Goal: Task Accomplishment & Management: Manage account settings

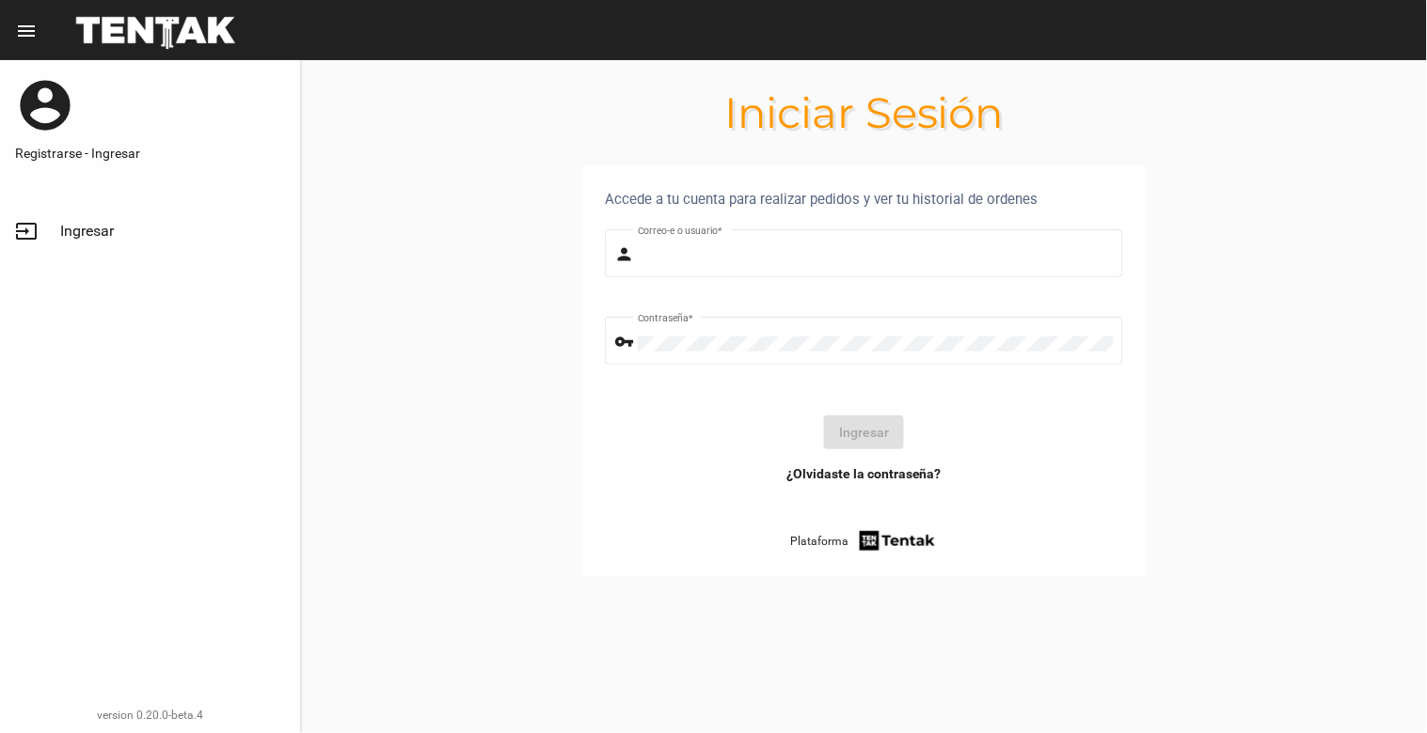
type input "[EMAIL_ADDRESS][DOMAIN_NAME]"
click at [101, 222] on span "Ingresar" at bounding box center [87, 231] width 54 height 19
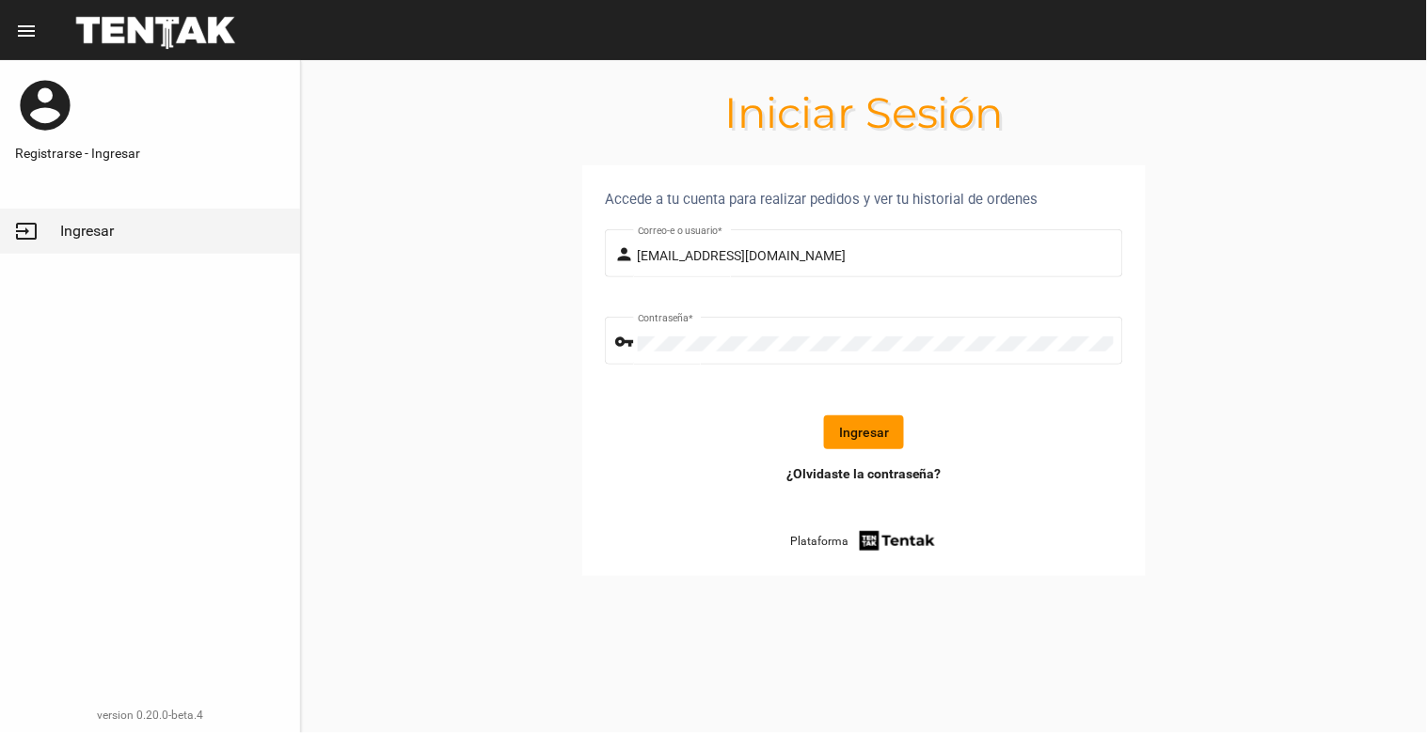
click at [873, 419] on button "Ingresar" at bounding box center [864, 433] width 80 height 34
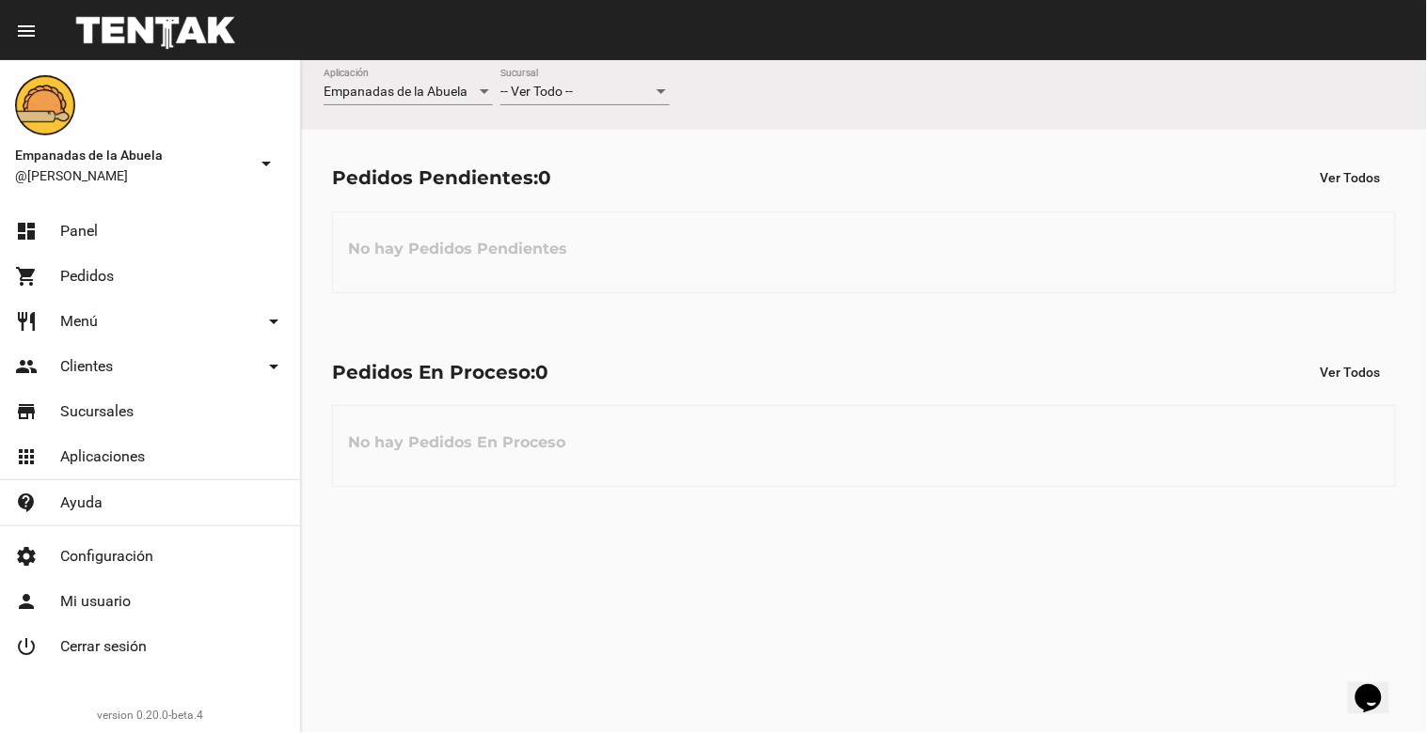
click at [578, 90] on div "-- Ver Todo --" at bounding box center [576, 92] width 152 height 15
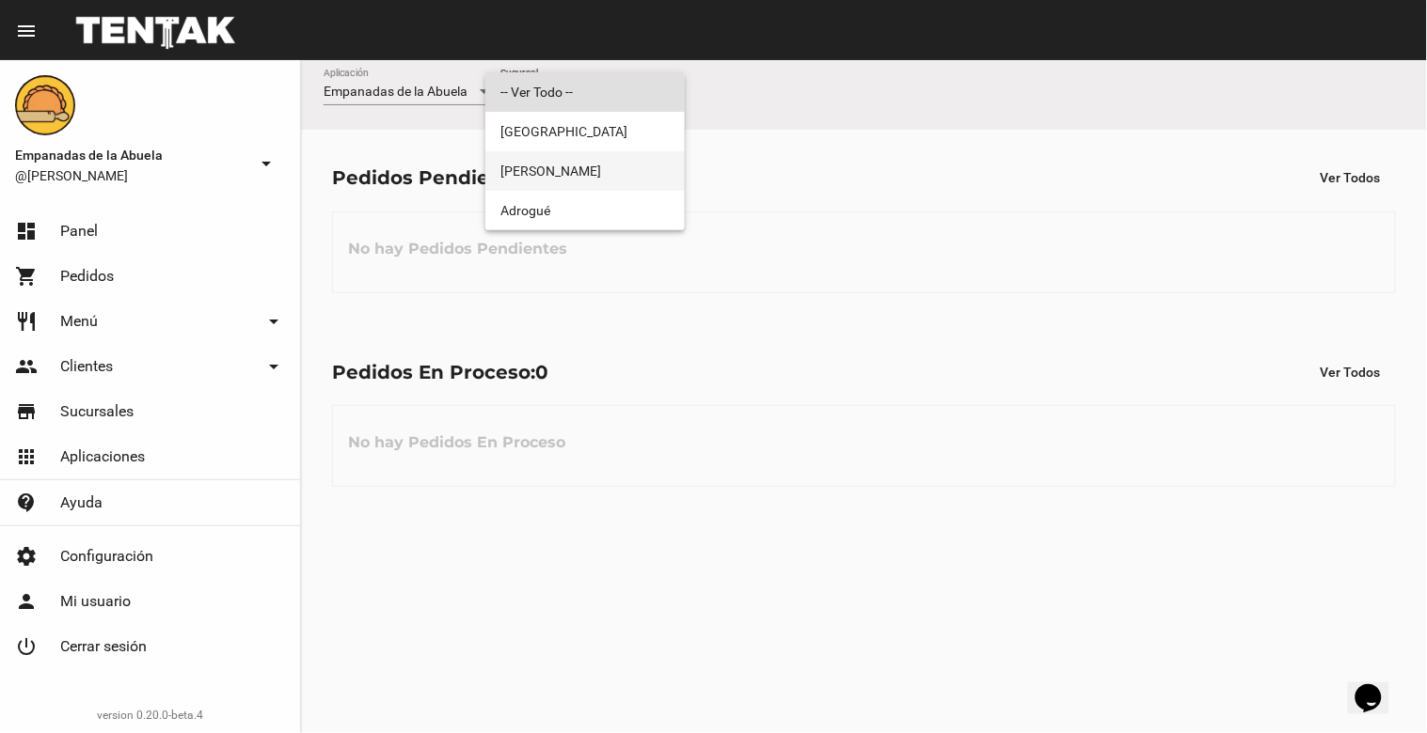
click at [591, 166] on span "[PERSON_NAME]" at bounding box center [584, 170] width 169 height 39
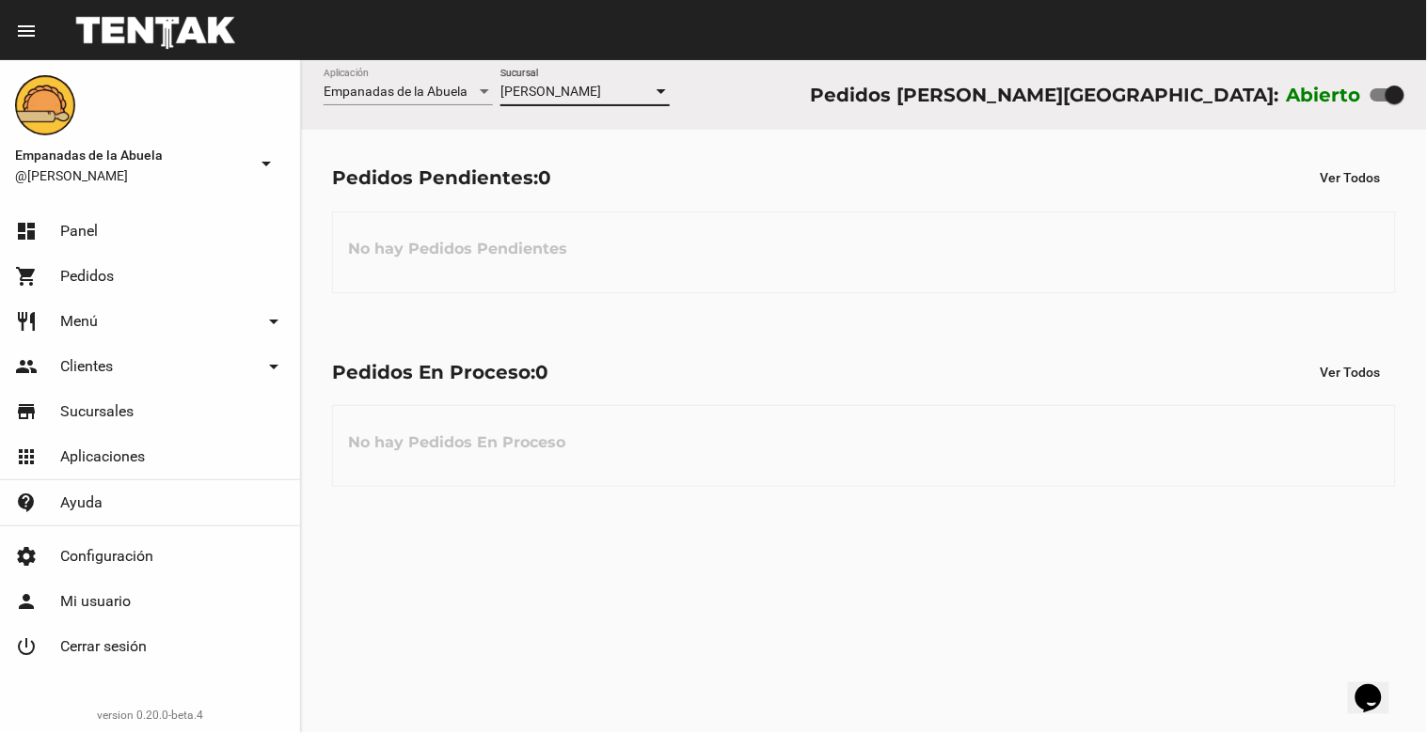
click at [91, 307] on link "restaurant Menú arrow_drop_down" at bounding box center [150, 321] width 300 height 45
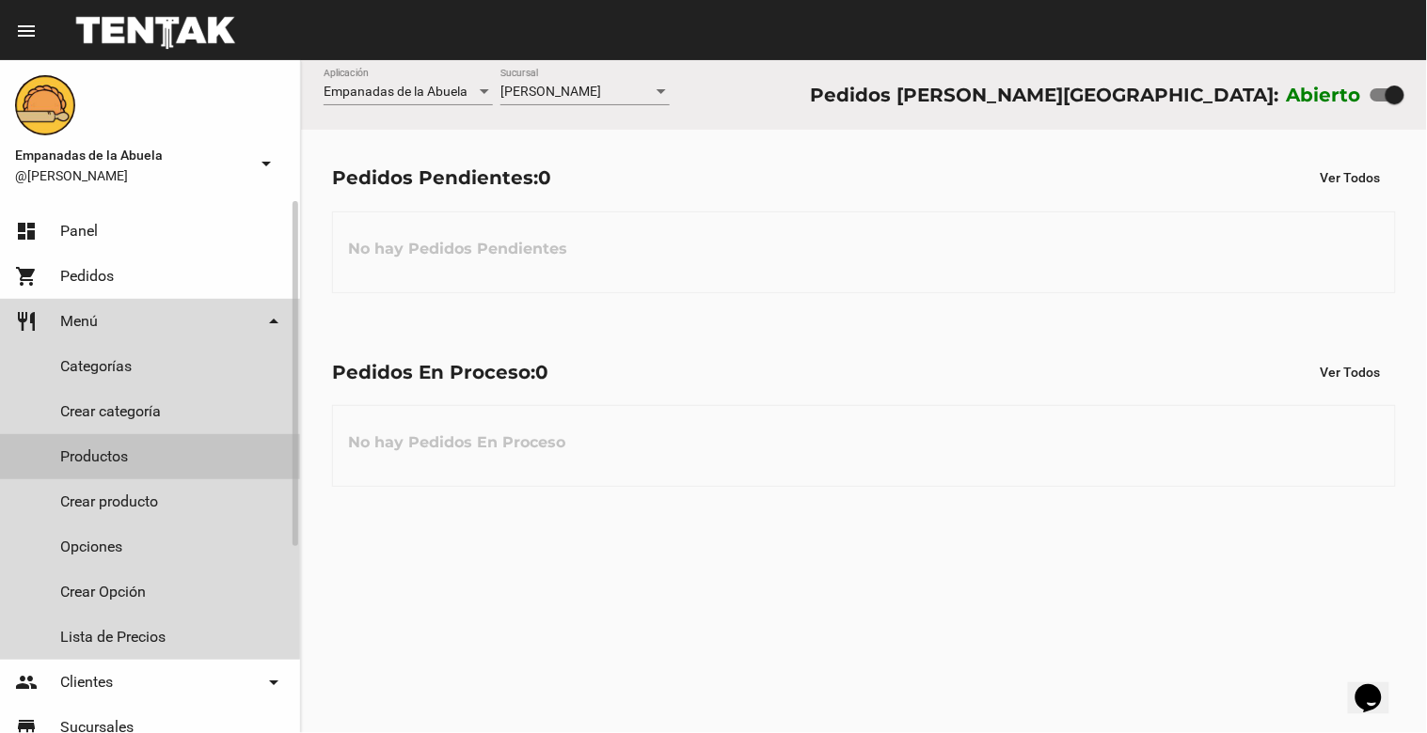
click at [122, 465] on link "Productos" at bounding box center [150, 456] width 300 height 45
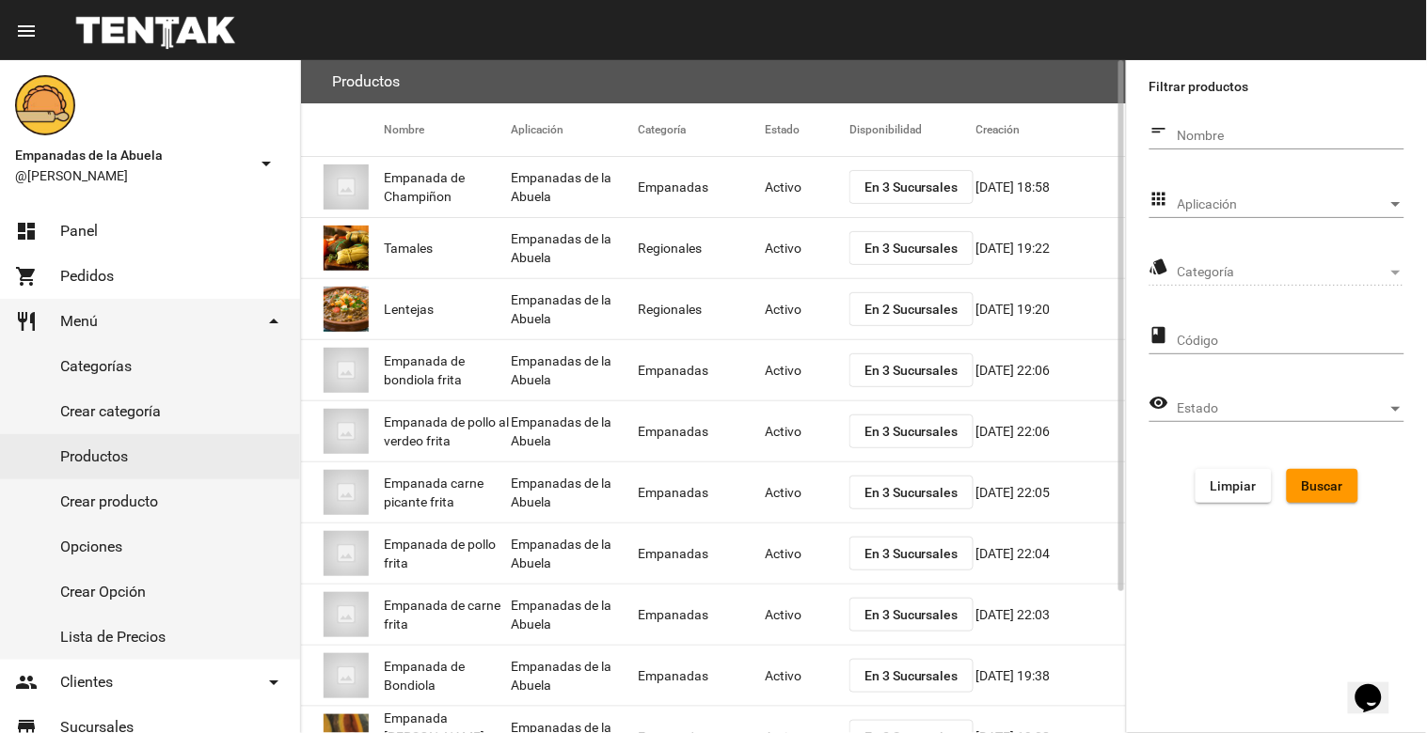
click at [880, 308] on span "En 2 Sucursales" at bounding box center [911, 309] width 94 height 15
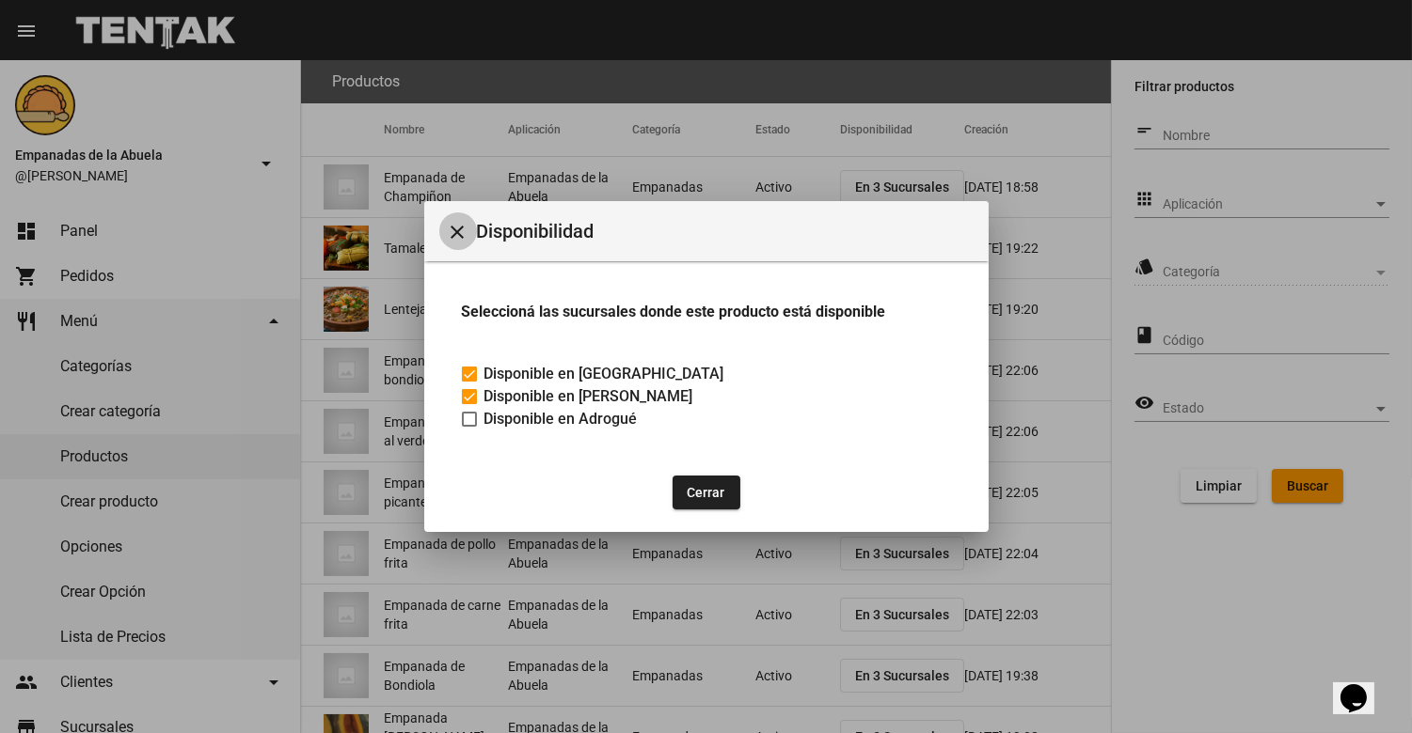
click at [457, 227] on mat-icon "close" at bounding box center [458, 232] width 23 height 23
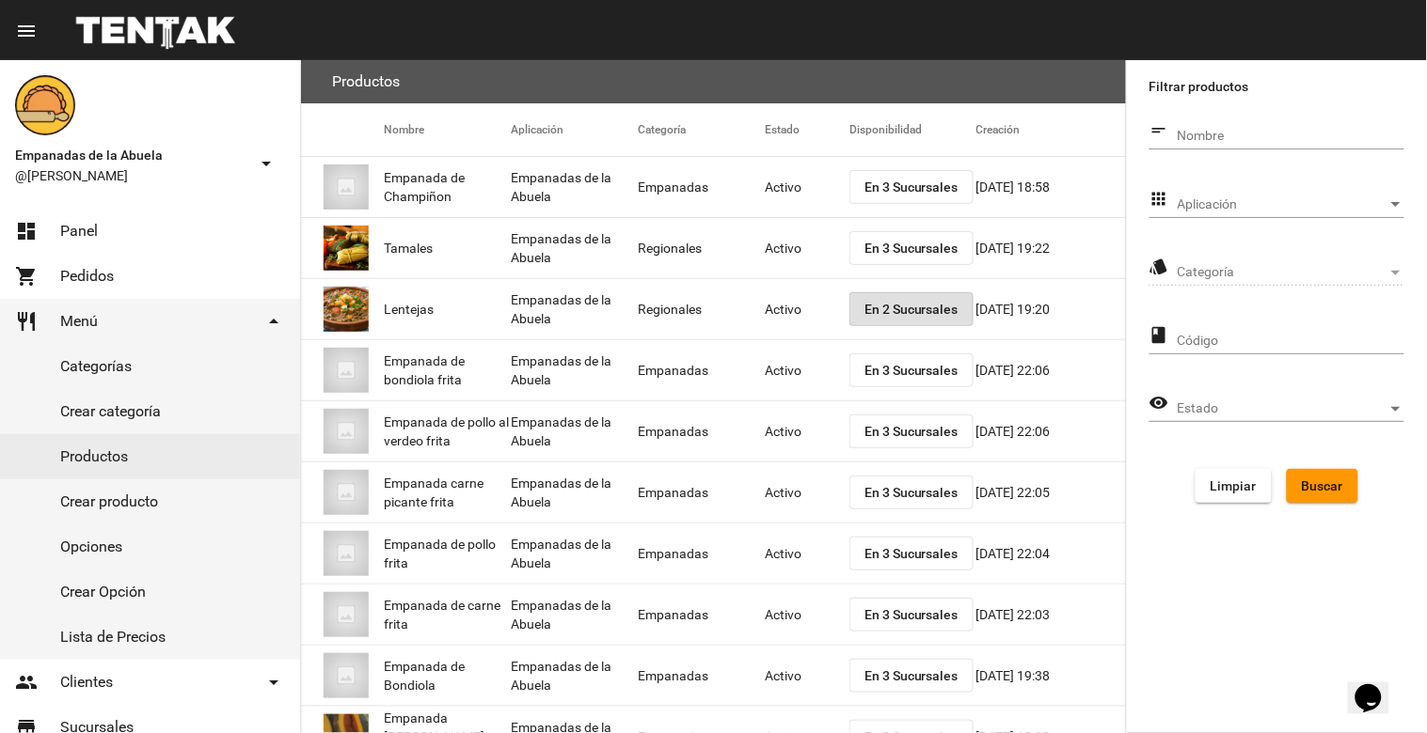
click at [1360, 193] on div "Aplicación Aplicación" at bounding box center [1290, 199] width 227 height 37
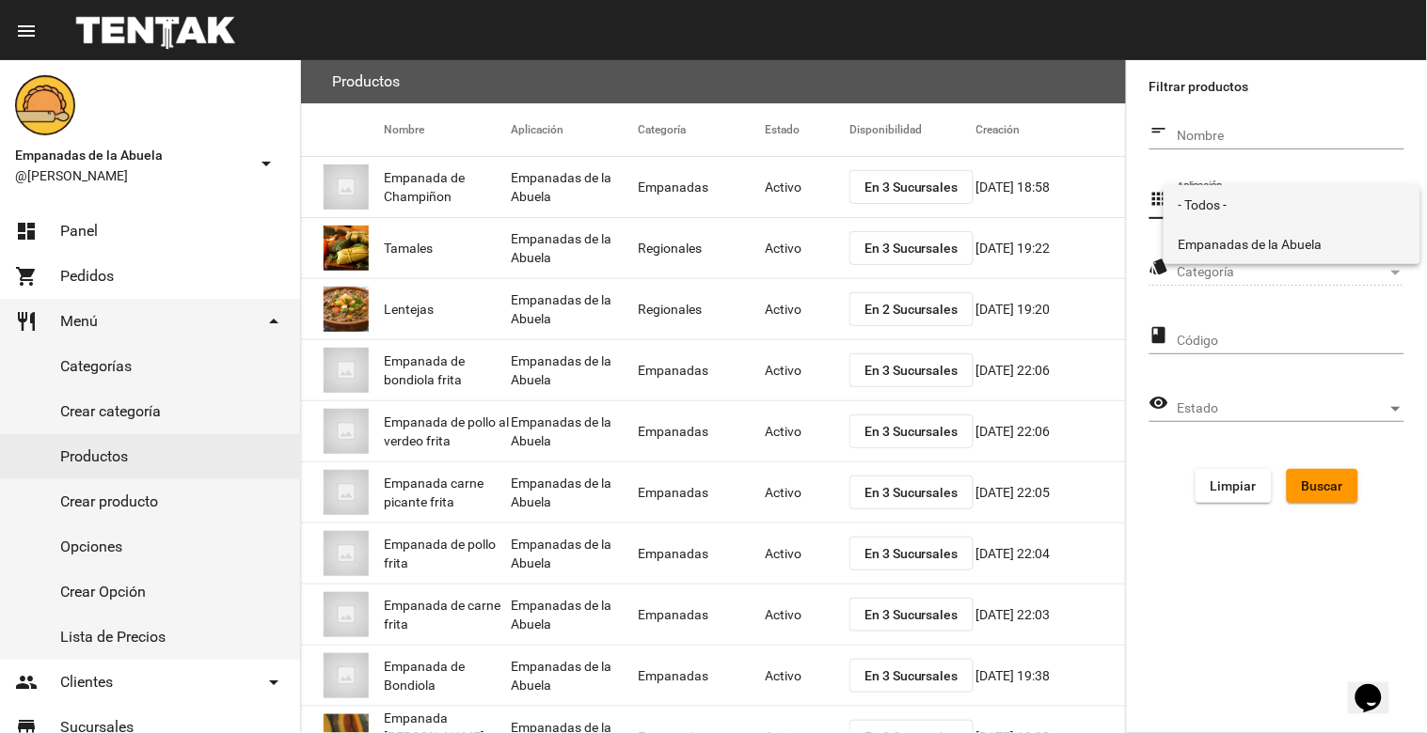
click at [1280, 225] on span "Empanadas de la Abuela" at bounding box center [1291, 244] width 227 height 39
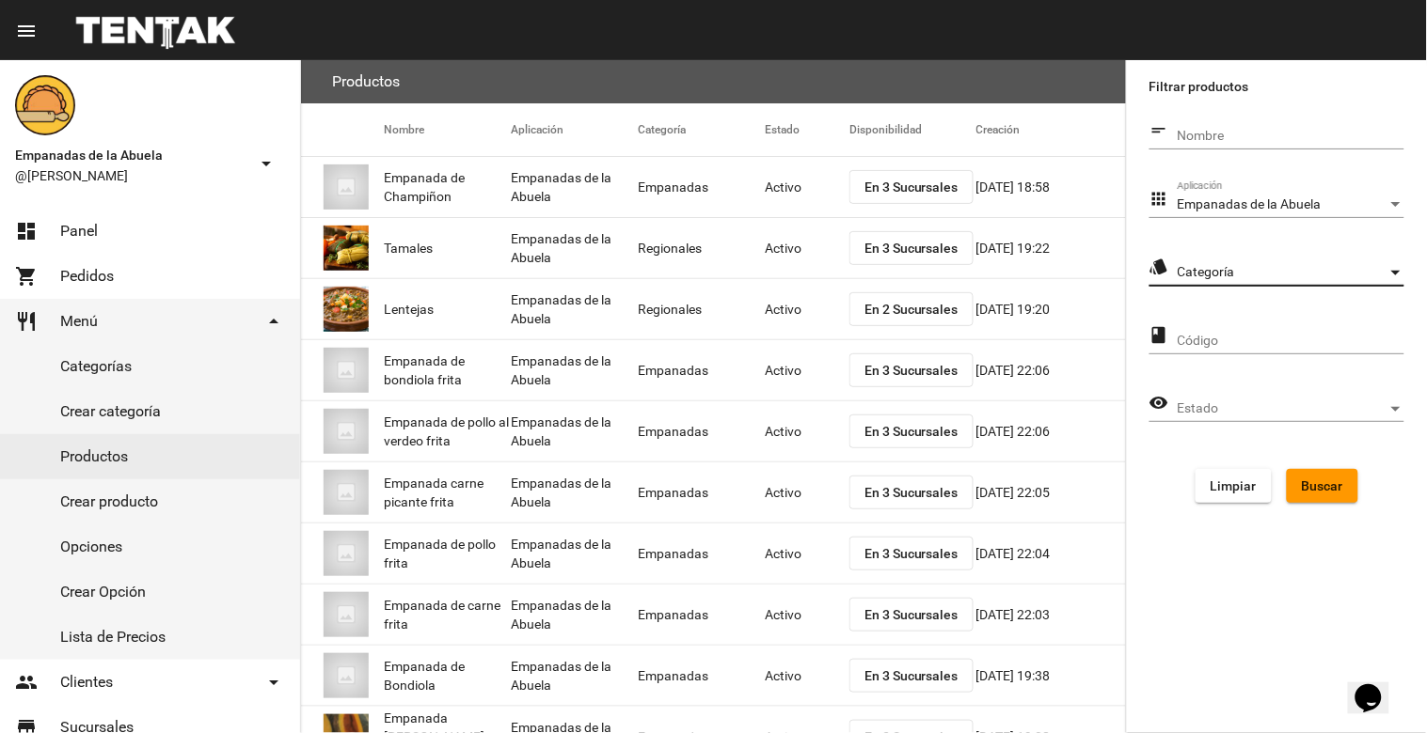
click at [1268, 275] on span "Categoría" at bounding box center [1282, 272] width 210 height 15
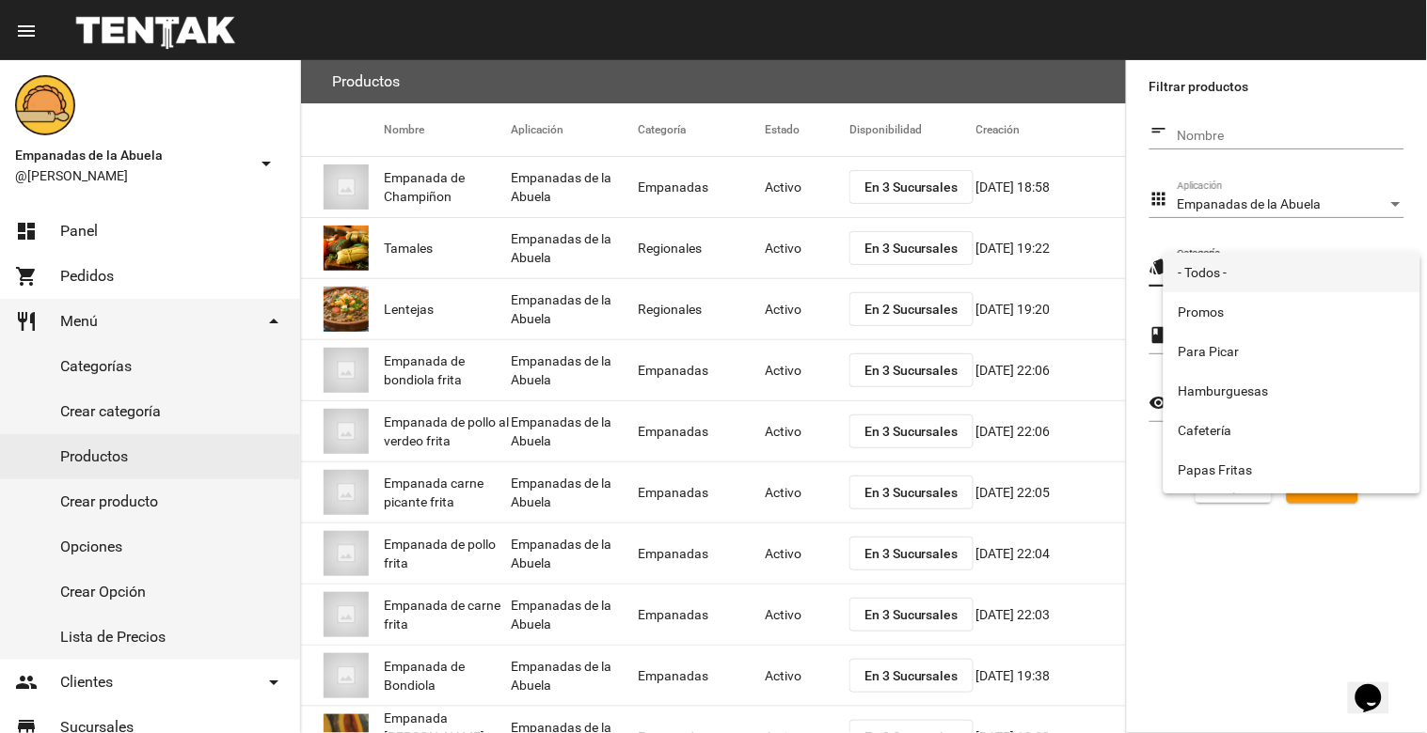
click at [1276, 265] on span "- Todos -" at bounding box center [1291, 272] width 227 height 39
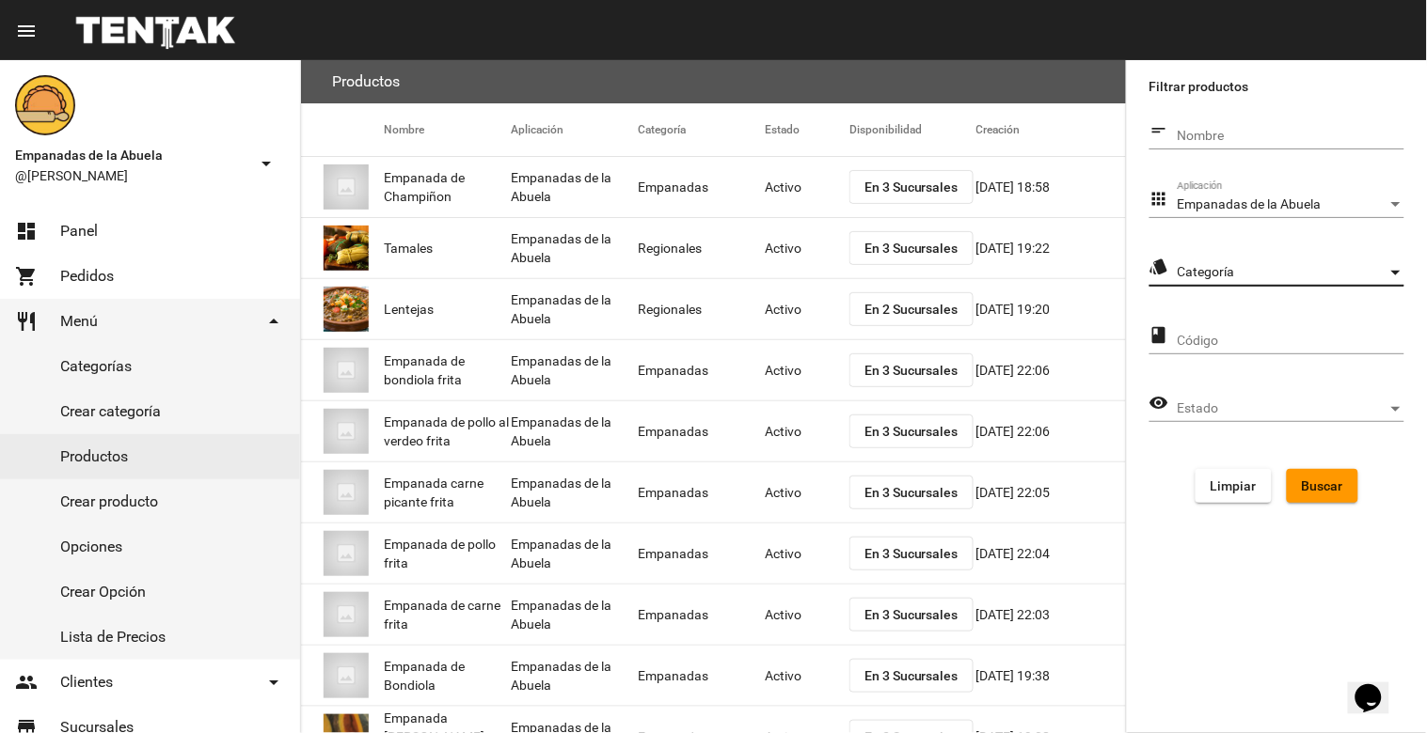
click at [1396, 412] on div "Estado" at bounding box center [1395, 409] width 17 height 15
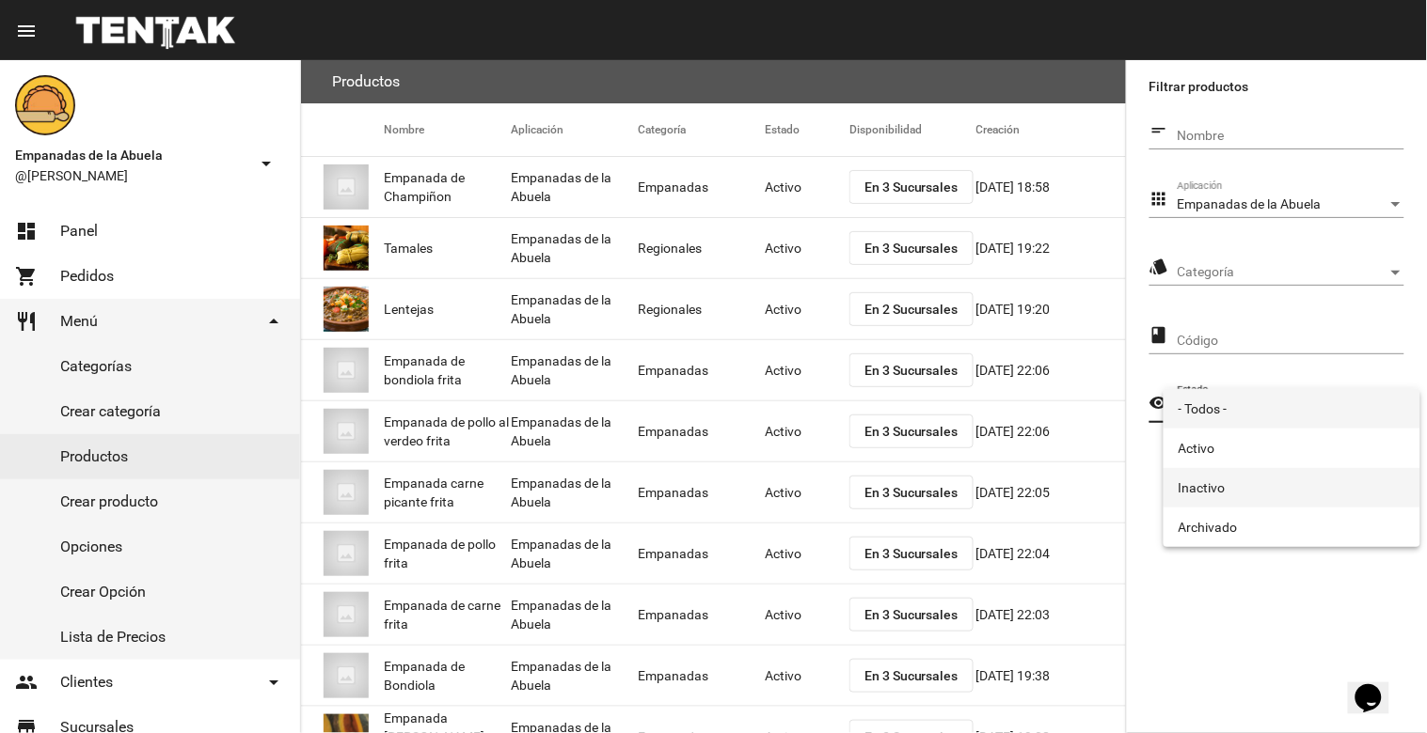
click at [1317, 481] on span "Inactivo" at bounding box center [1291, 487] width 227 height 39
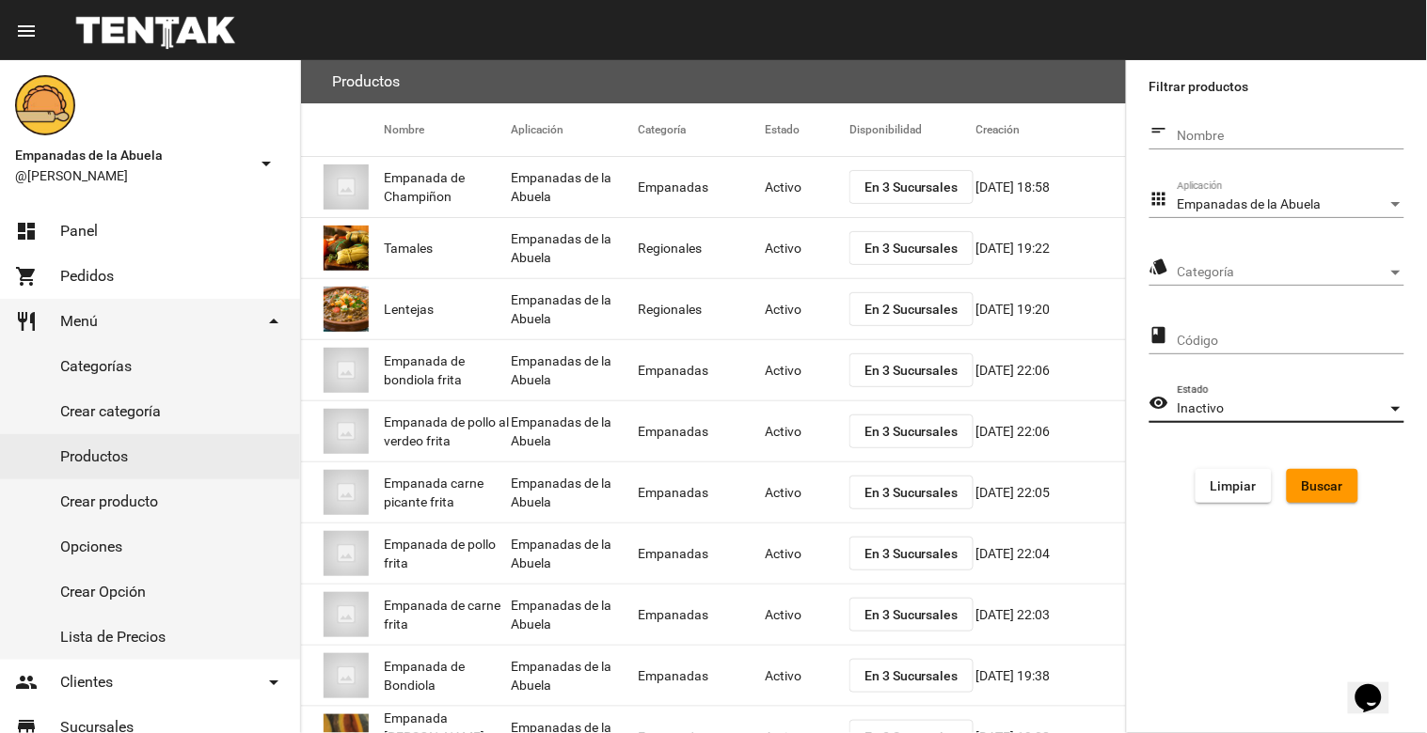
click at [1318, 482] on span "Buscar" at bounding box center [1321, 486] width 41 height 15
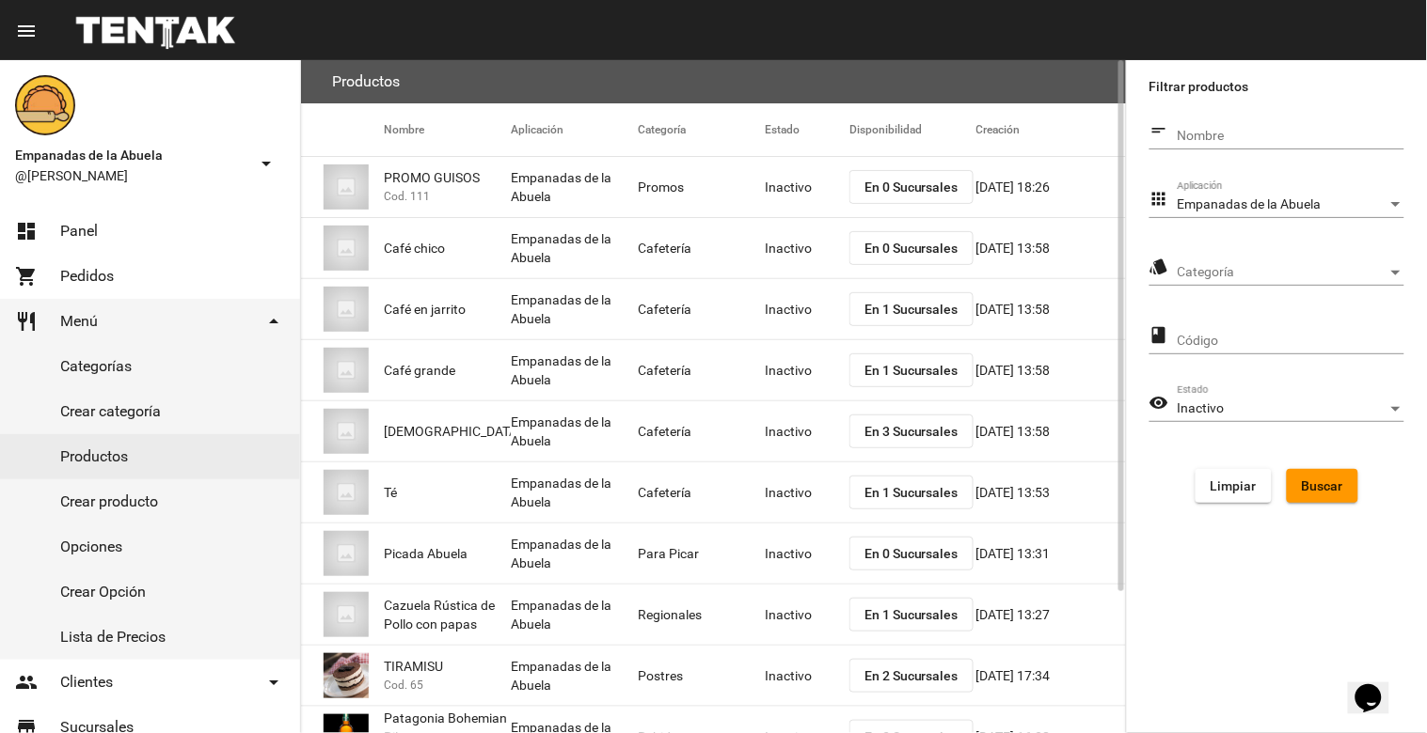
scroll to position [179, 0]
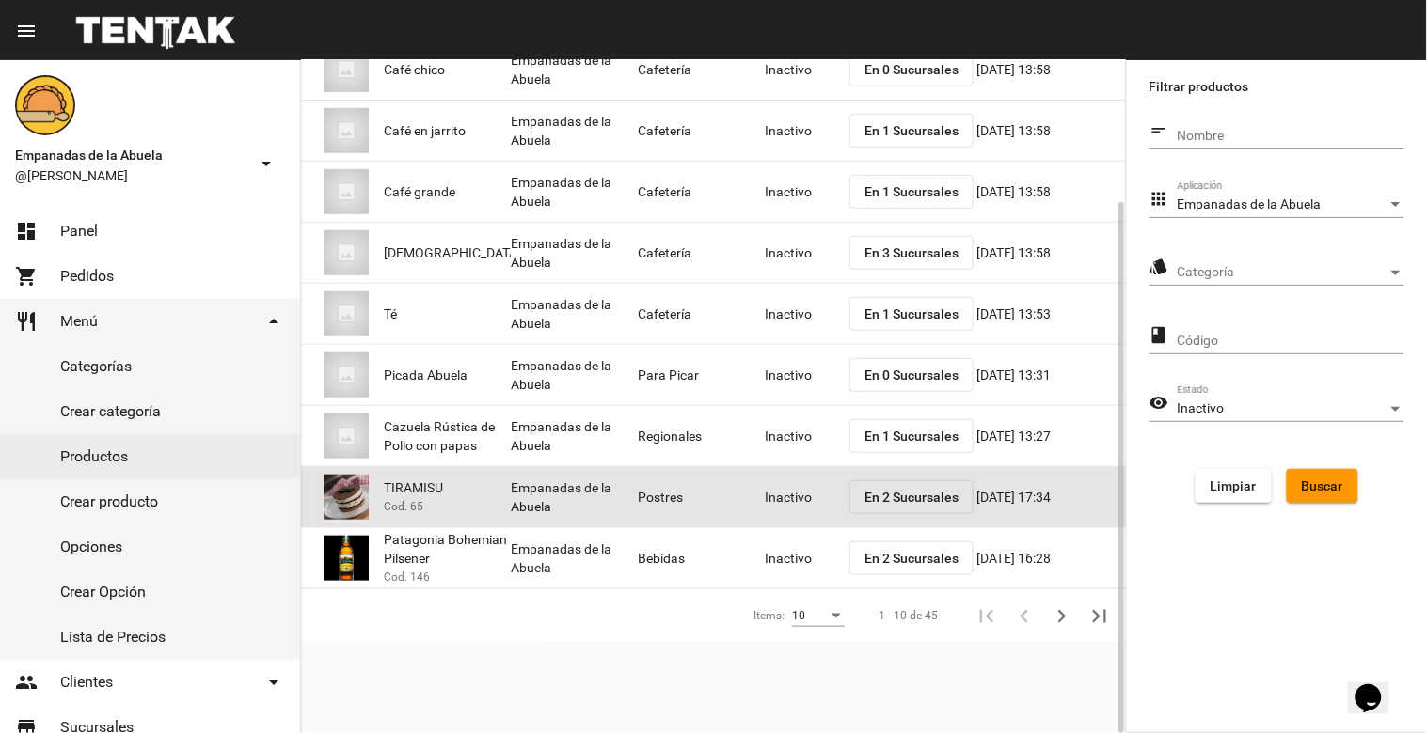
click at [779, 502] on mat-cell "Inactivo" at bounding box center [807, 497] width 85 height 60
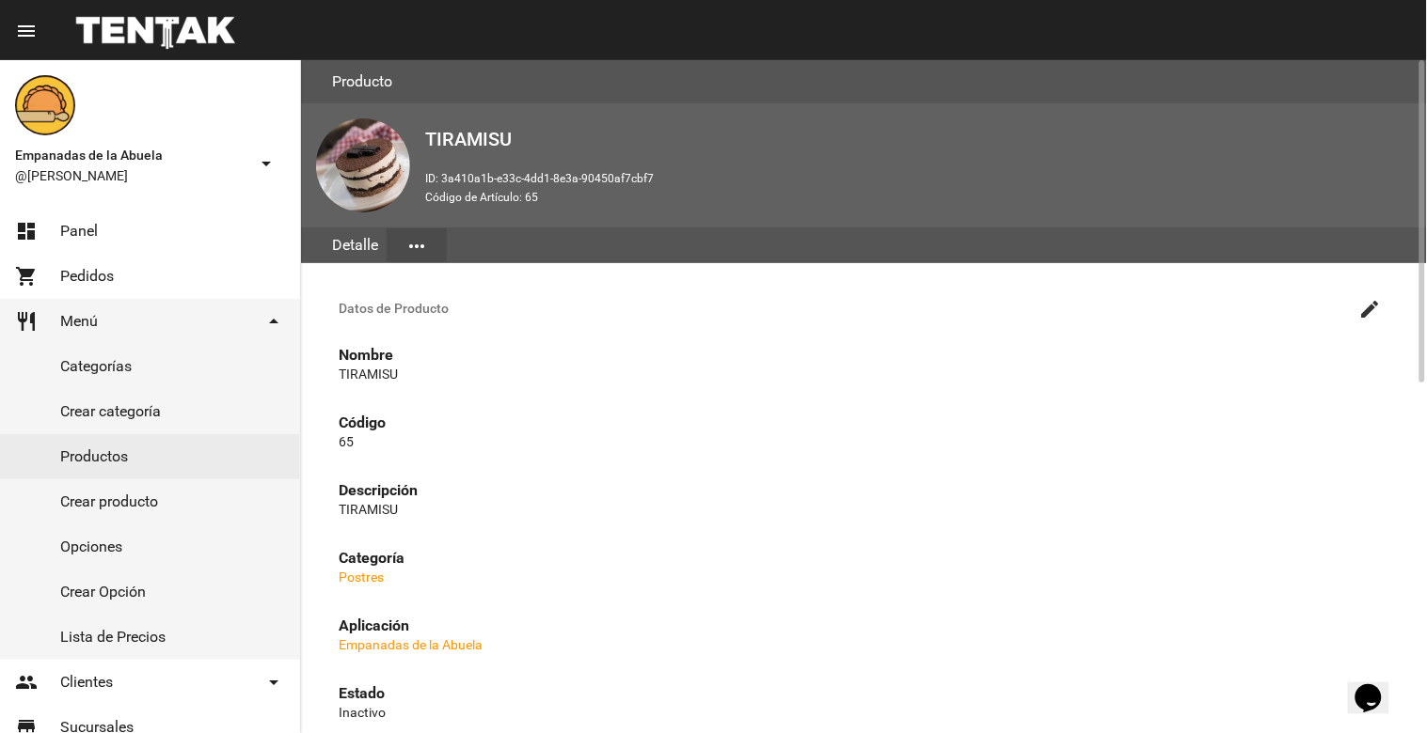
click at [1361, 298] on mat-icon "create" at bounding box center [1370, 309] width 23 height 23
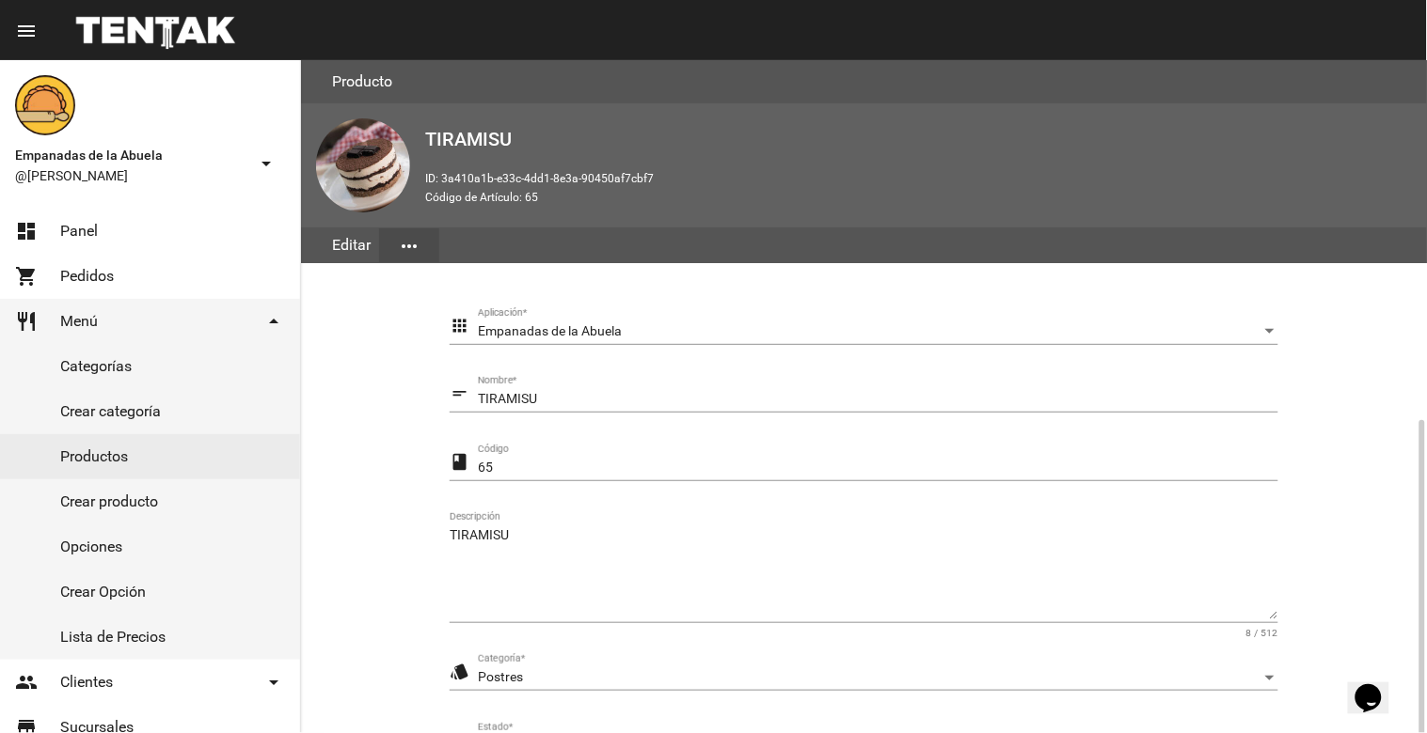
scroll to position [257, 0]
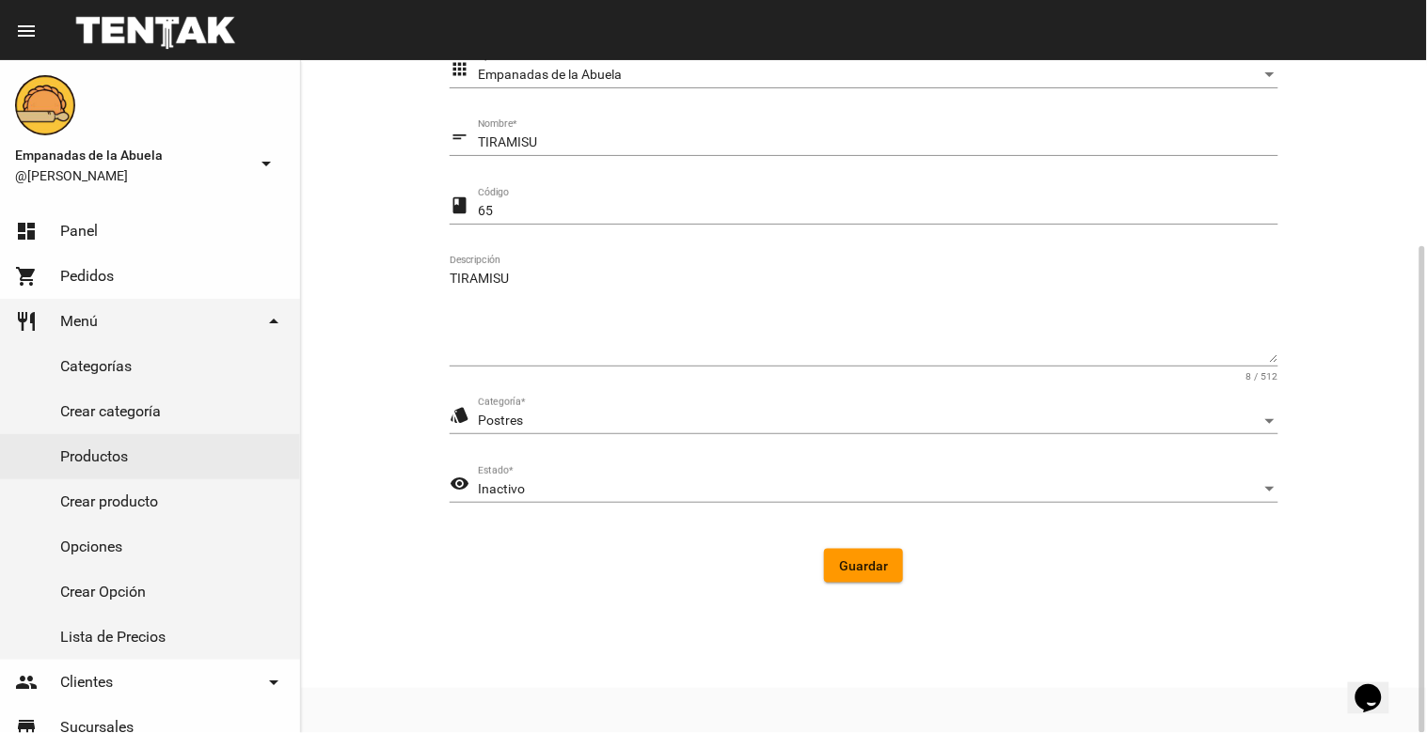
click at [580, 494] on div "Inactivo" at bounding box center [869, 489] width 783 height 15
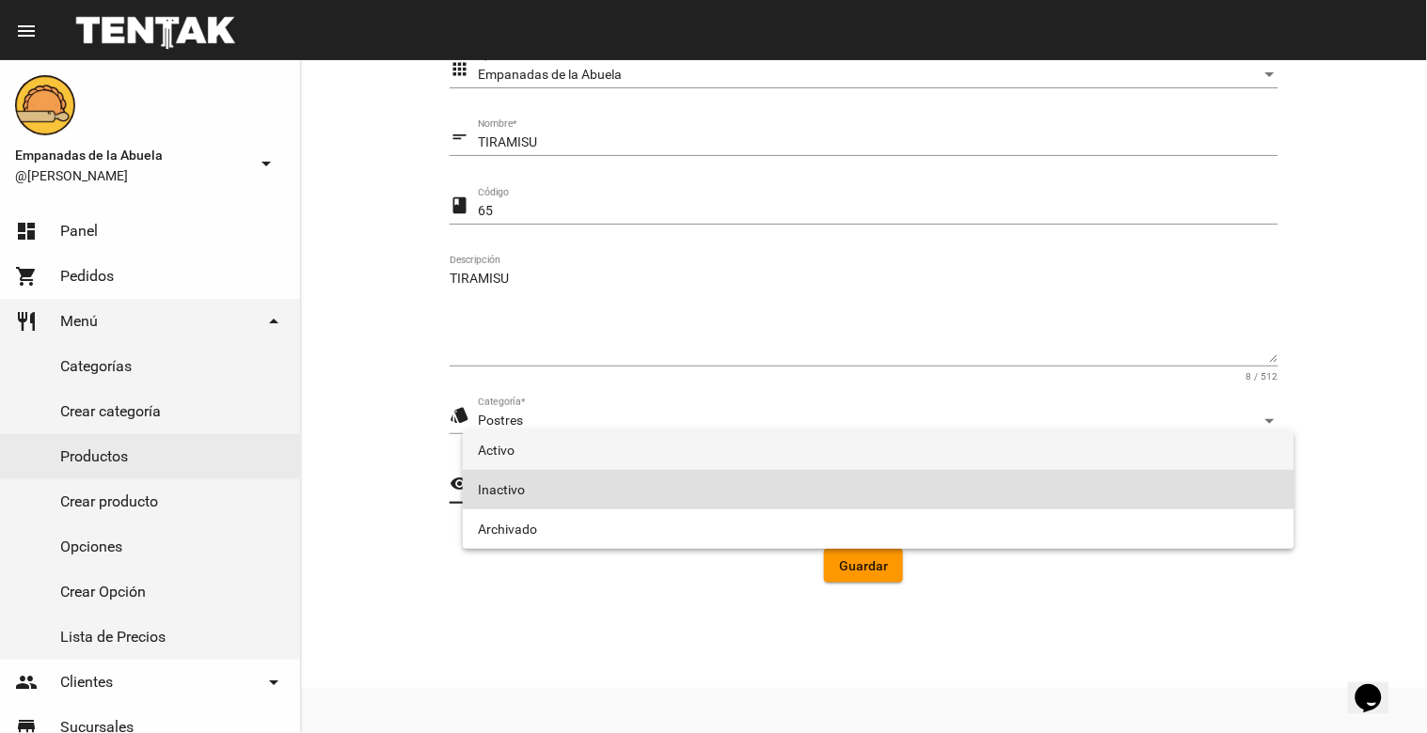
click at [576, 453] on span "Activo" at bounding box center [878, 450] width 801 height 39
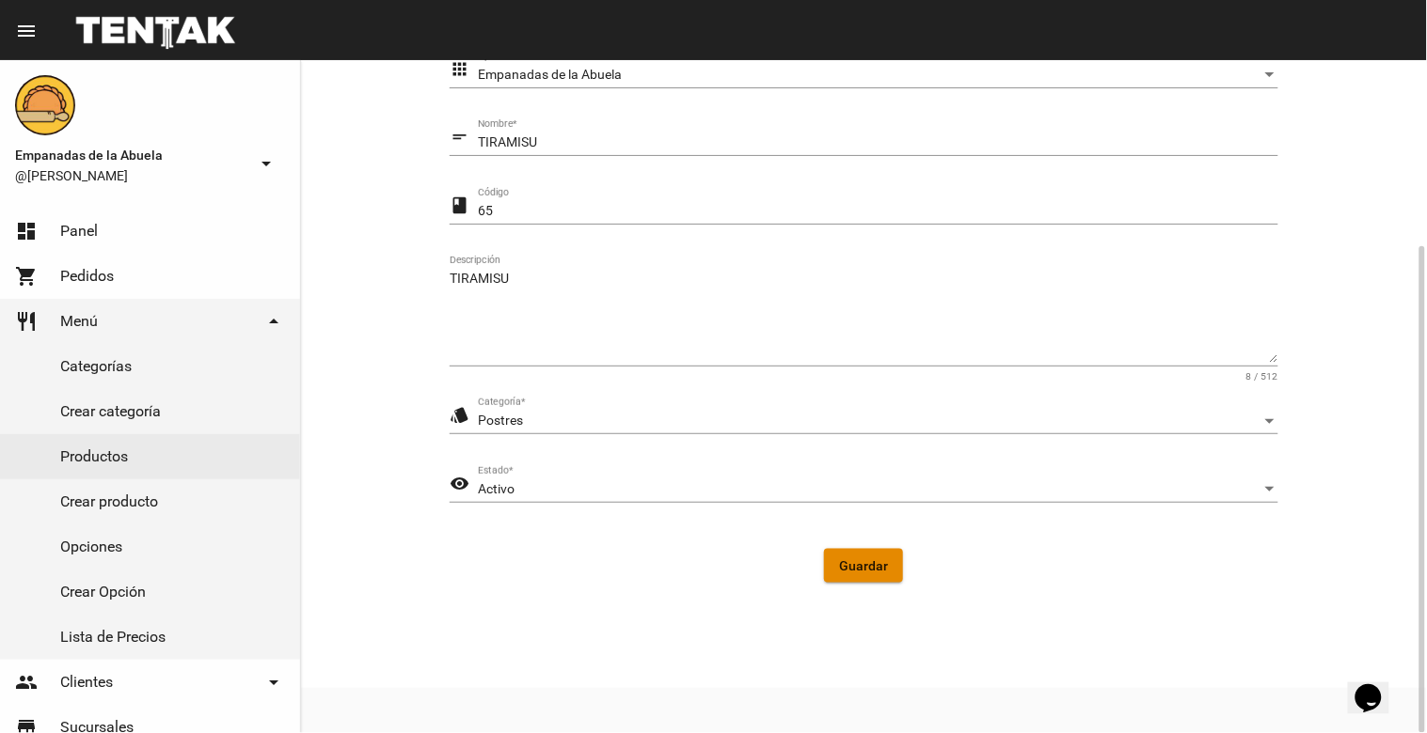
click at [847, 556] on button "Guardar" at bounding box center [863, 566] width 79 height 34
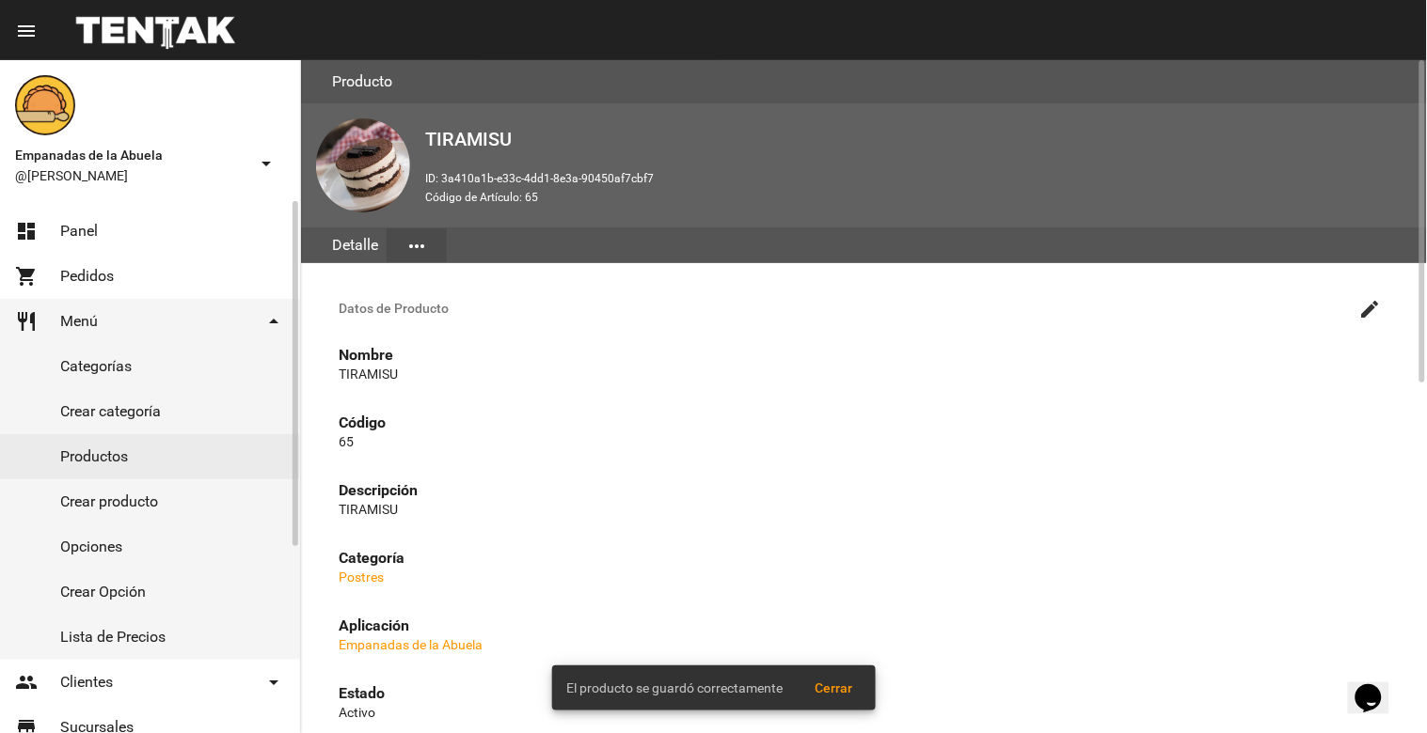
click at [91, 447] on link "Productos" at bounding box center [150, 456] width 300 height 45
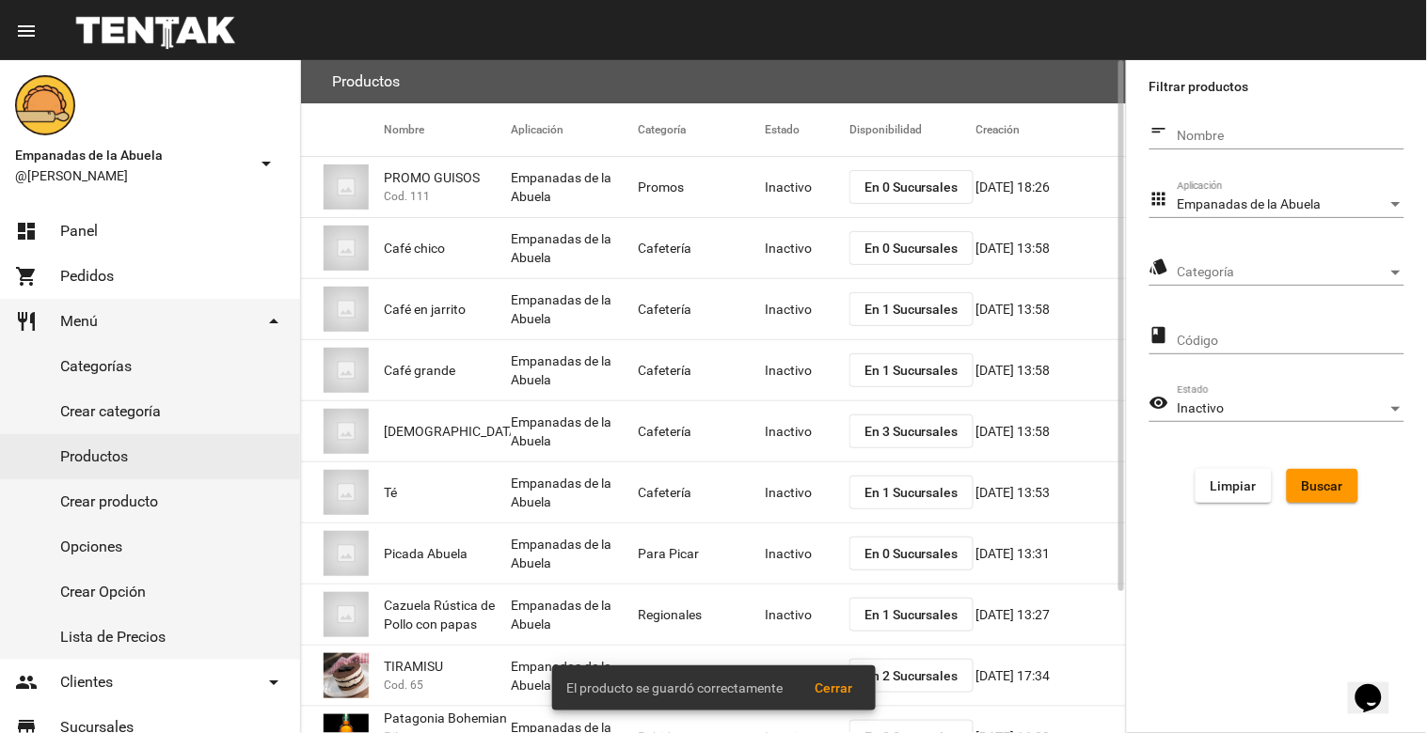
click at [907, 671] on span "En 2 Sucursales" at bounding box center [911, 676] width 94 height 15
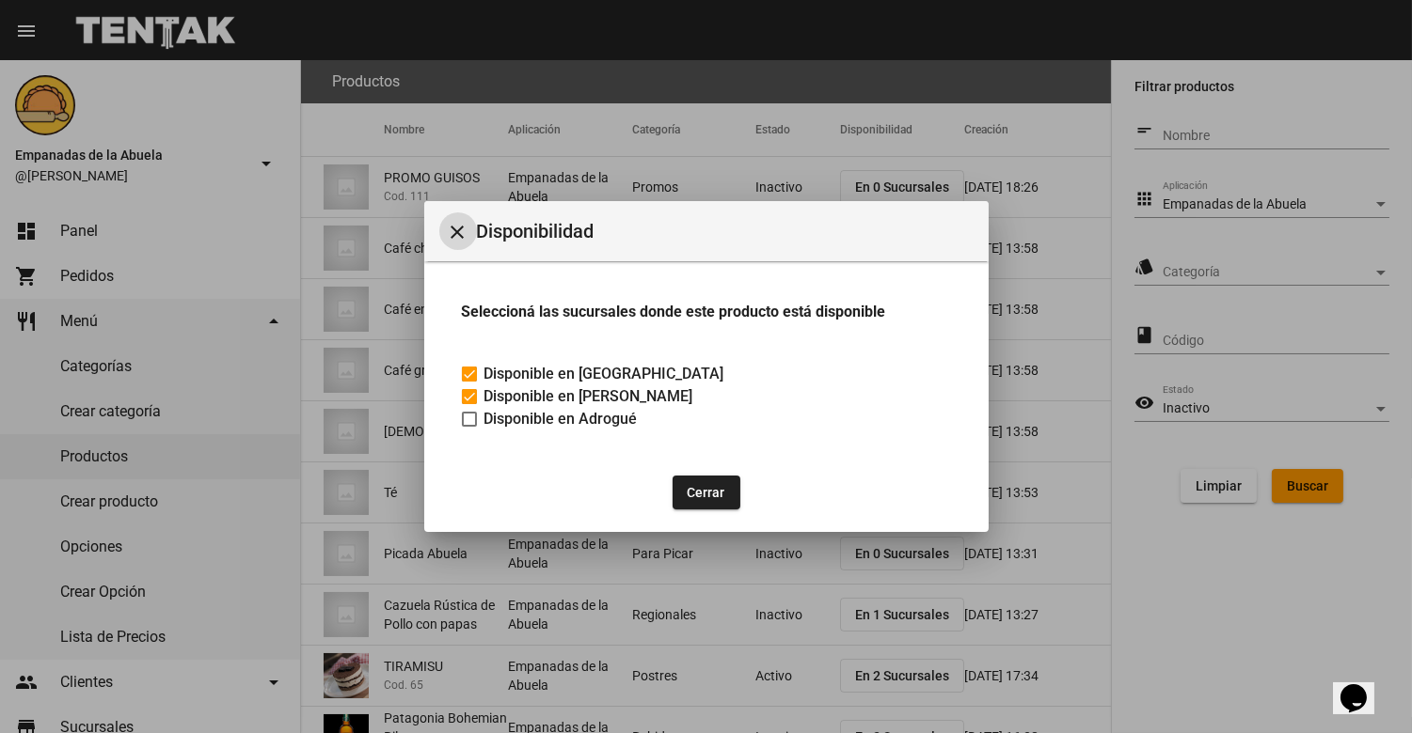
click at [458, 233] on mat-icon "close" at bounding box center [458, 232] width 23 height 23
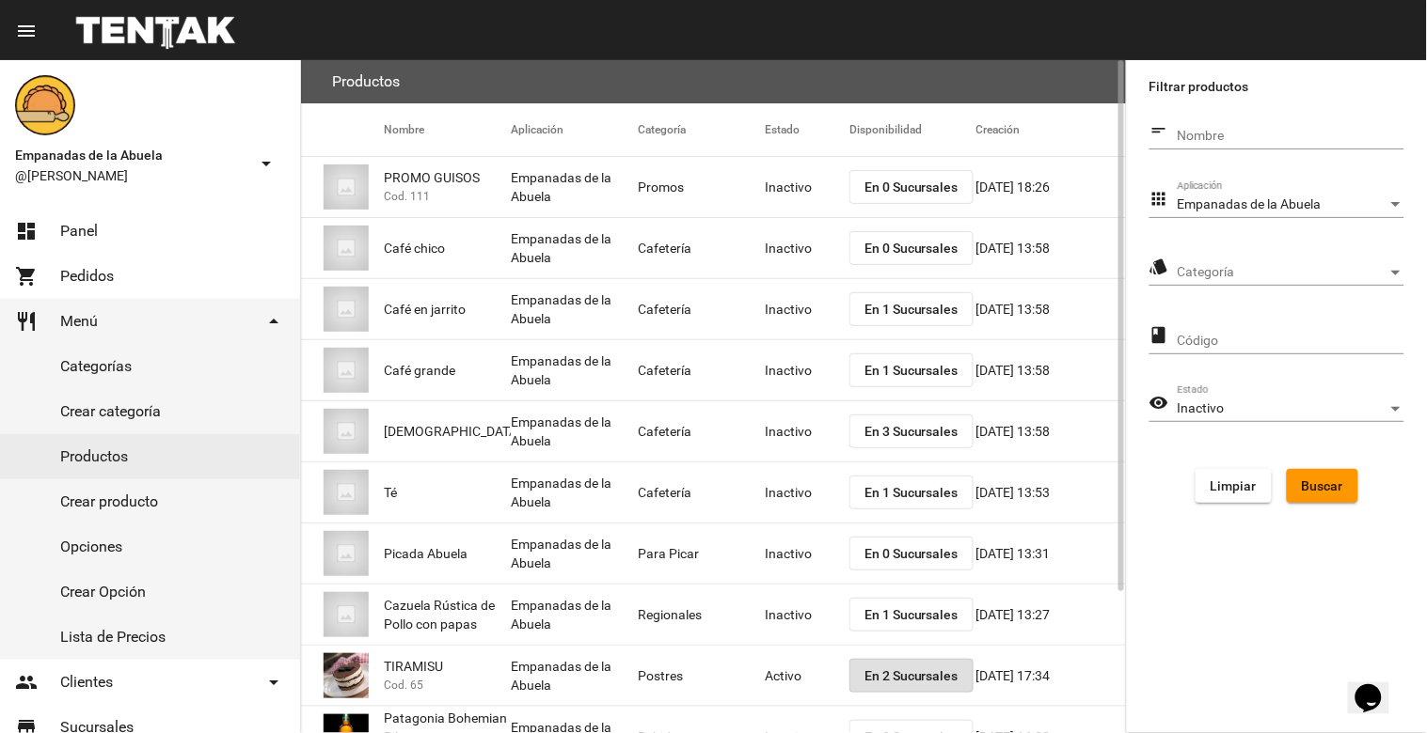
scroll to position [179, 0]
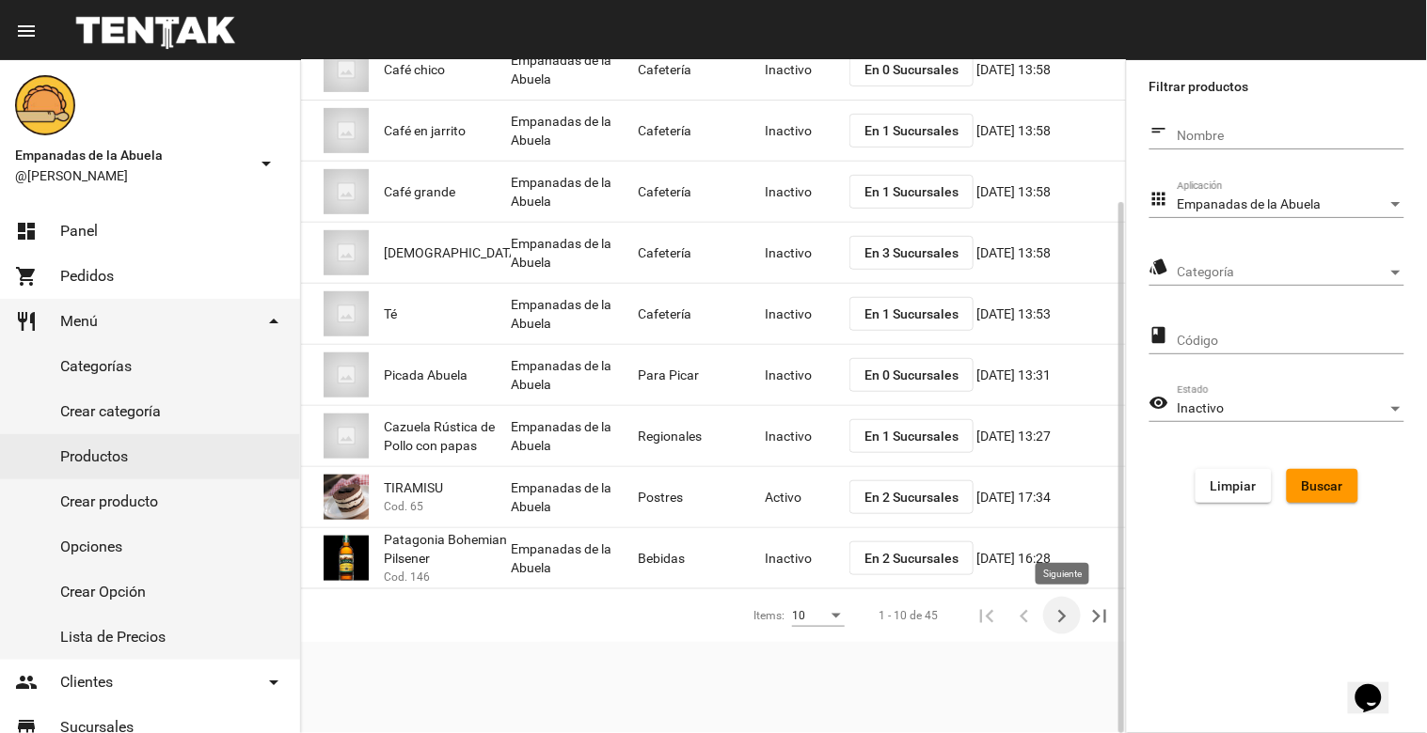
click at [1065, 619] on icon "Siguiente" at bounding box center [1062, 617] width 26 height 26
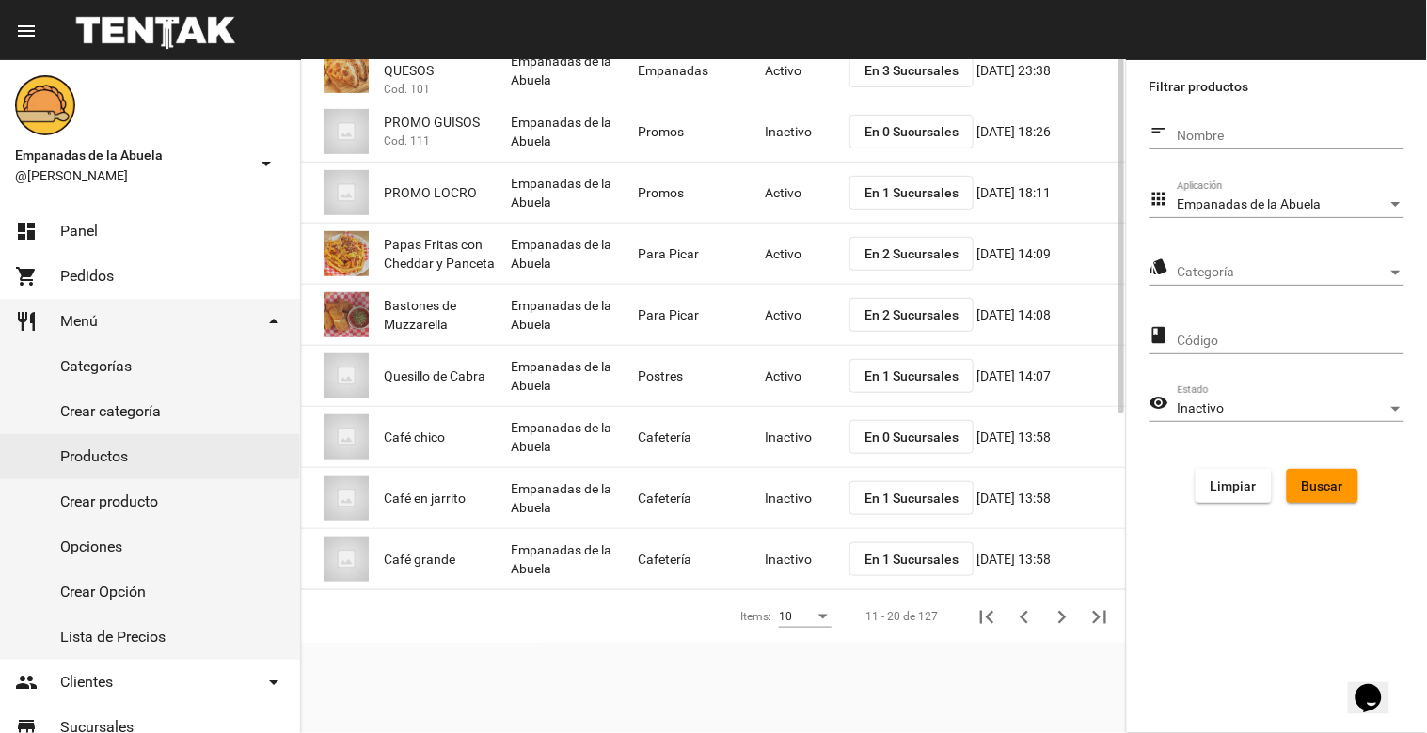
scroll to position [0, 0]
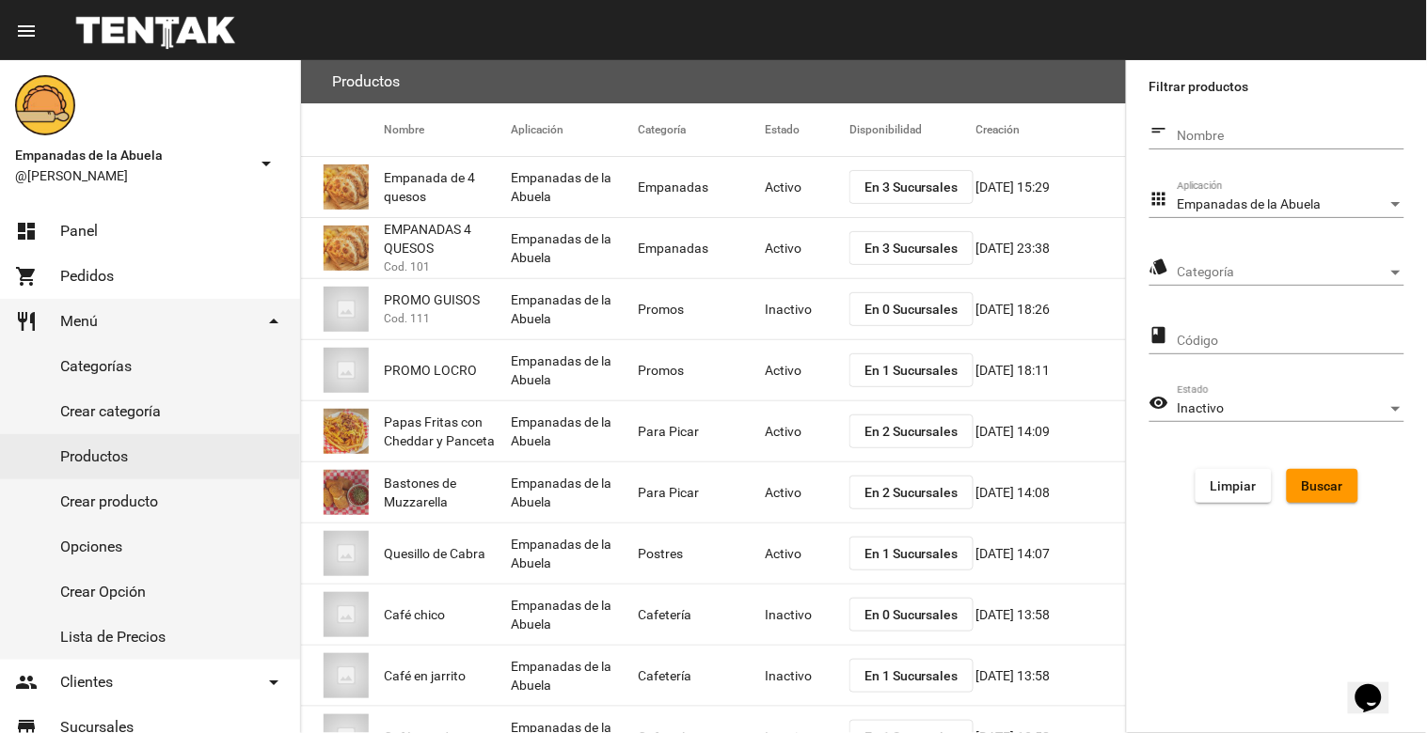
click at [1335, 484] on span "Buscar" at bounding box center [1321, 486] width 41 height 15
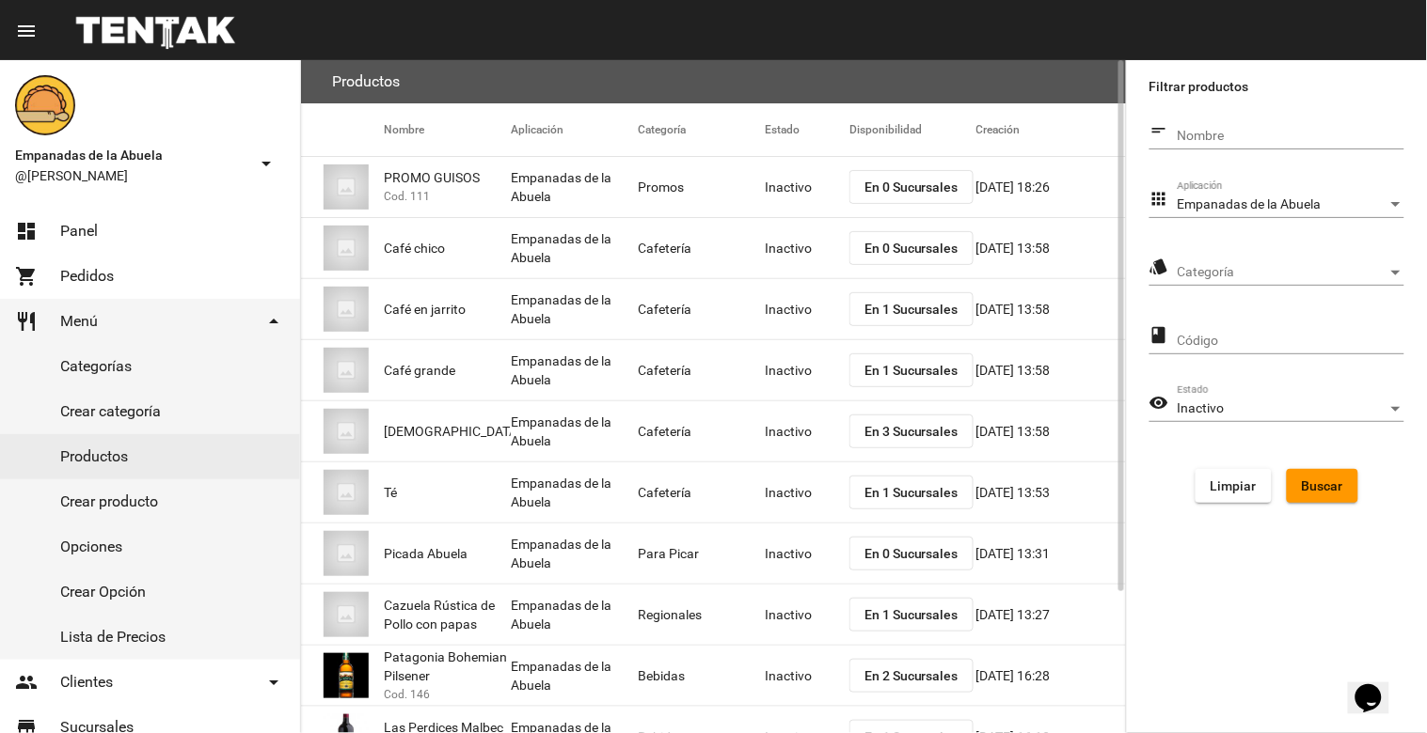
scroll to position [179, 0]
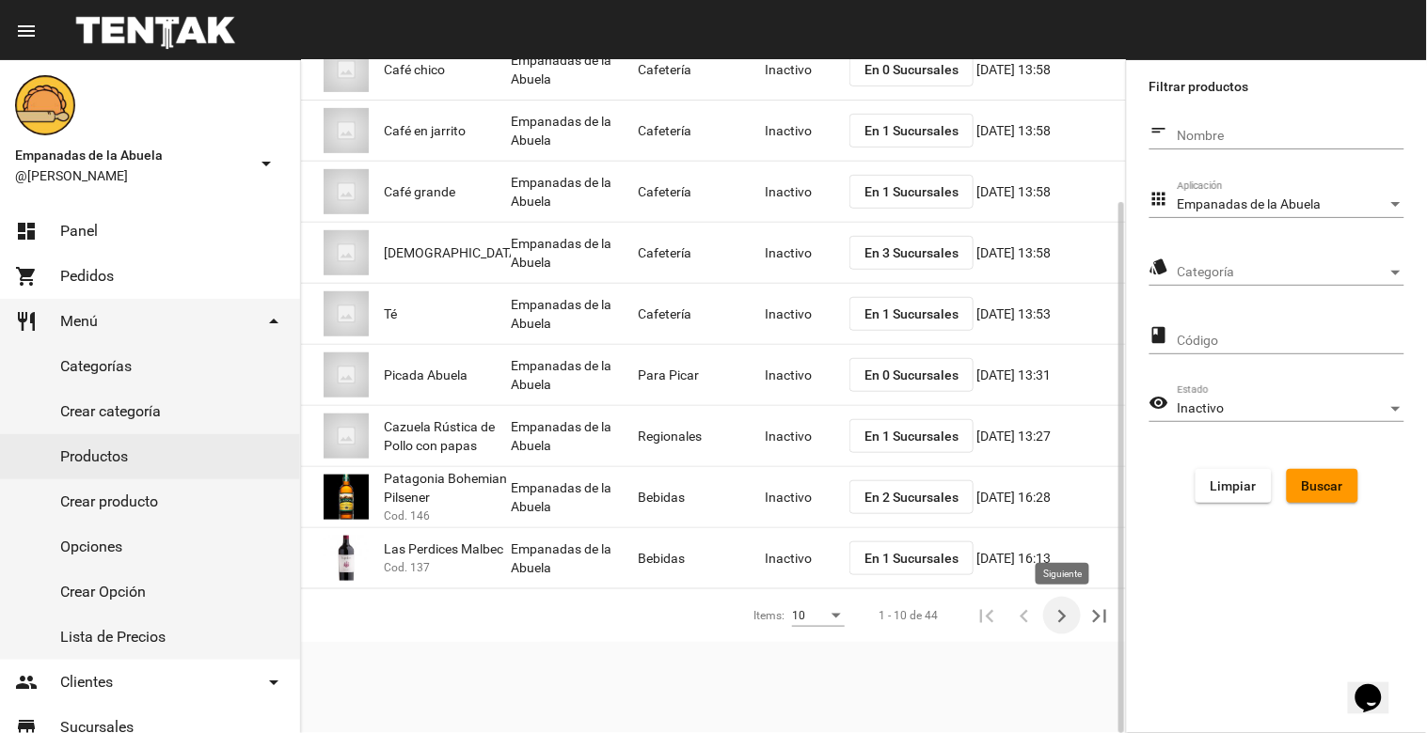
click at [1056, 614] on icon "Siguiente" at bounding box center [1062, 617] width 26 height 26
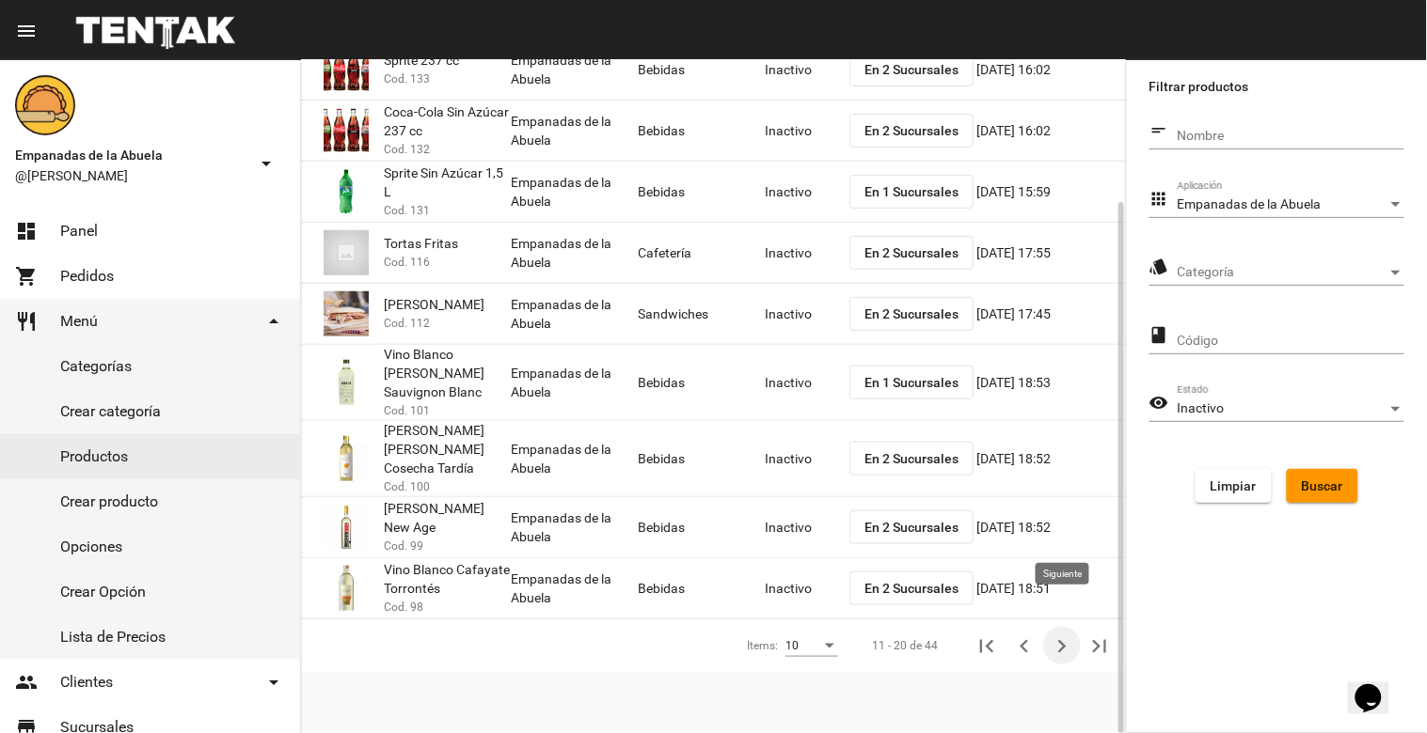
click at [1057, 634] on icon "Siguiente" at bounding box center [1062, 647] width 26 height 26
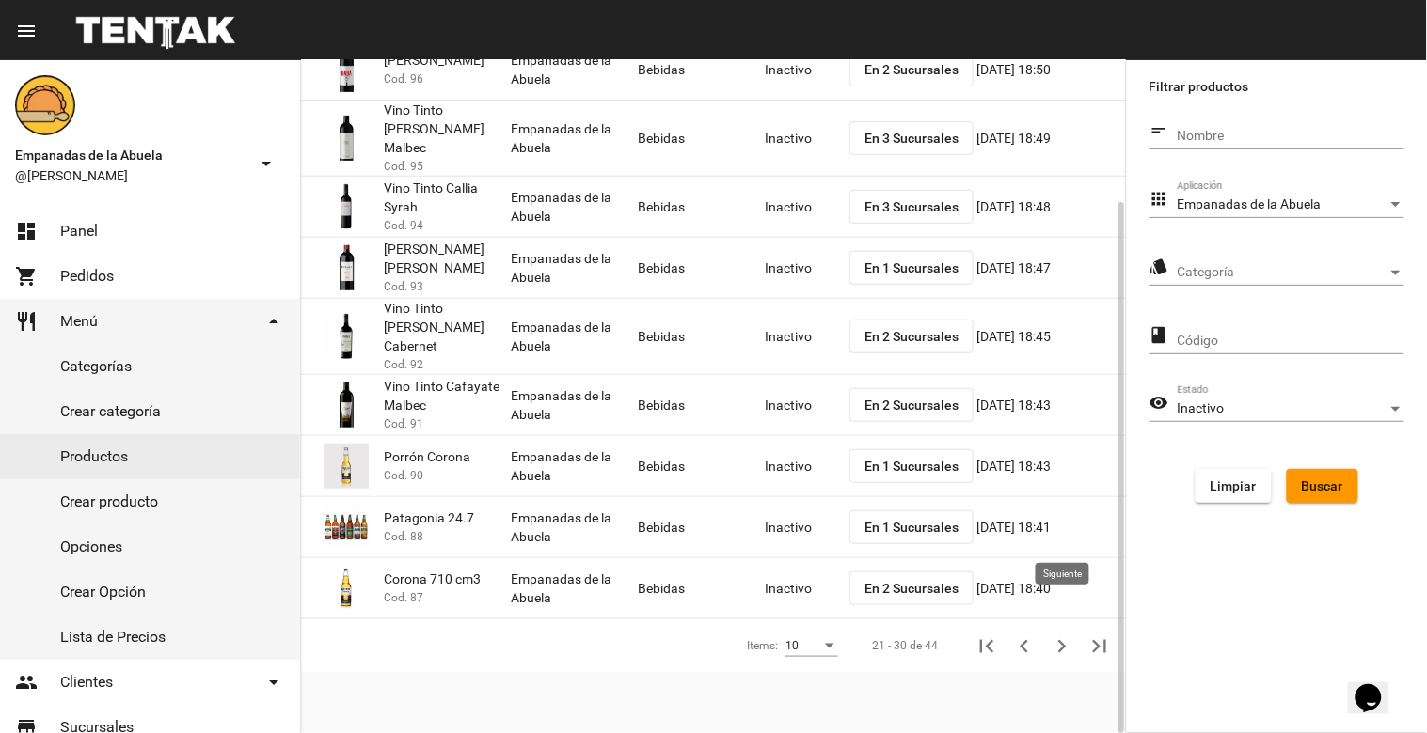
click at [1053, 634] on icon "Siguiente" at bounding box center [1062, 647] width 26 height 26
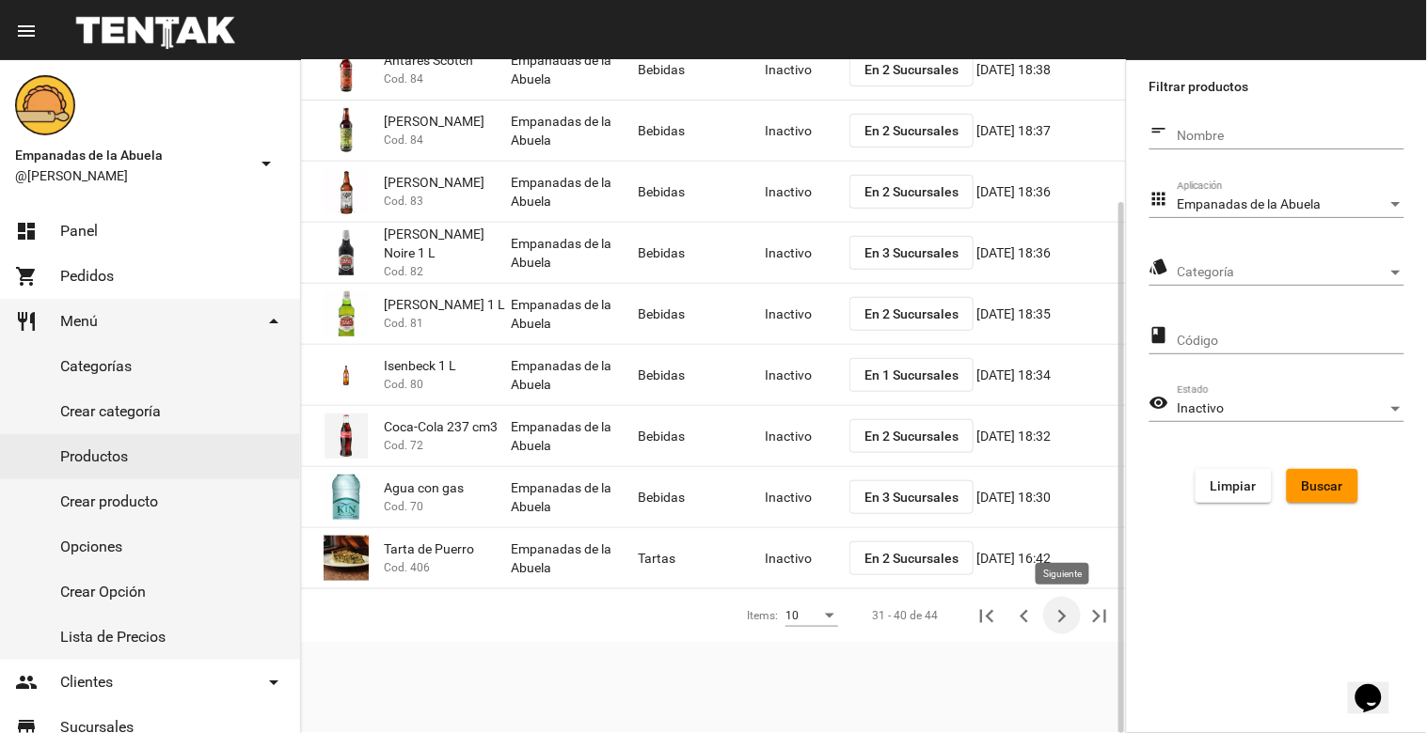
click at [1063, 618] on icon "Siguiente" at bounding box center [1062, 616] width 8 height 13
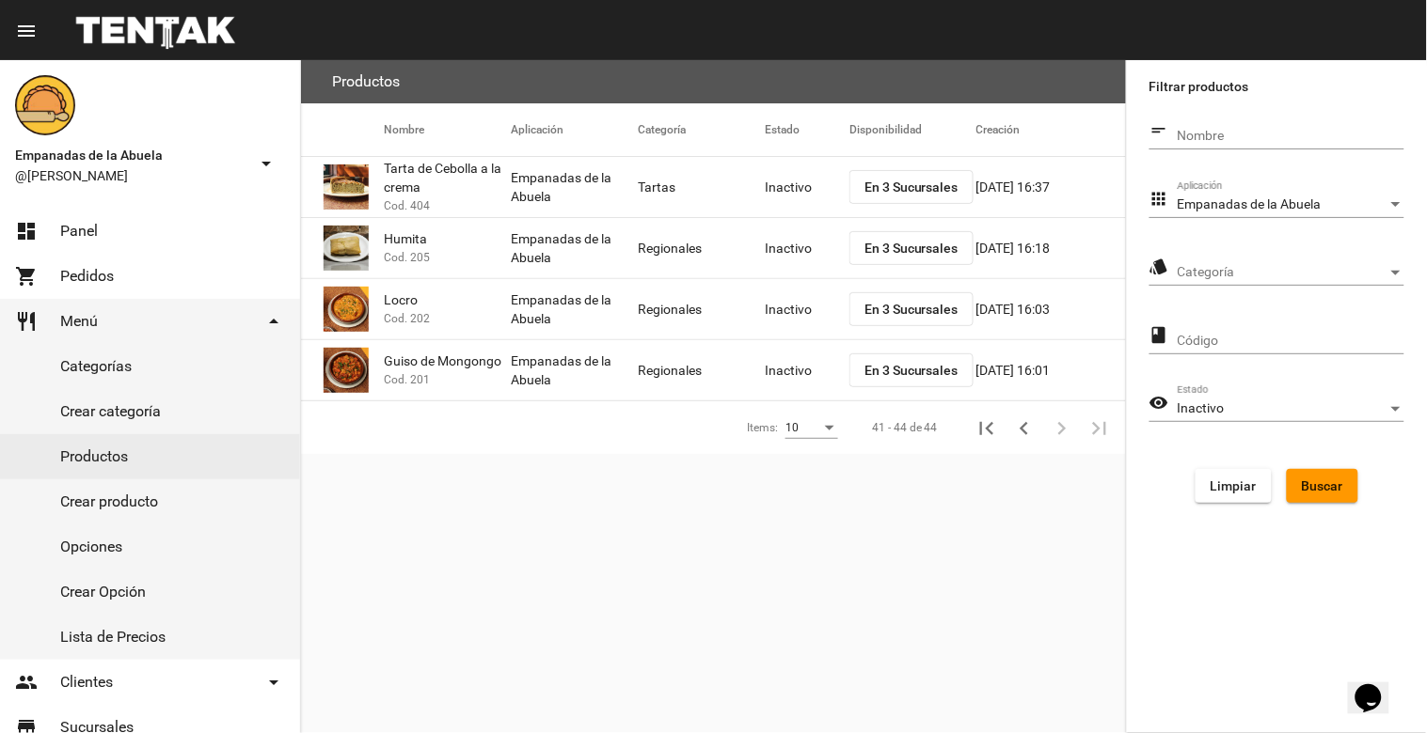
scroll to position [0, 0]
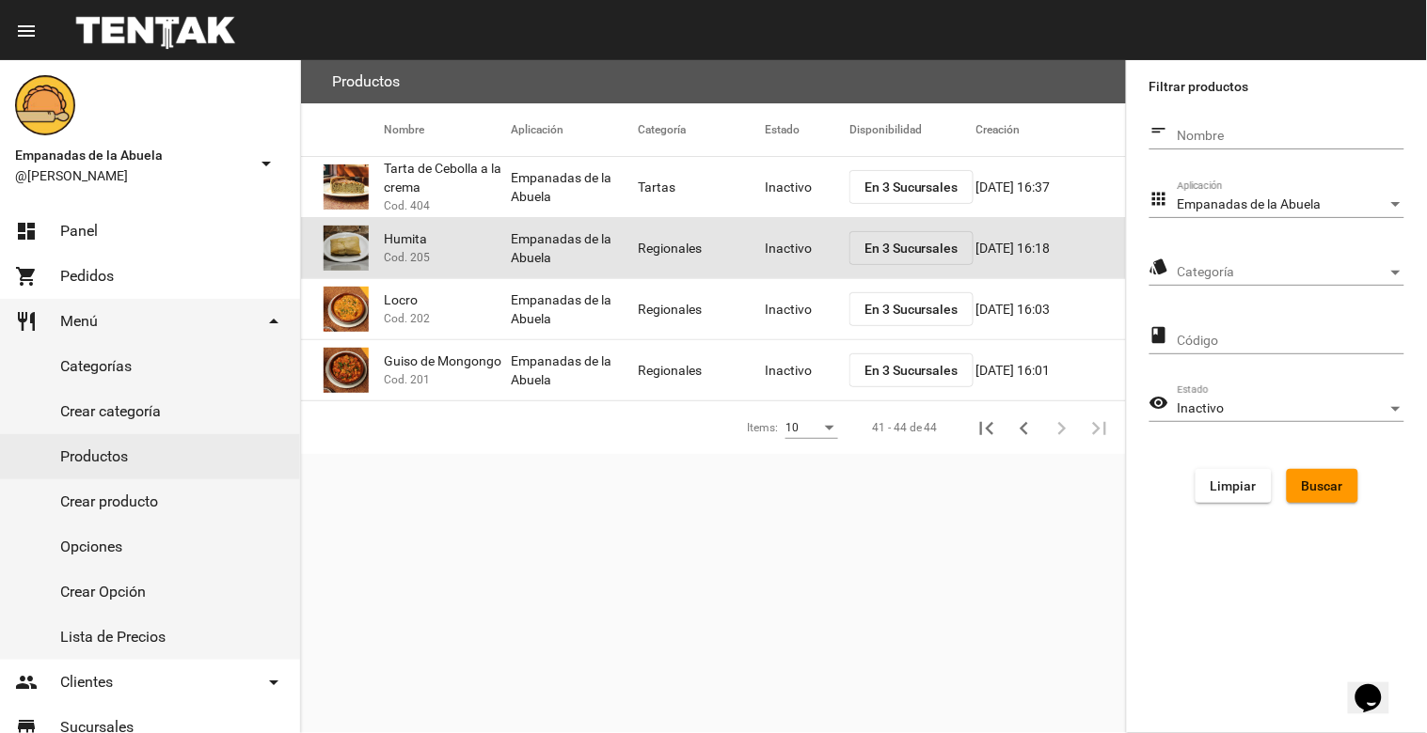
click at [782, 242] on mat-cell "Inactivo" at bounding box center [807, 248] width 85 height 60
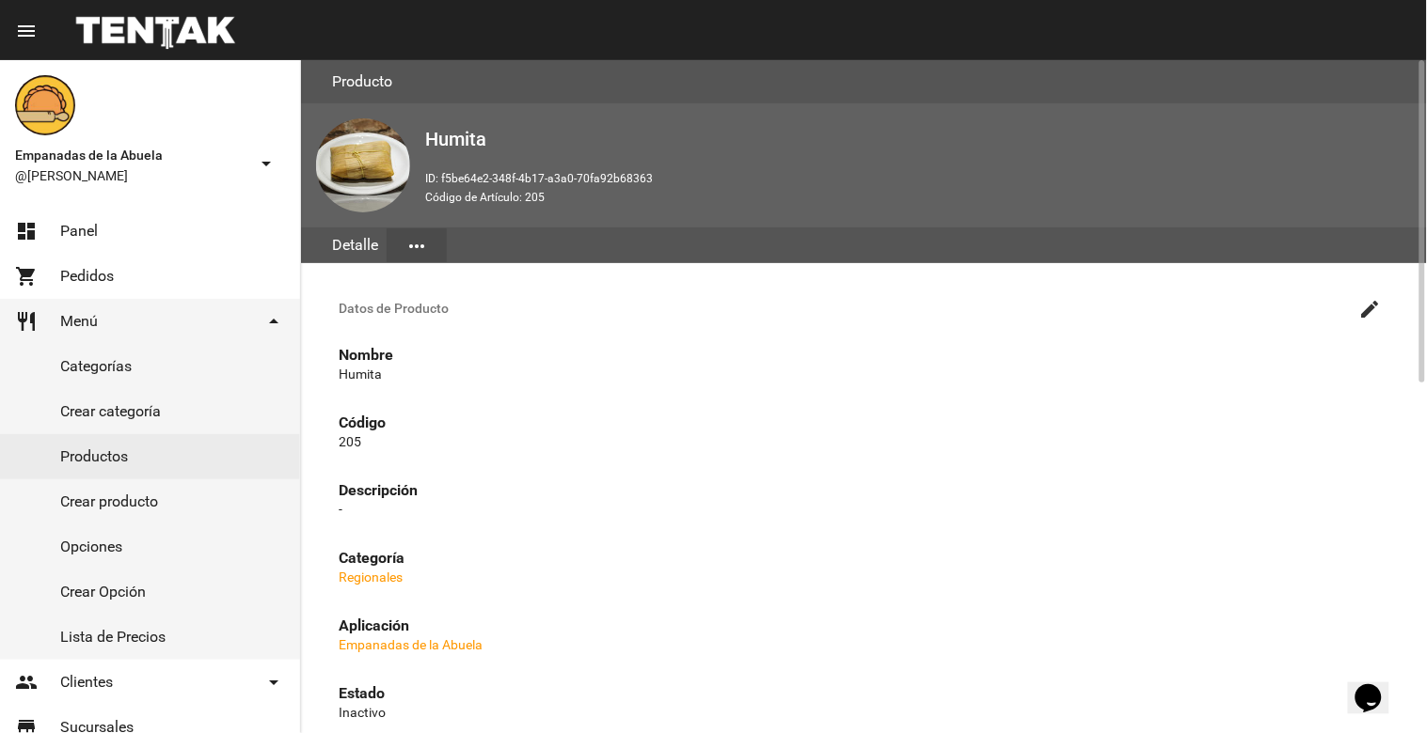
click at [1378, 308] on mat-icon "create" at bounding box center [1370, 309] width 23 height 23
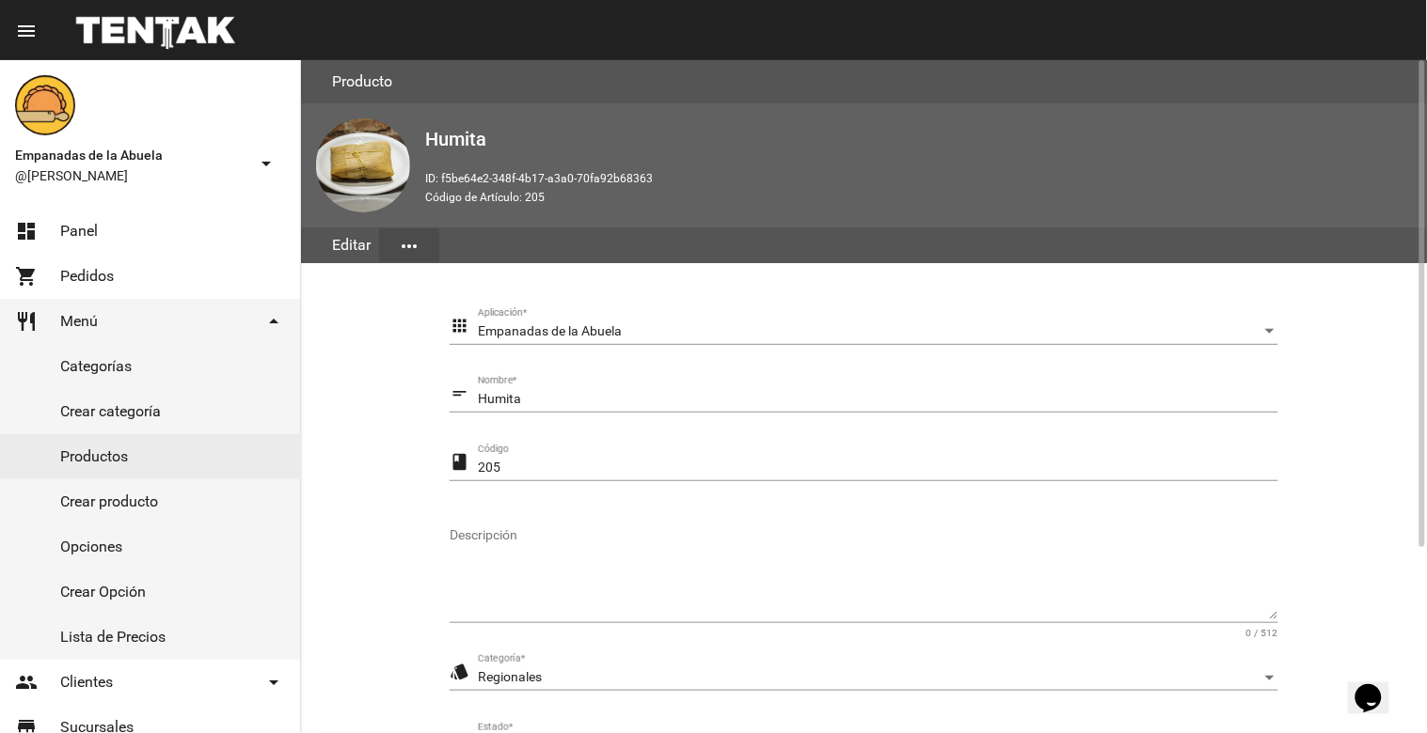
scroll to position [257, 0]
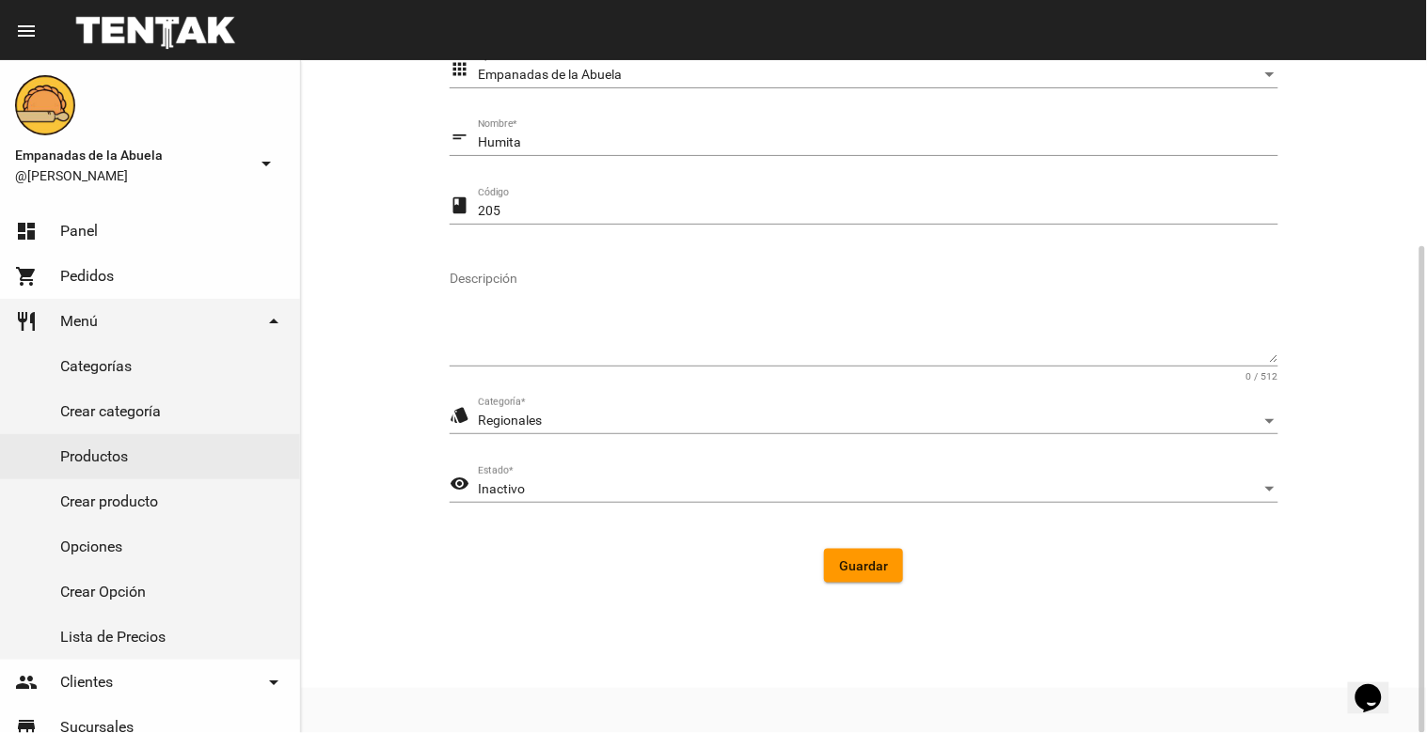
click at [766, 484] on div "Inactivo" at bounding box center [869, 489] width 783 height 15
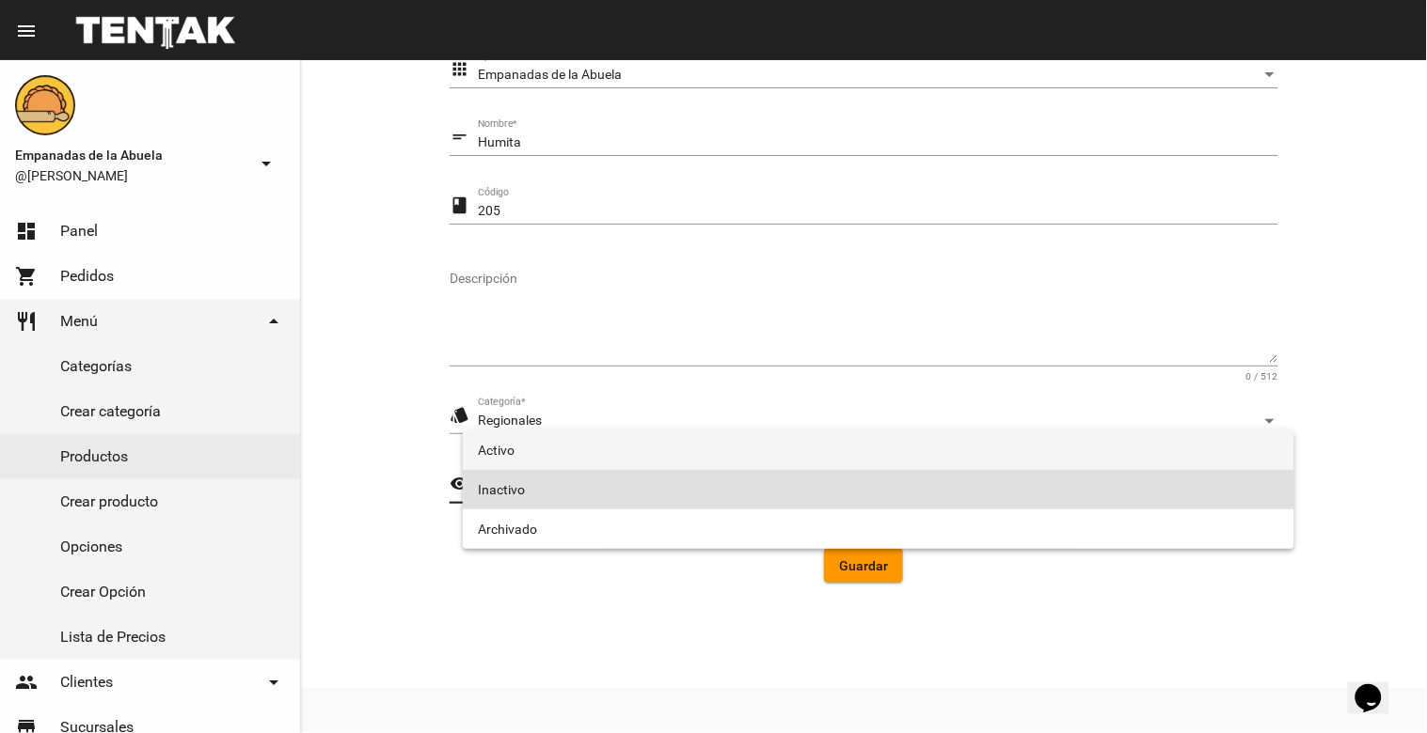
click at [710, 449] on span "Activo" at bounding box center [878, 450] width 801 height 39
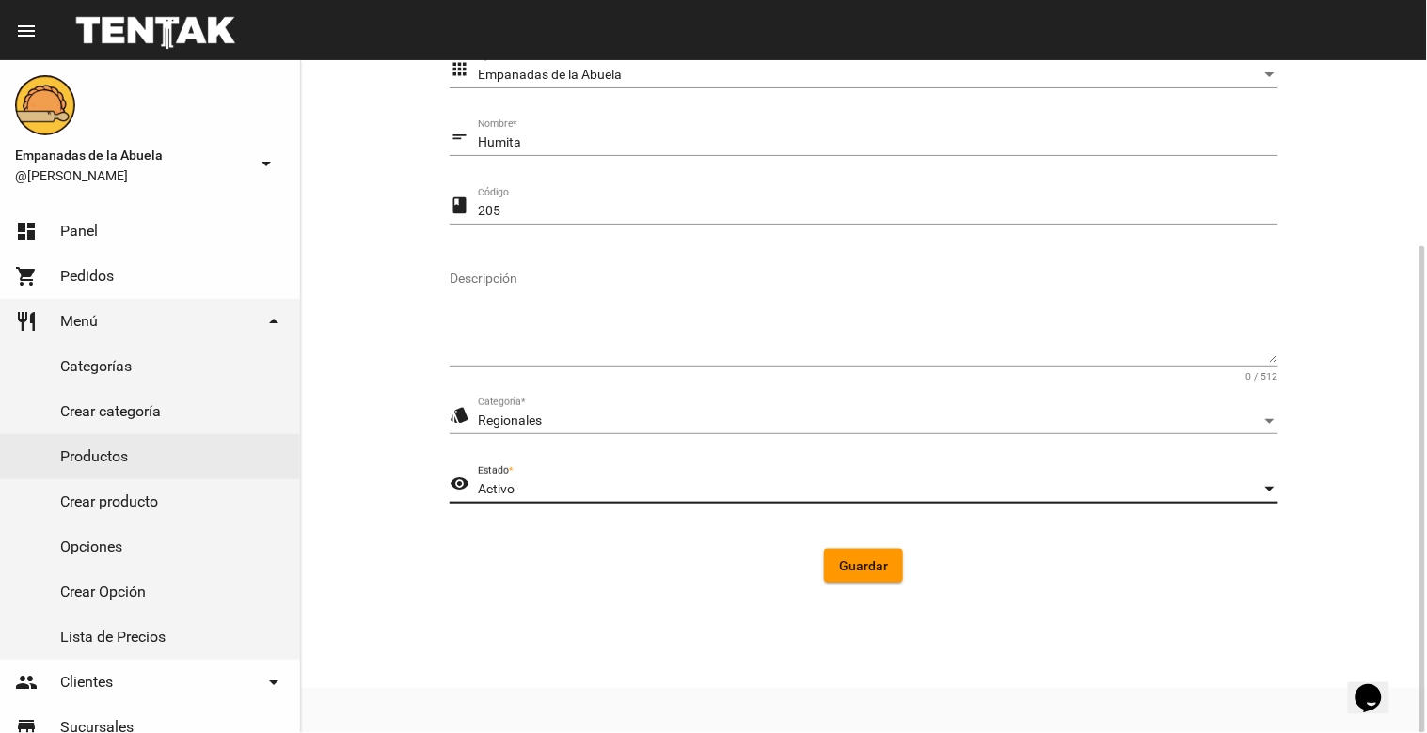
click at [856, 565] on span "Guardar" at bounding box center [863, 566] width 49 height 15
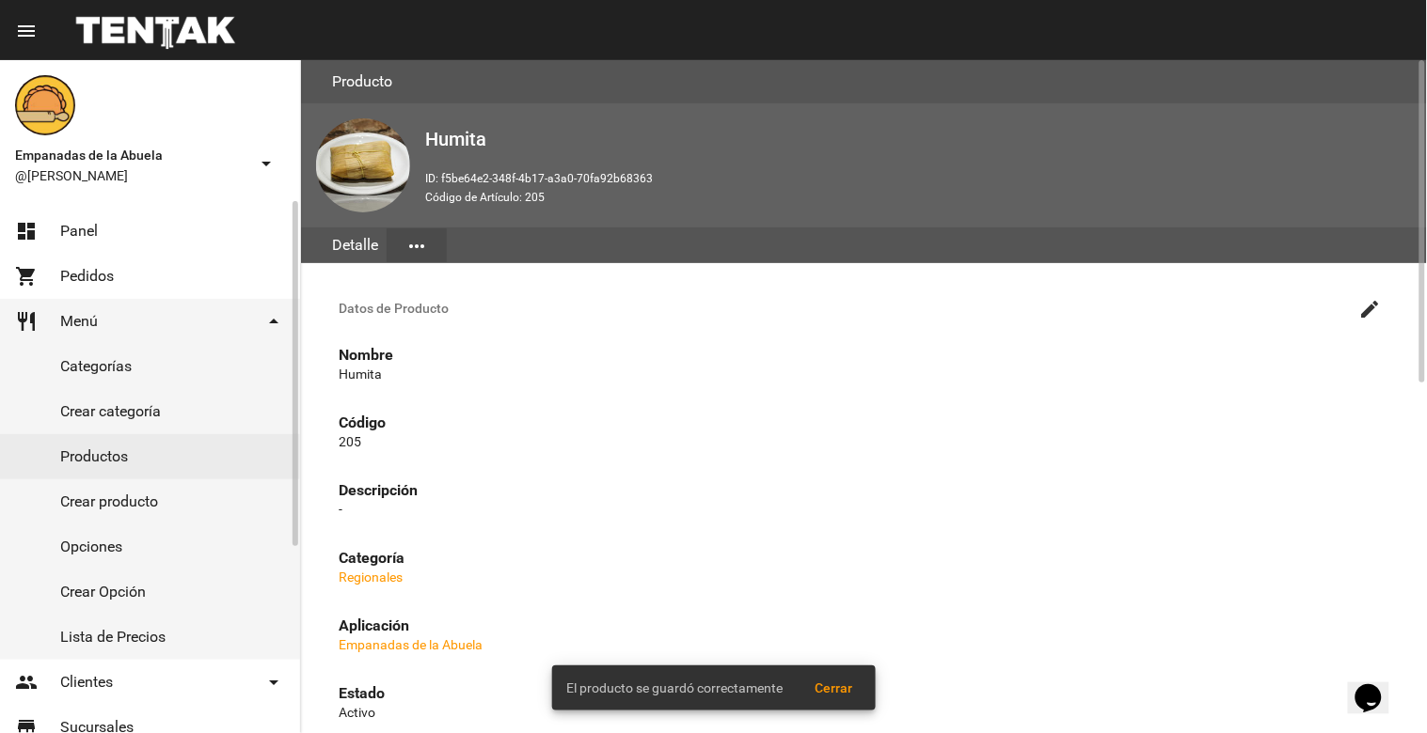
click at [148, 459] on link "Productos" at bounding box center [150, 456] width 300 height 45
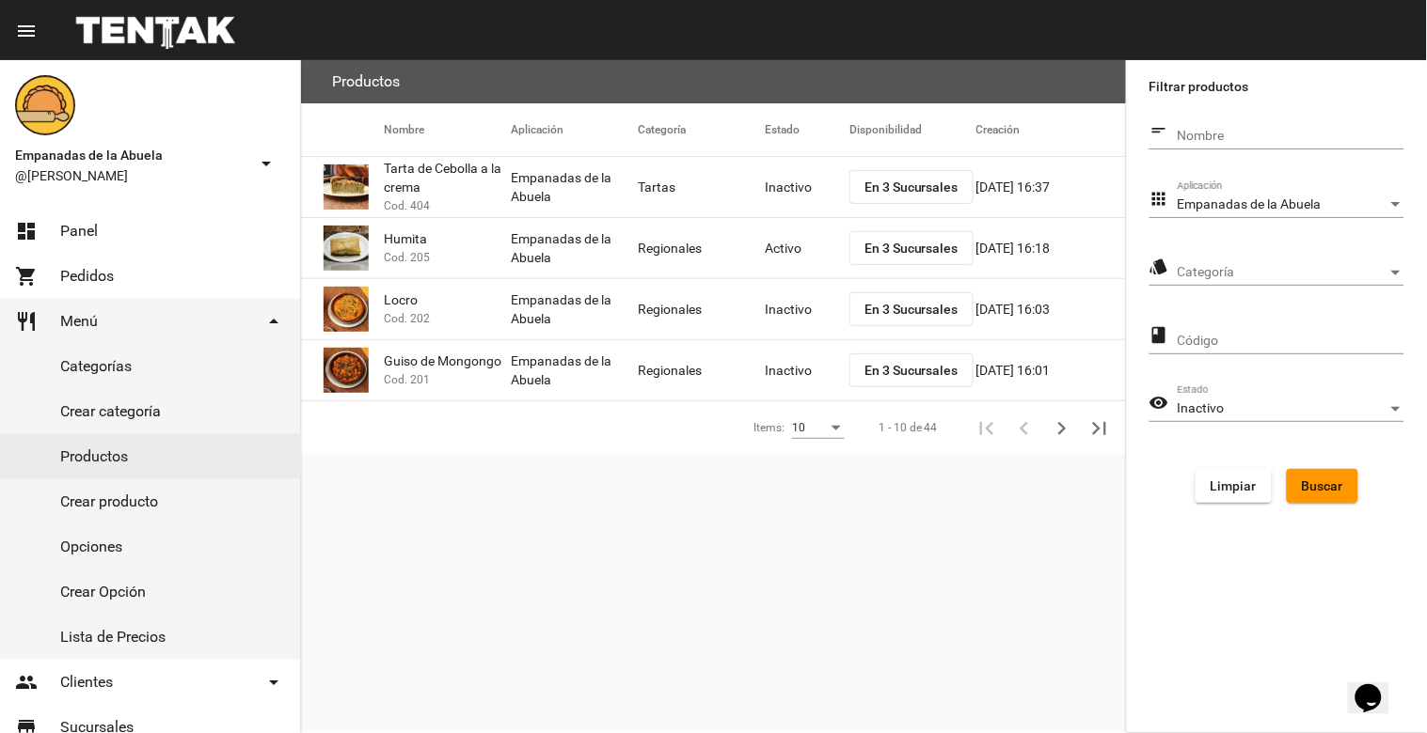
click at [800, 188] on mat-cell "Inactivo" at bounding box center [807, 187] width 85 height 60
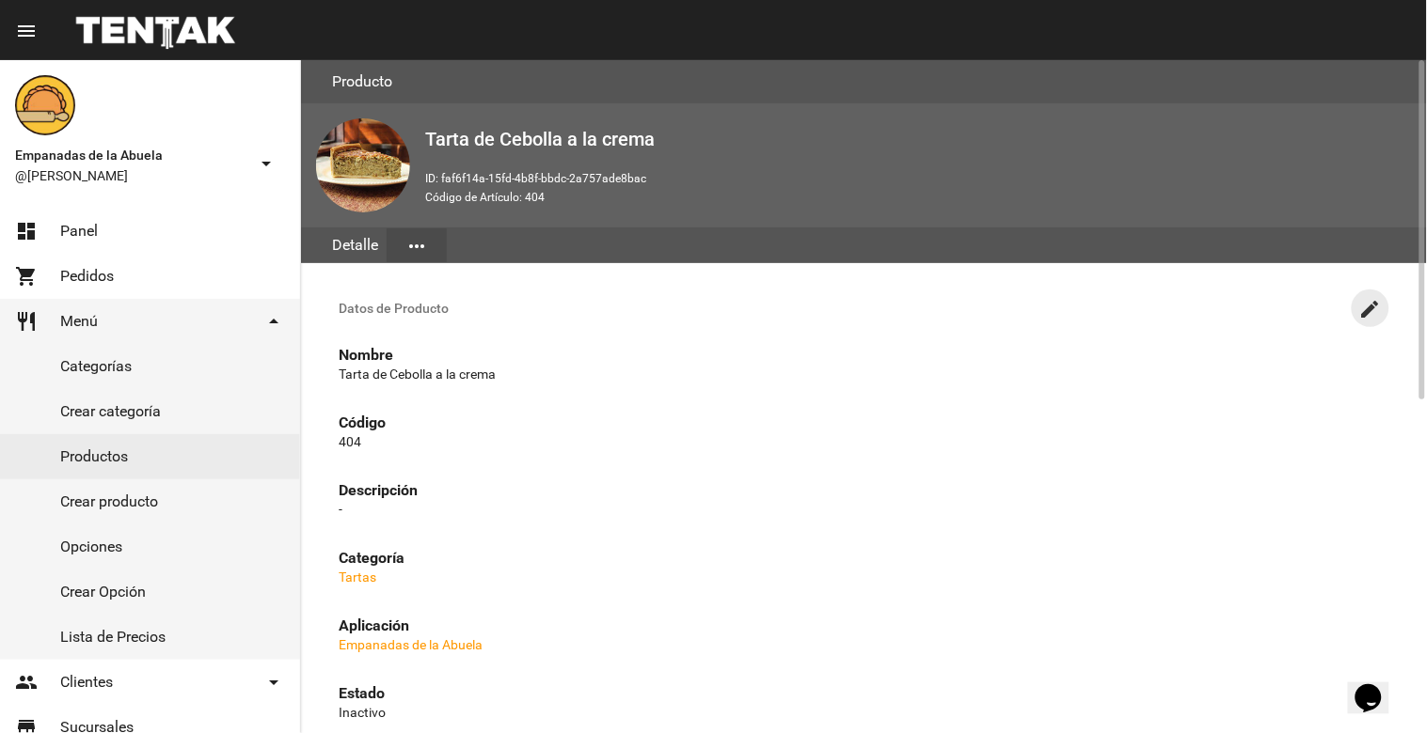
click at [1367, 303] on mat-icon "create" at bounding box center [1370, 309] width 23 height 23
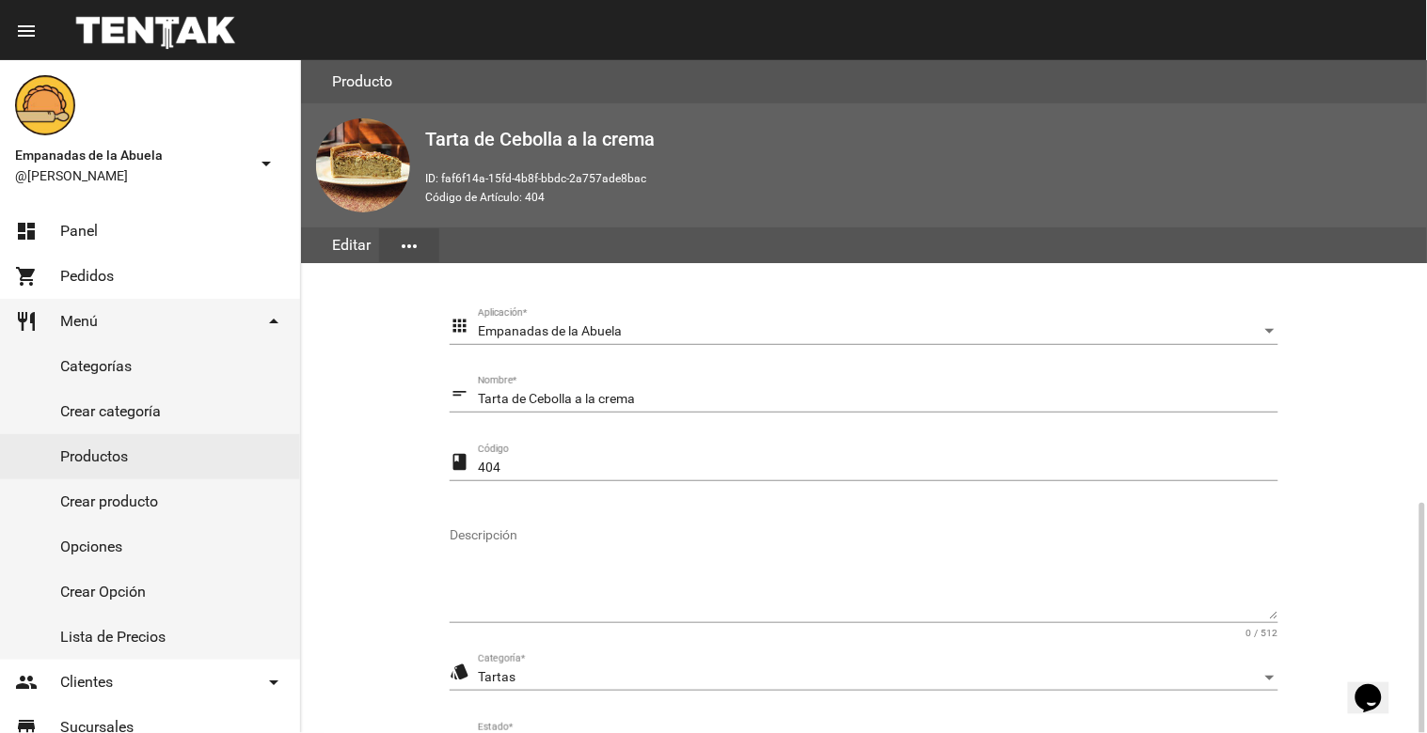
scroll to position [257, 0]
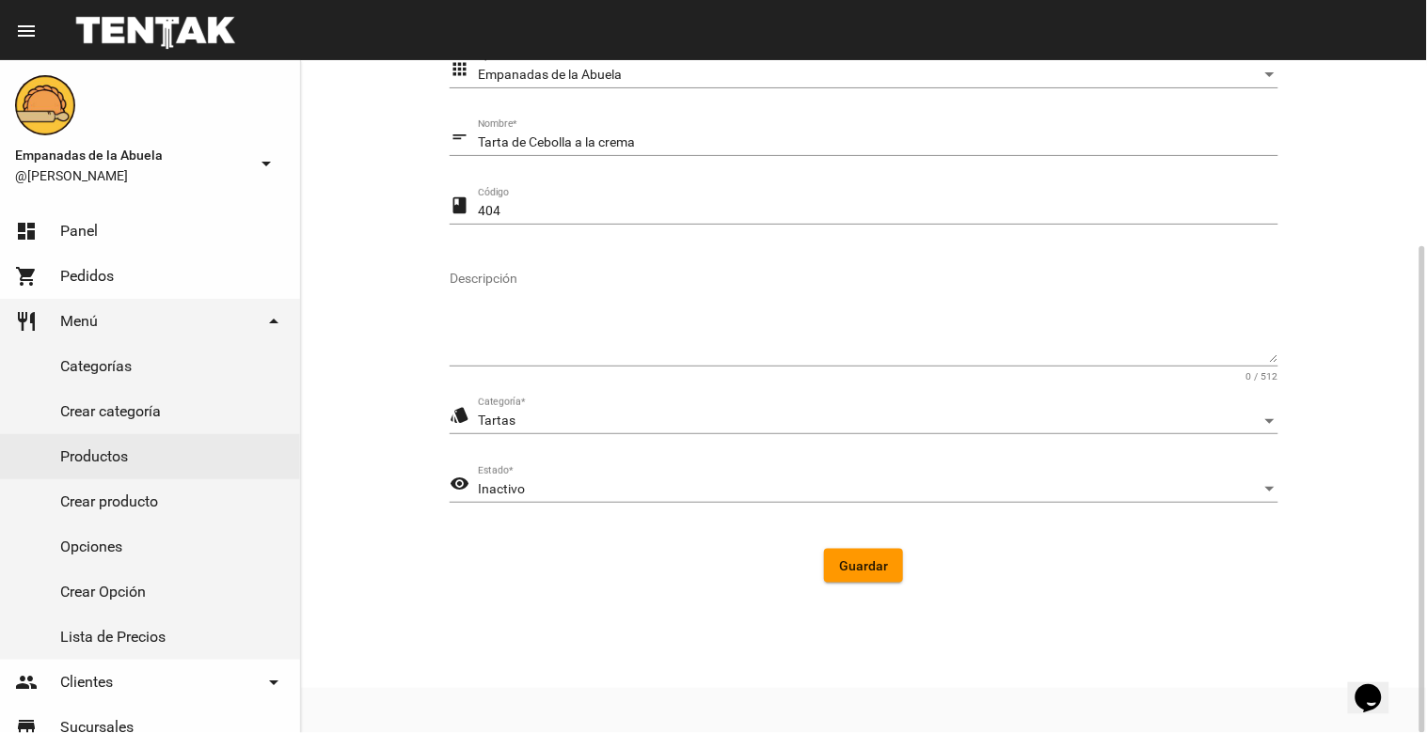
click at [757, 499] on div "Inactivo Estado *" at bounding box center [878, 484] width 800 height 37
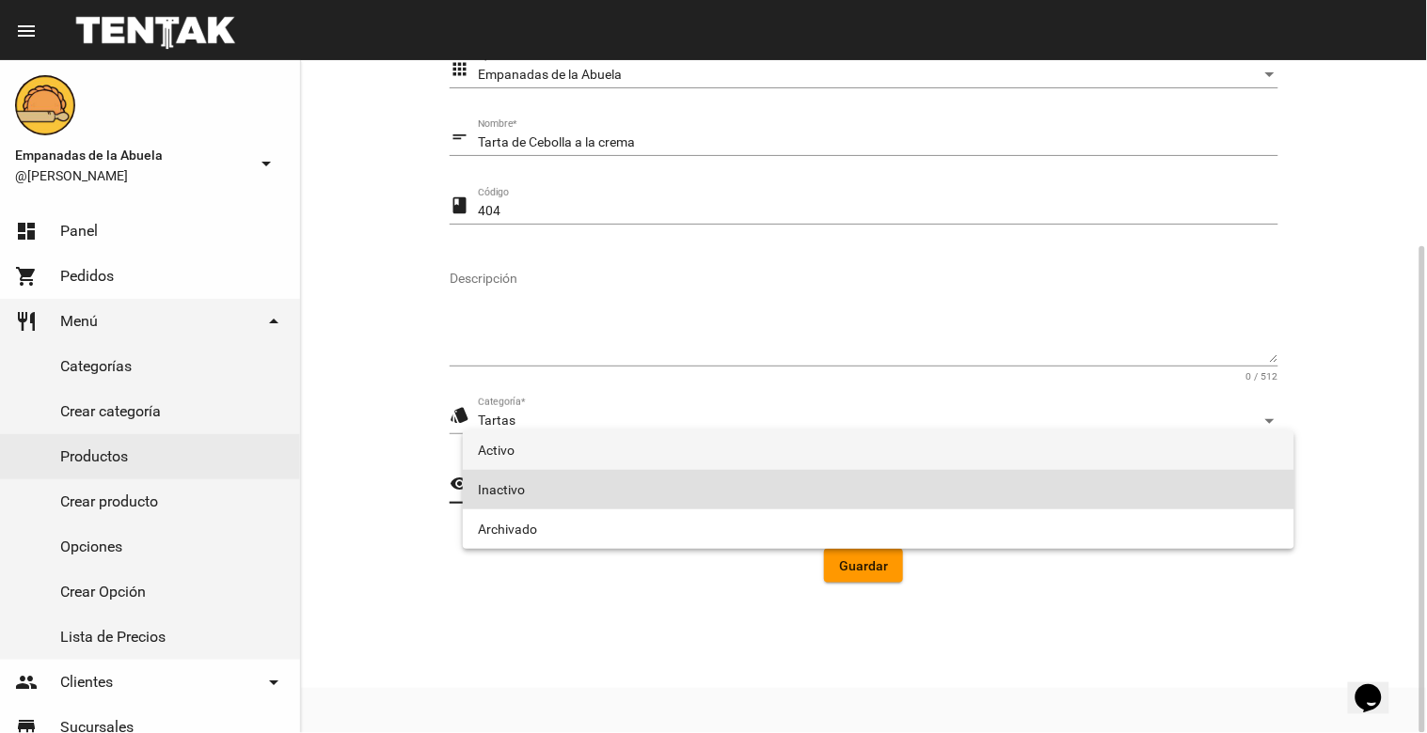
click at [727, 445] on span "Activo" at bounding box center [878, 450] width 801 height 39
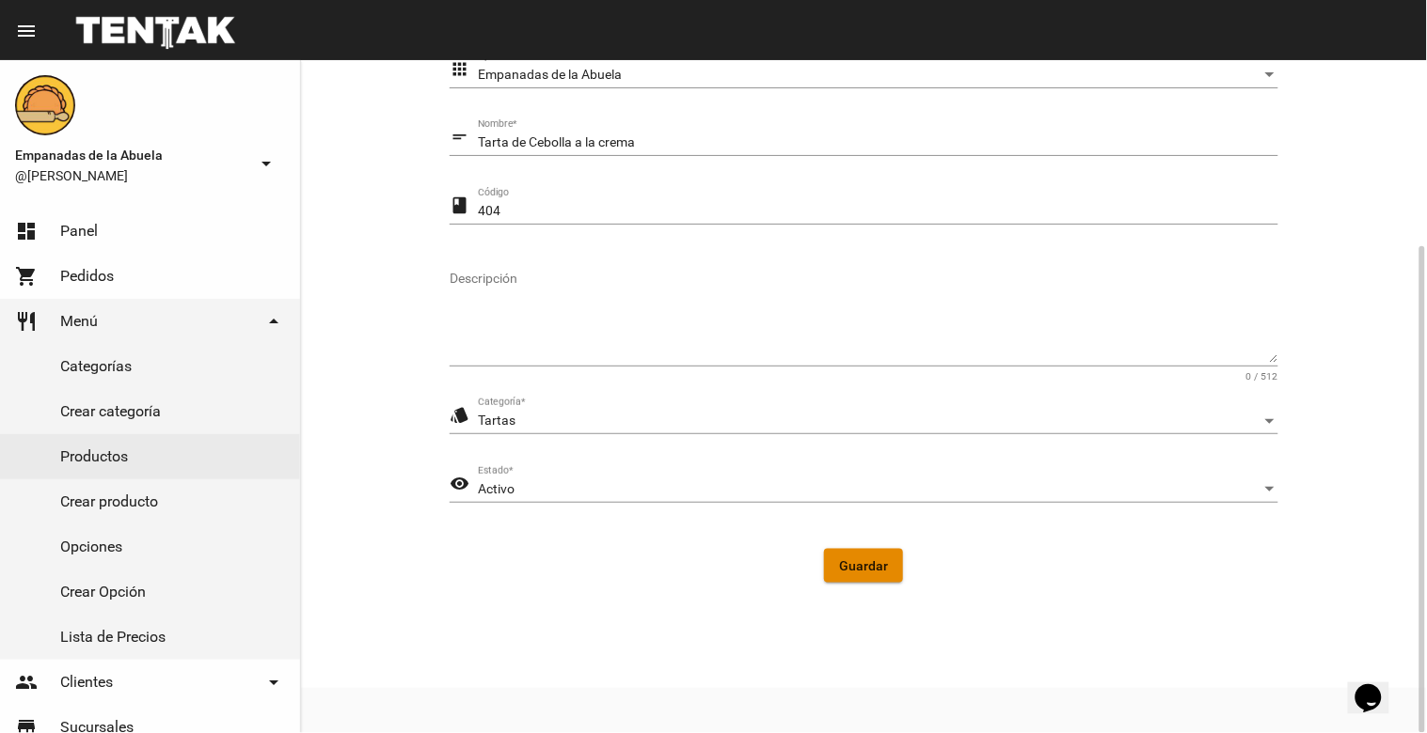
click at [858, 567] on span "Guardar" at bounding box center [863, 566] width 49 height 15
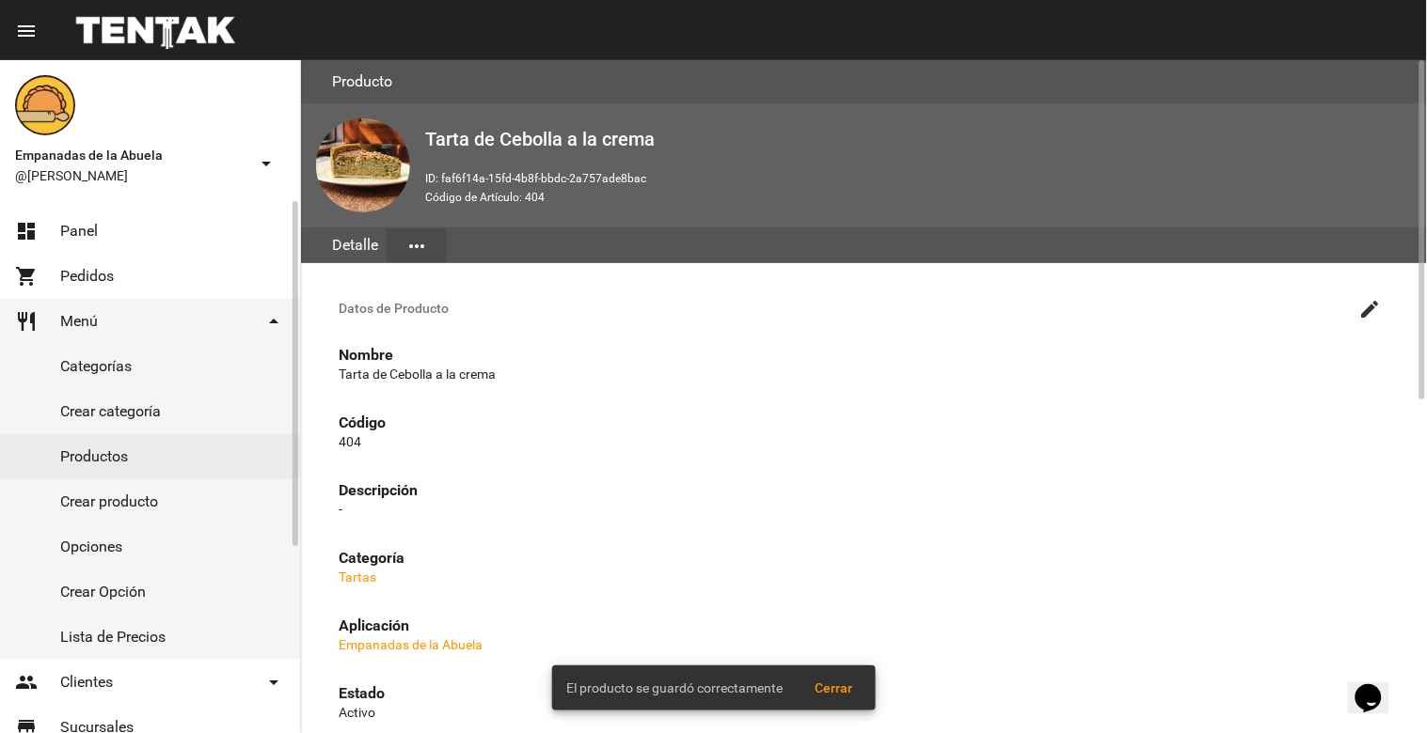
click at [98, 456] on link "Productos" at bounding box center [150, 456] width 300 height 45
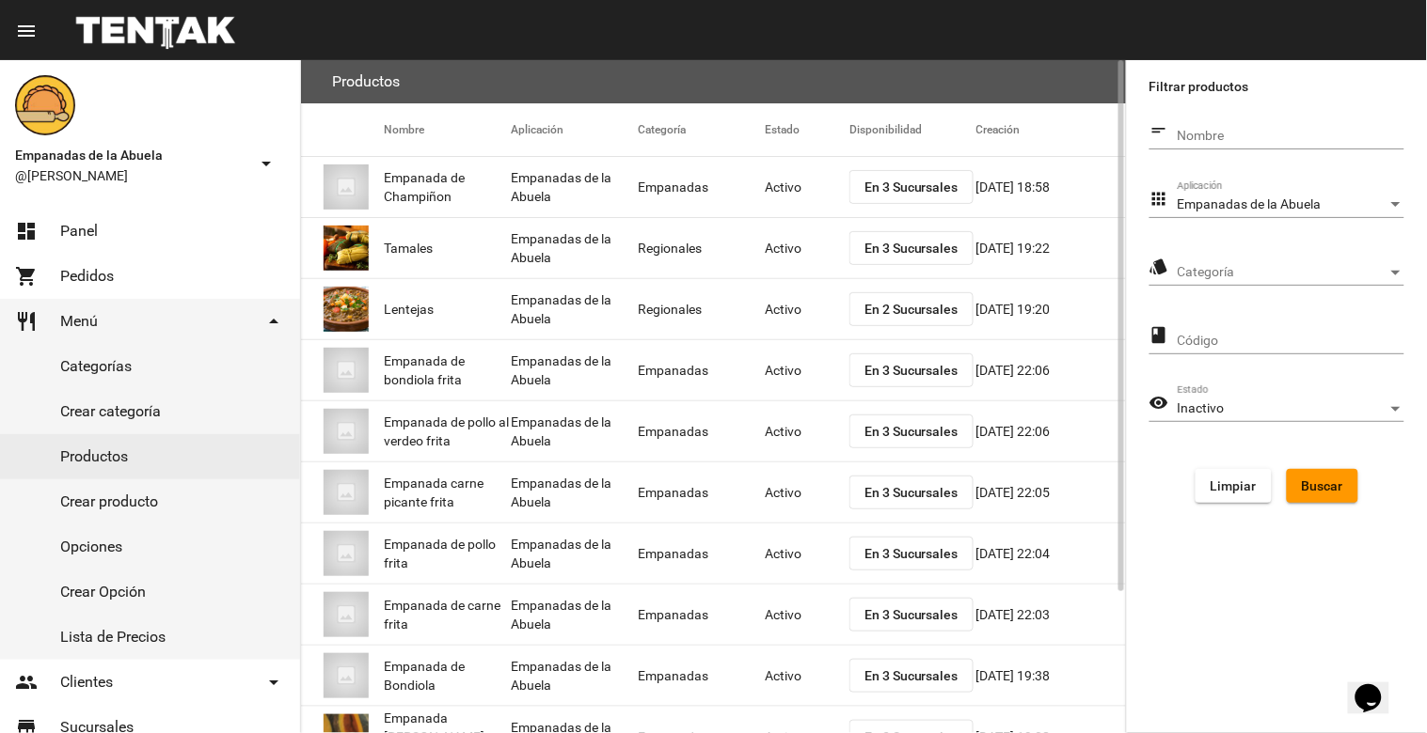
click at [1361, 199] on div "Empanadas de la Abuela" at bounding box center [1282, 204] width 210 height 15
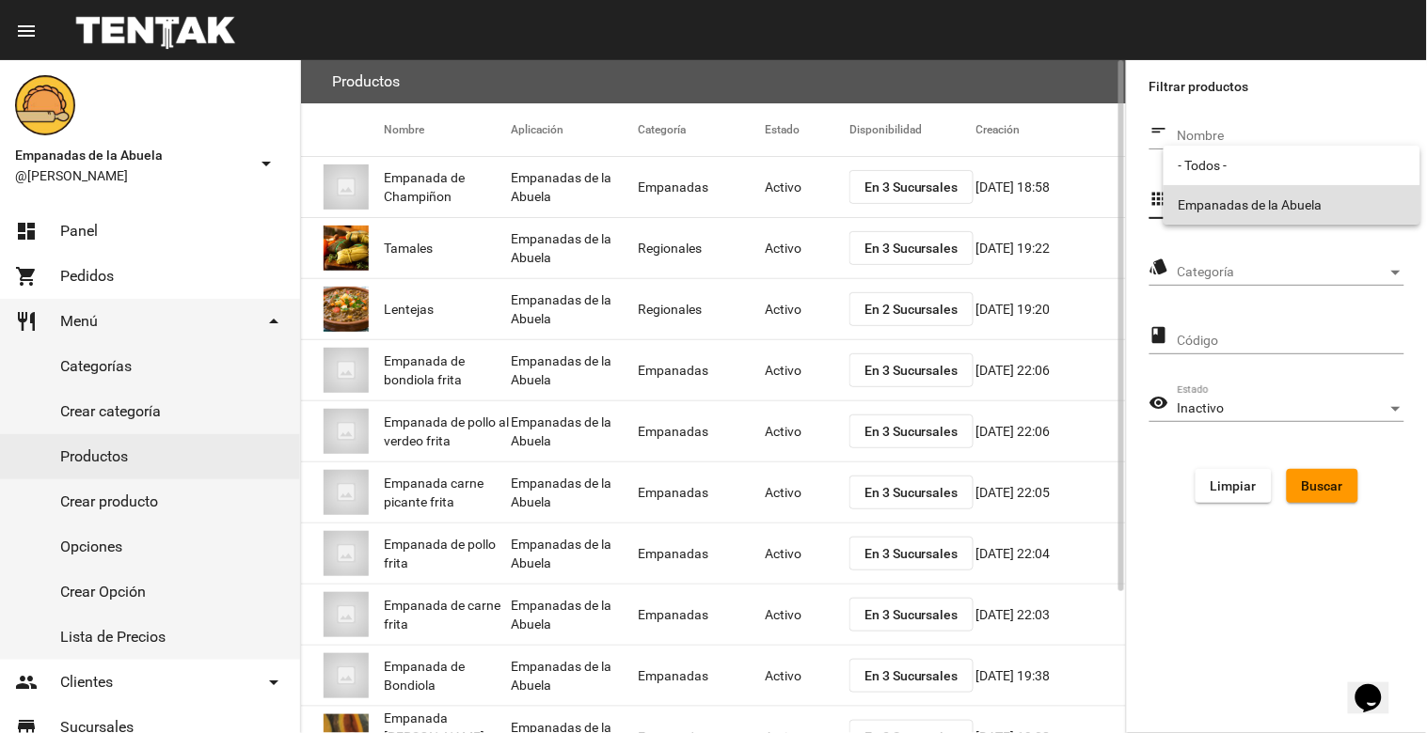
click at [1307, 197] on span "Empanadas de la Abuela" at bounding box center [1291, 204] width 227 height 39
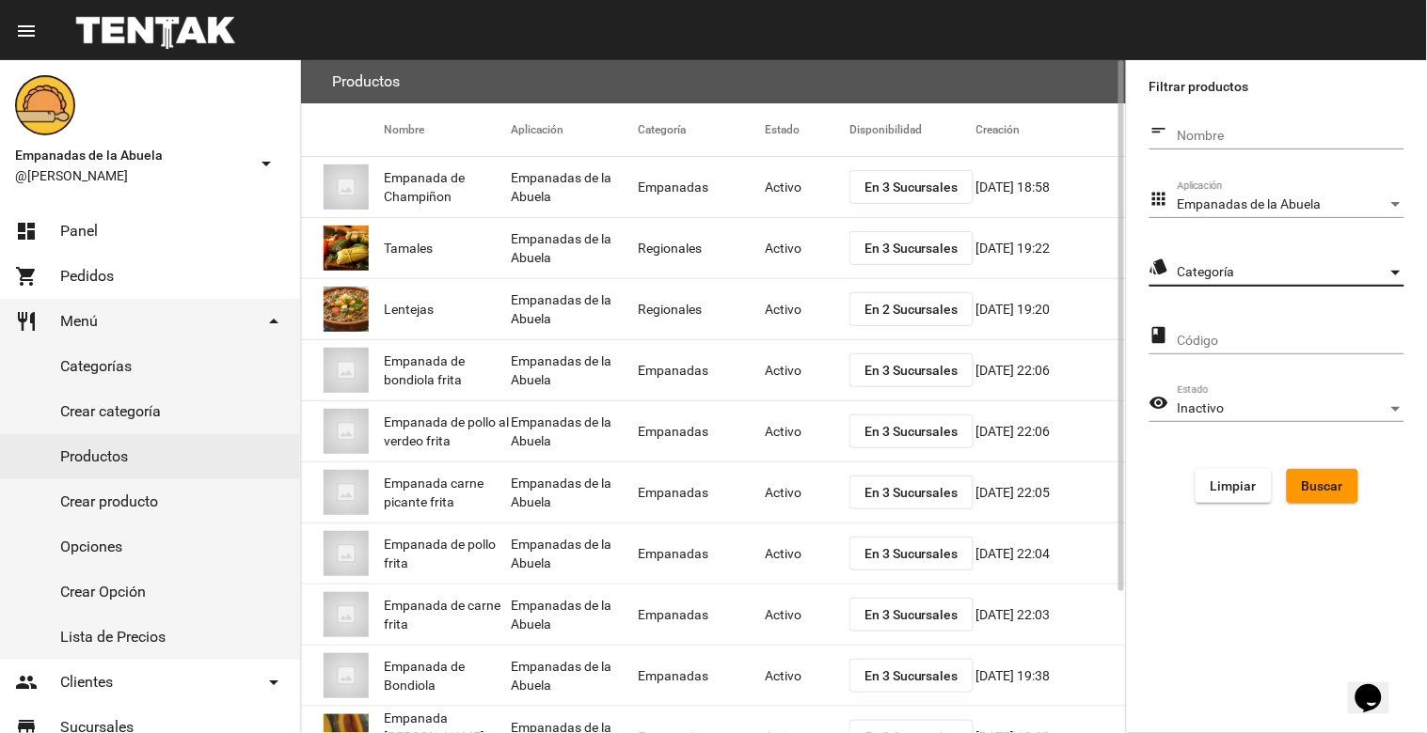
click at [1309, 274] on span "Categoría" at bounding box center [1282, 272] width 210 height 15
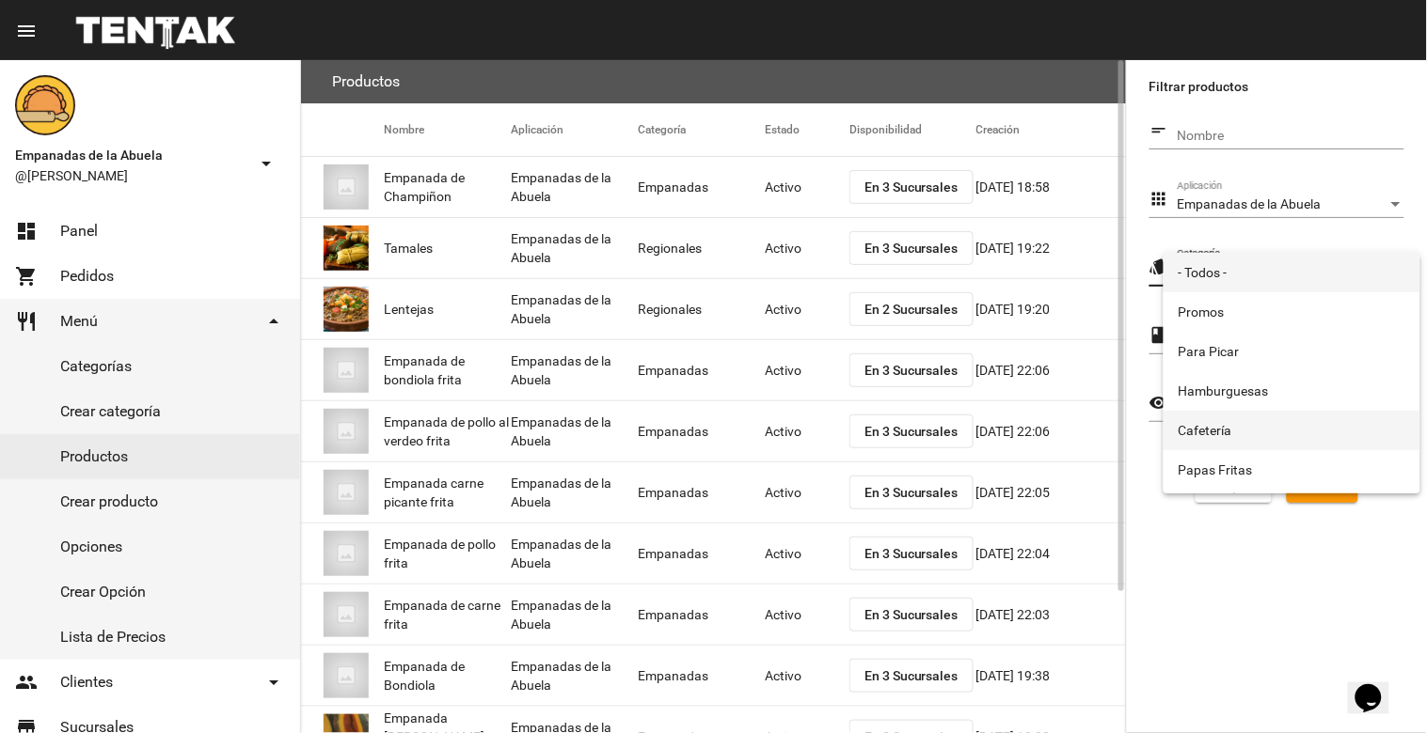
scroll to position [312, 0]
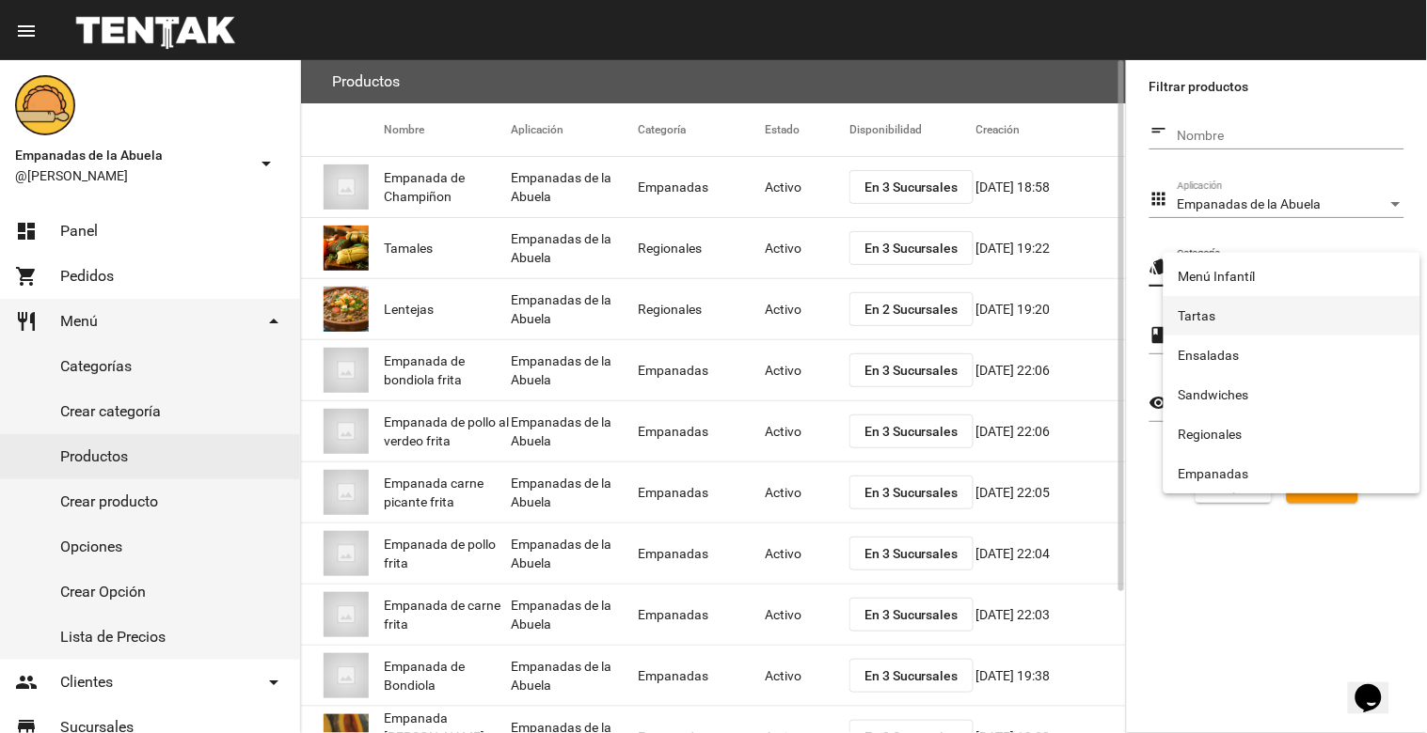
click at [1243, 310] on span "Tartas" at bounding box center [1291, 315] width 227 height 39
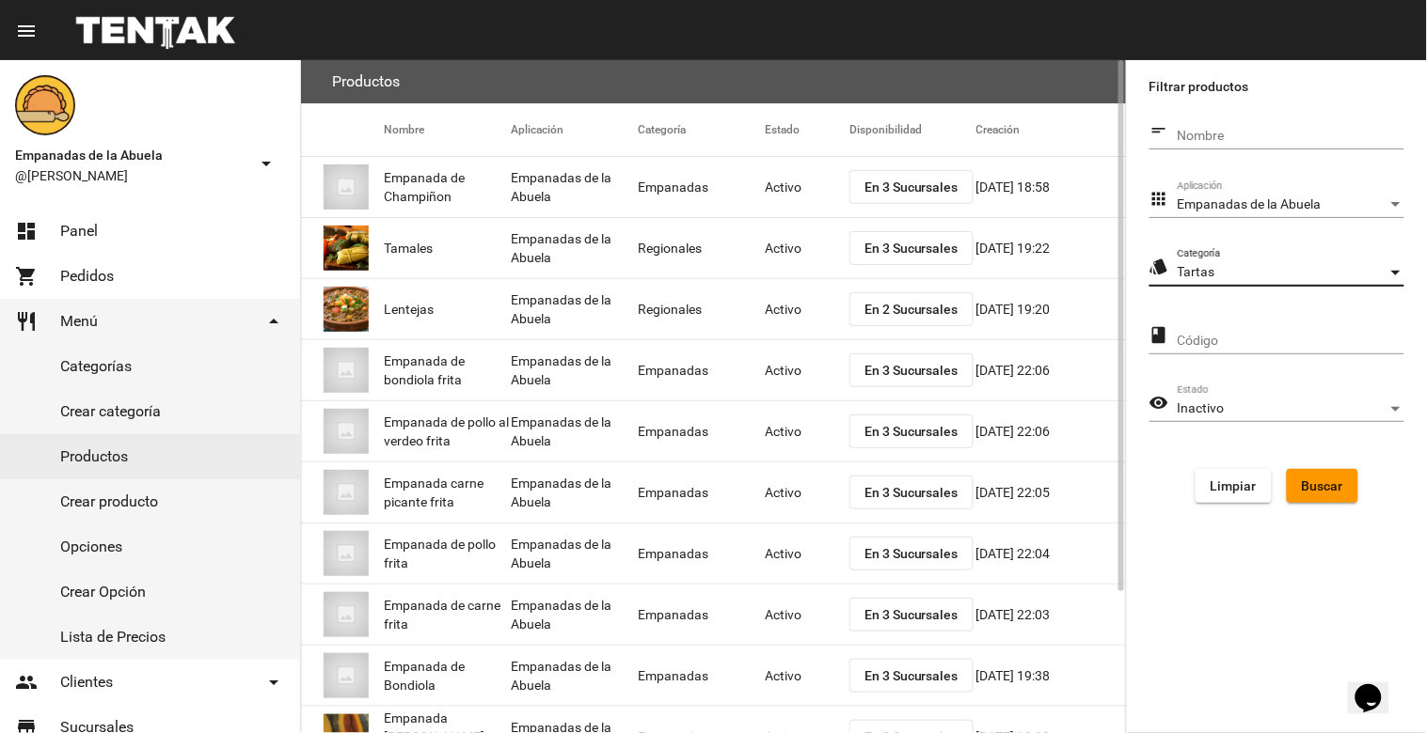
click at [1345, 404] on div "Inactivo" at bounding box center [1282, 409] width 210 height 15
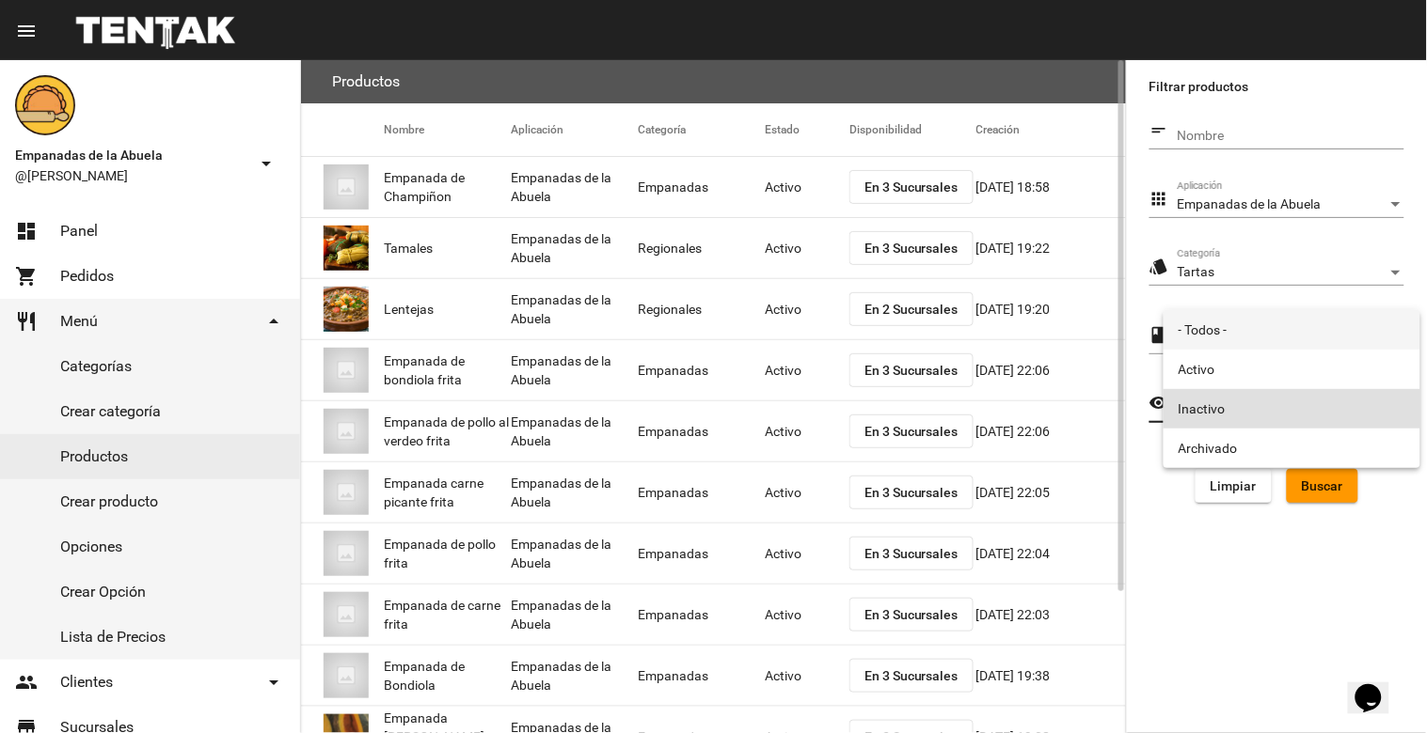
click at [1292, 323] on span "- Todos -" at bounding box center [1291, 329] width 227 height 39
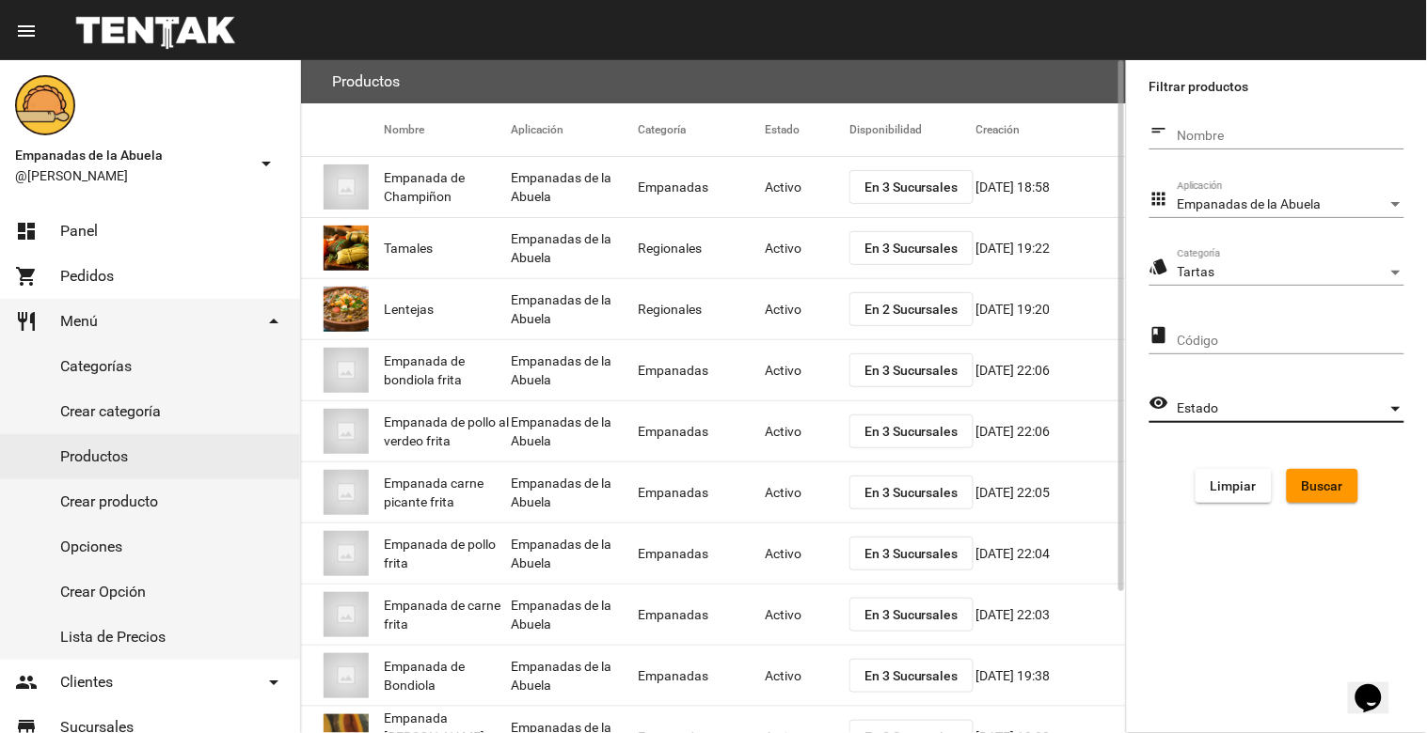
click at [1317, 479] on span "Buscar" at bounding box center [1321, 486] width 41 height 15
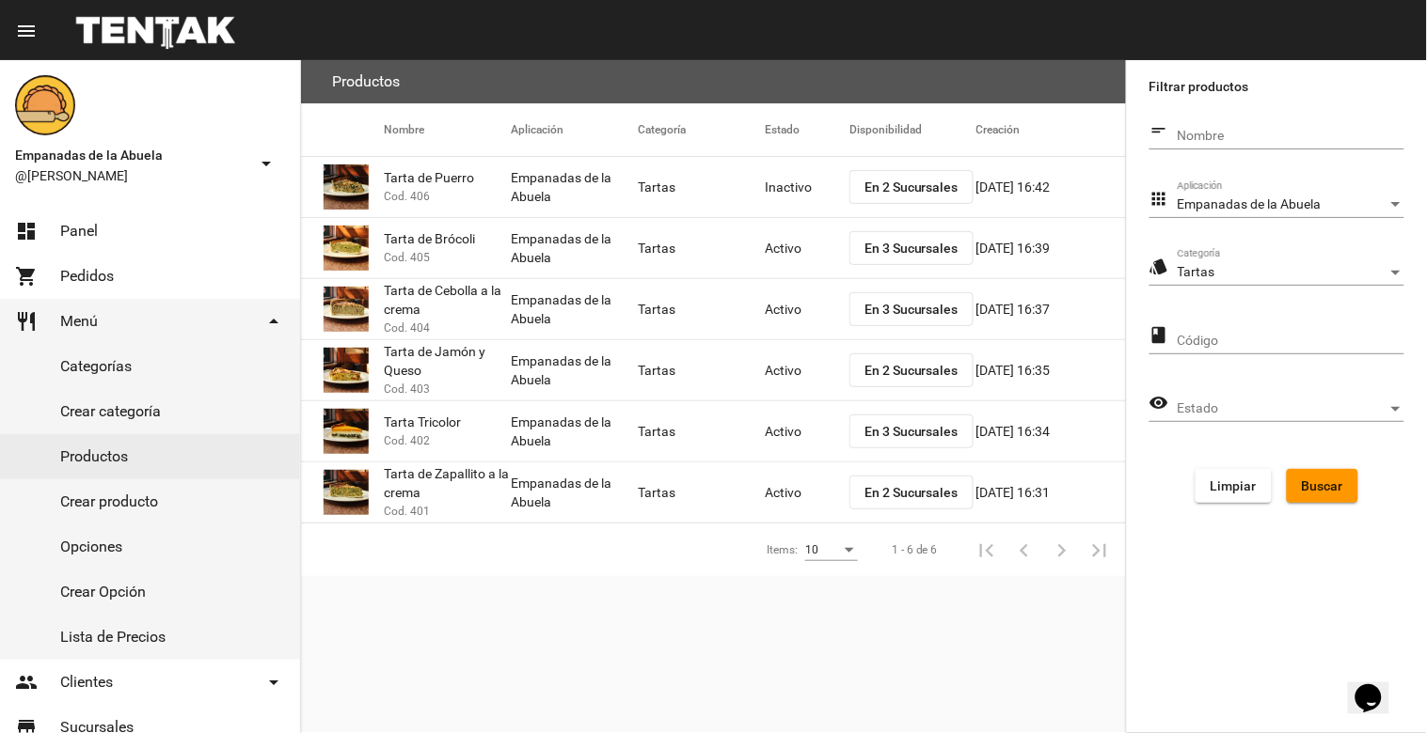
click at [880, 378] on button "En 2 Sucursales" at bounding box center [911, 371] width 124 height 34
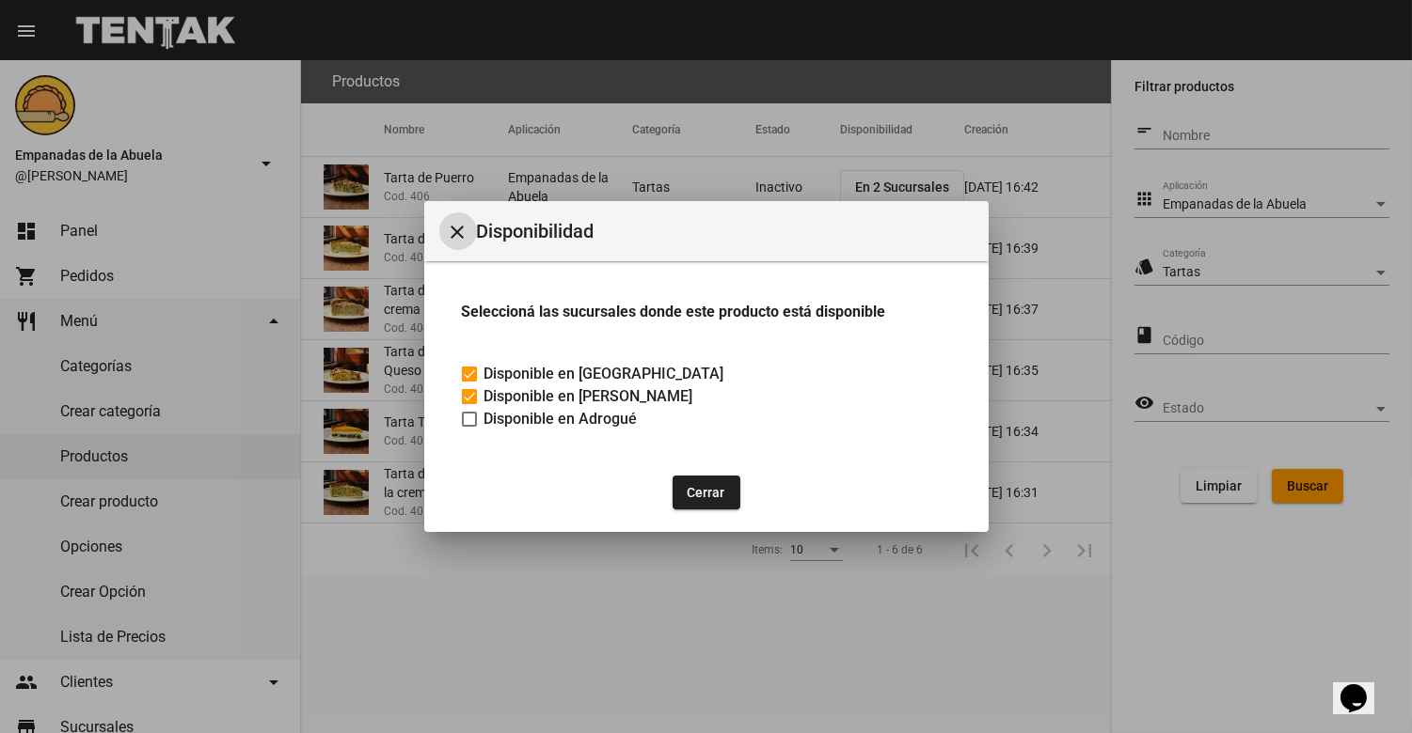
click at [453, 222] on mat-icon "close" at bounding box center [458, 232] width 23 height 23
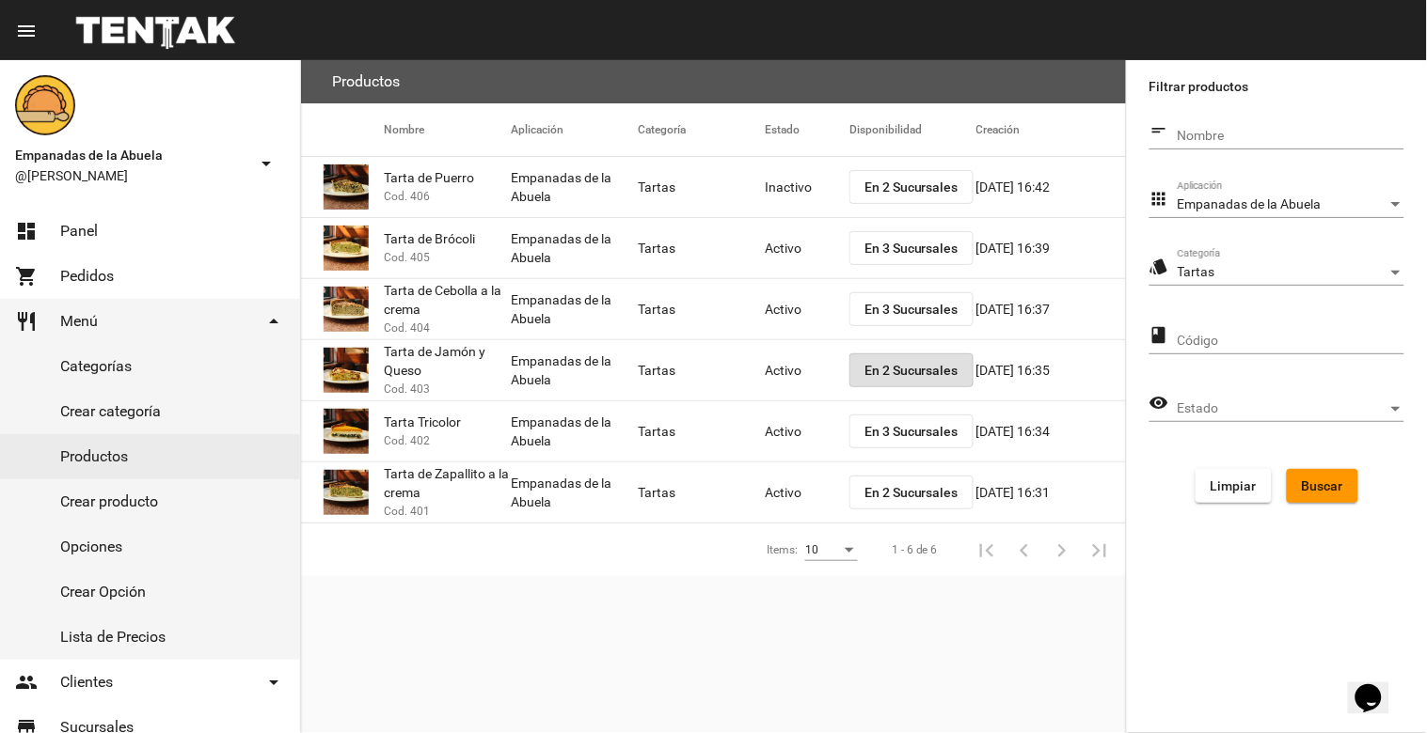
click at [774, 428] on mat-cell "Activo" at bounding box center [807, 432] width 85 height 60
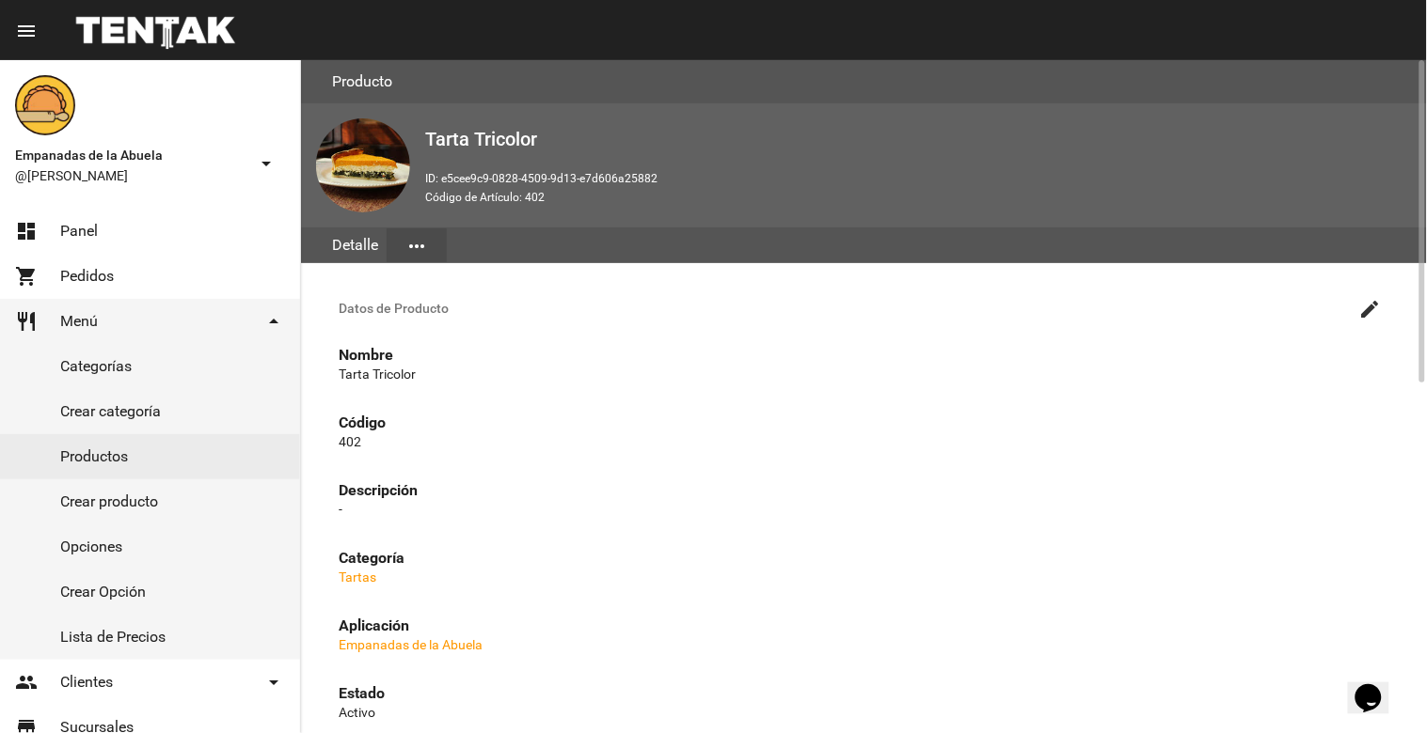
click at [1370, 302] on mat-icon "create" at bounding box center [1370, 309] width 23 height 23
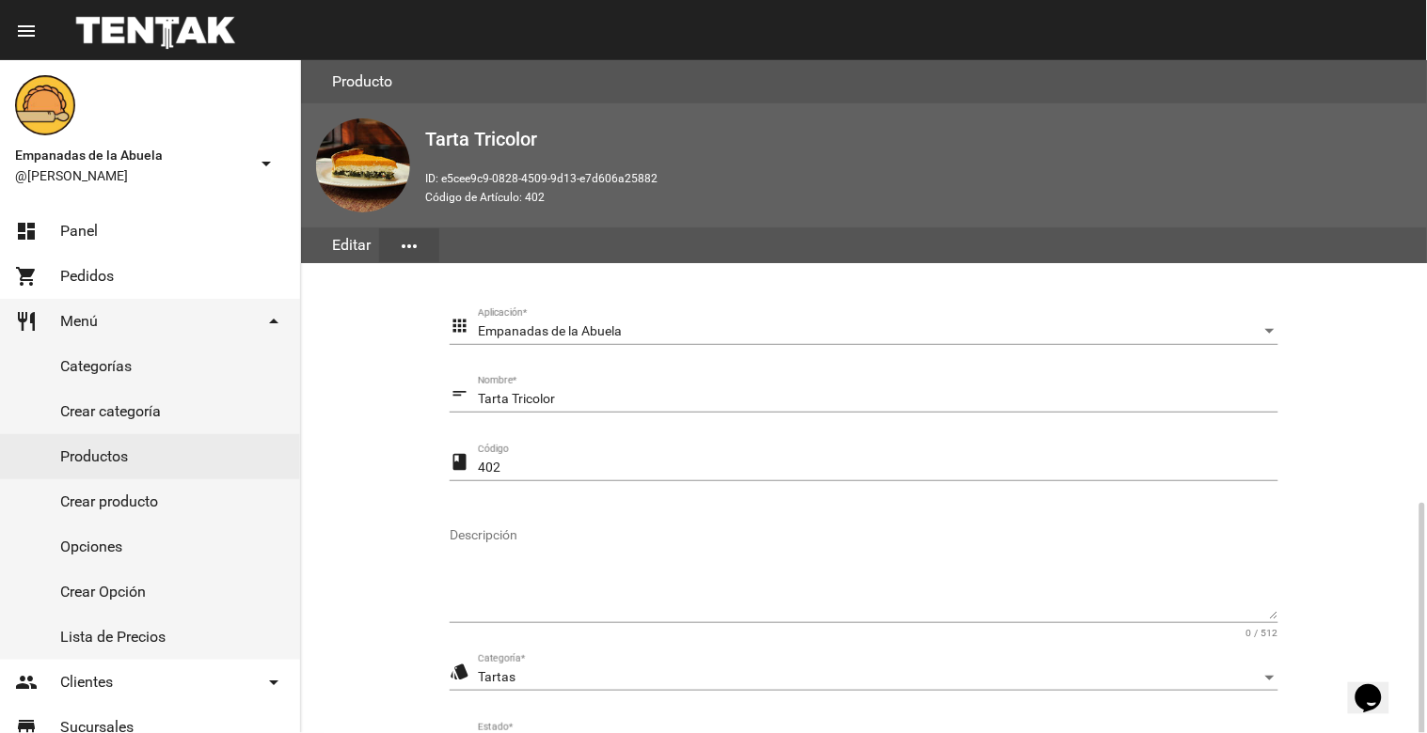
scroll to position [257, 0]
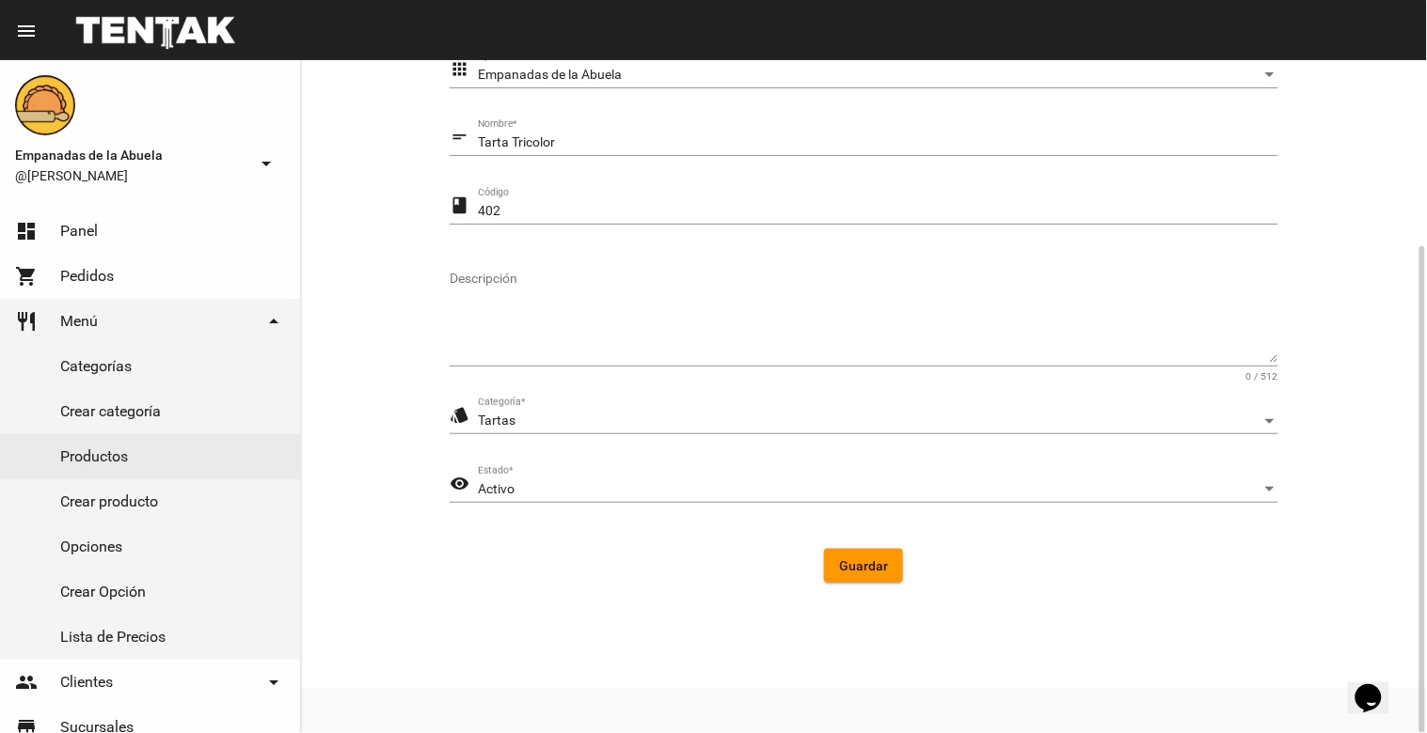
click at [719, 493] on div "Activo" at bounding box center [869, 489] width 783 height 15
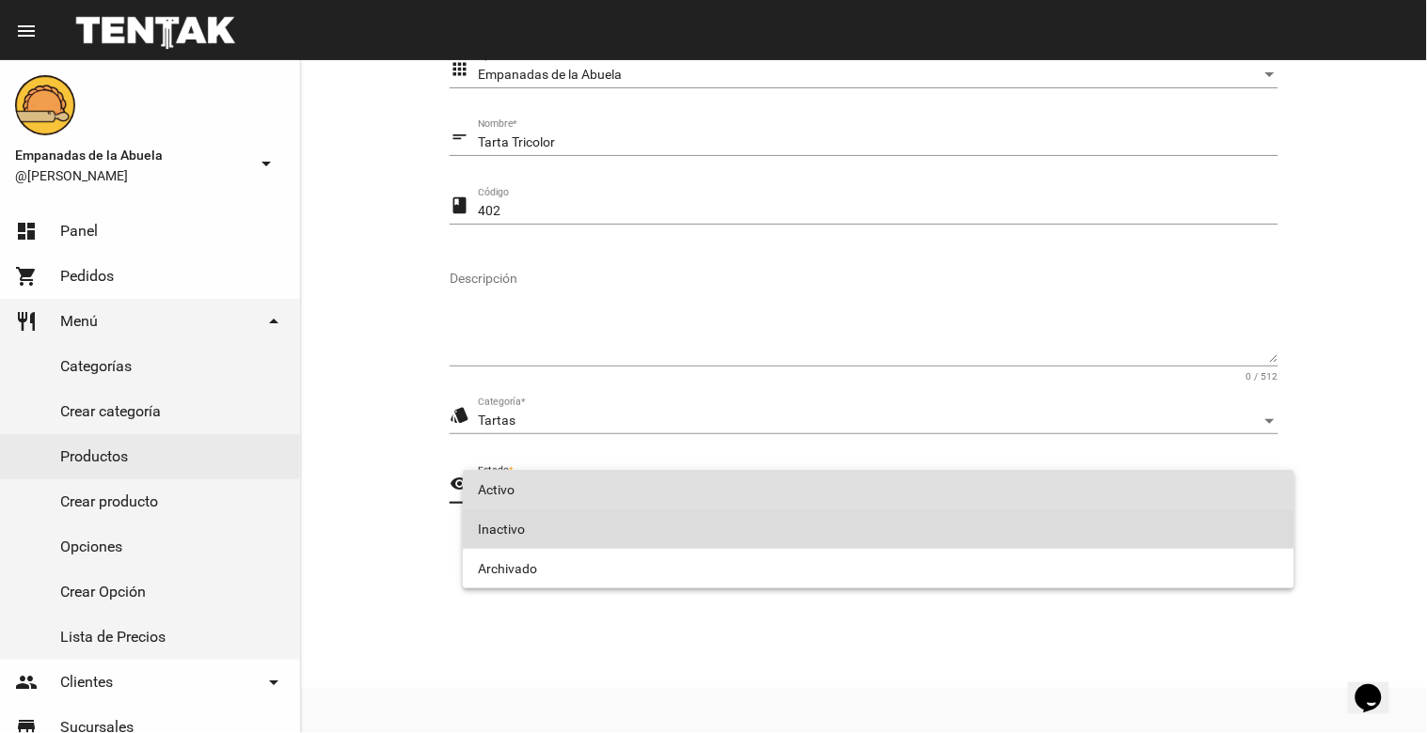
click at [645, 524] on span "Inactivo" at bounding box center [878, 529] width 801 height 39
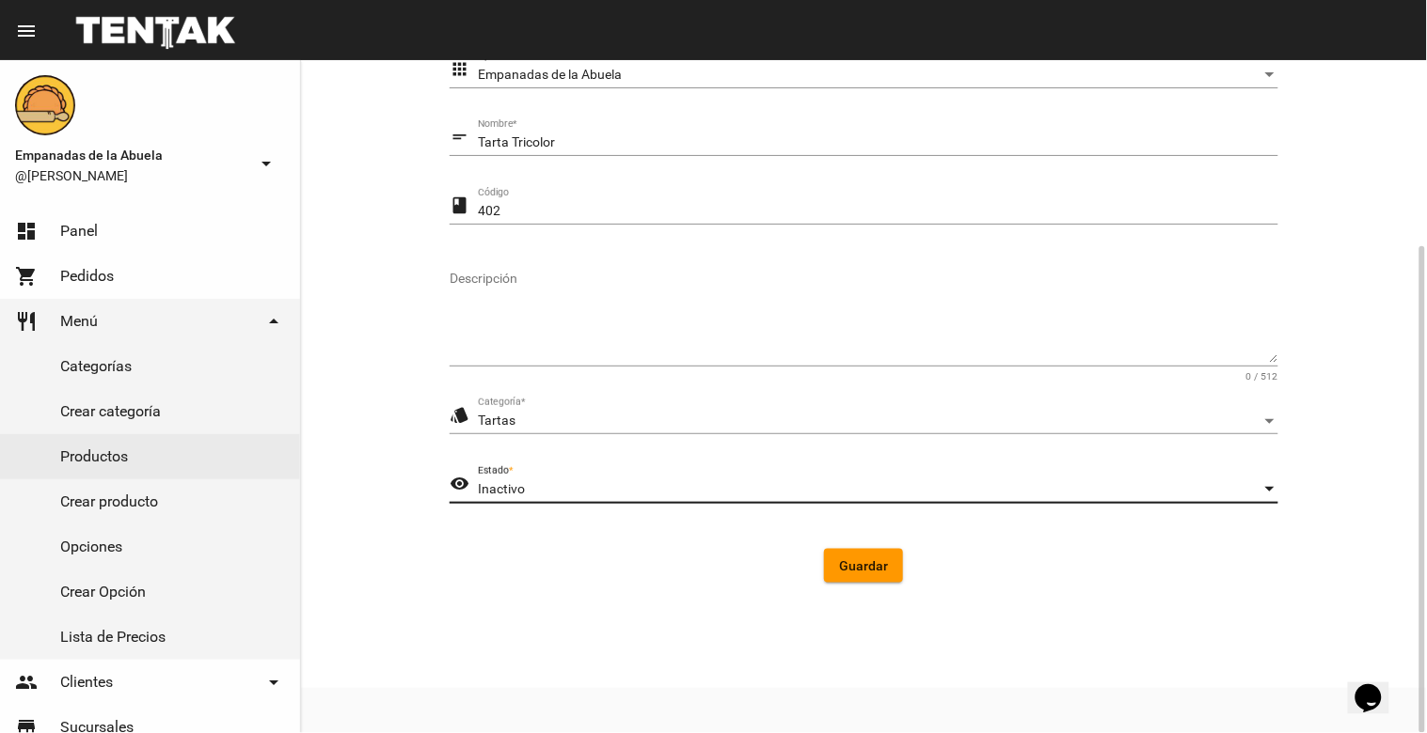
click at [868, 559] on span "Guardar" at bounding box center [863, 566] width 49 height 15
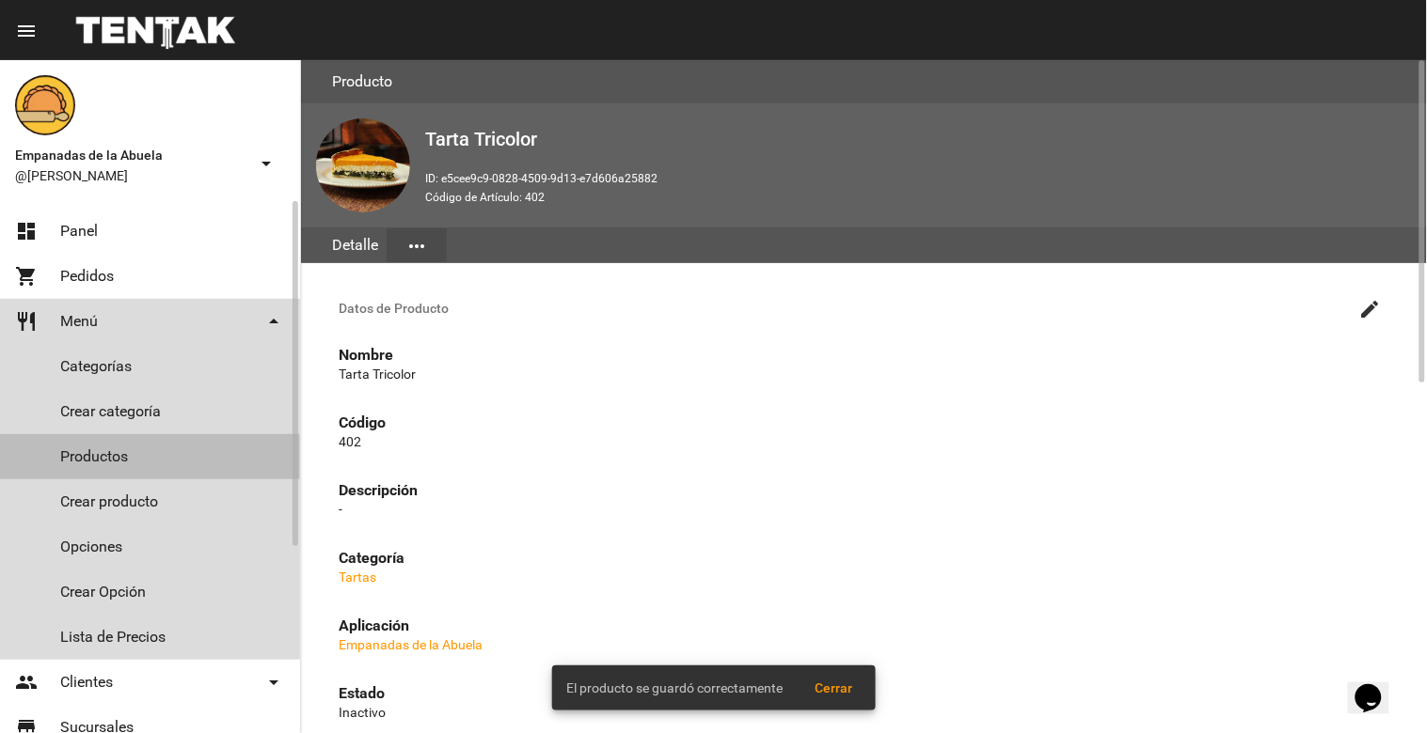
click at [83, 446] on link "Productos" at bounding box center [150, 456] width 300 height 45
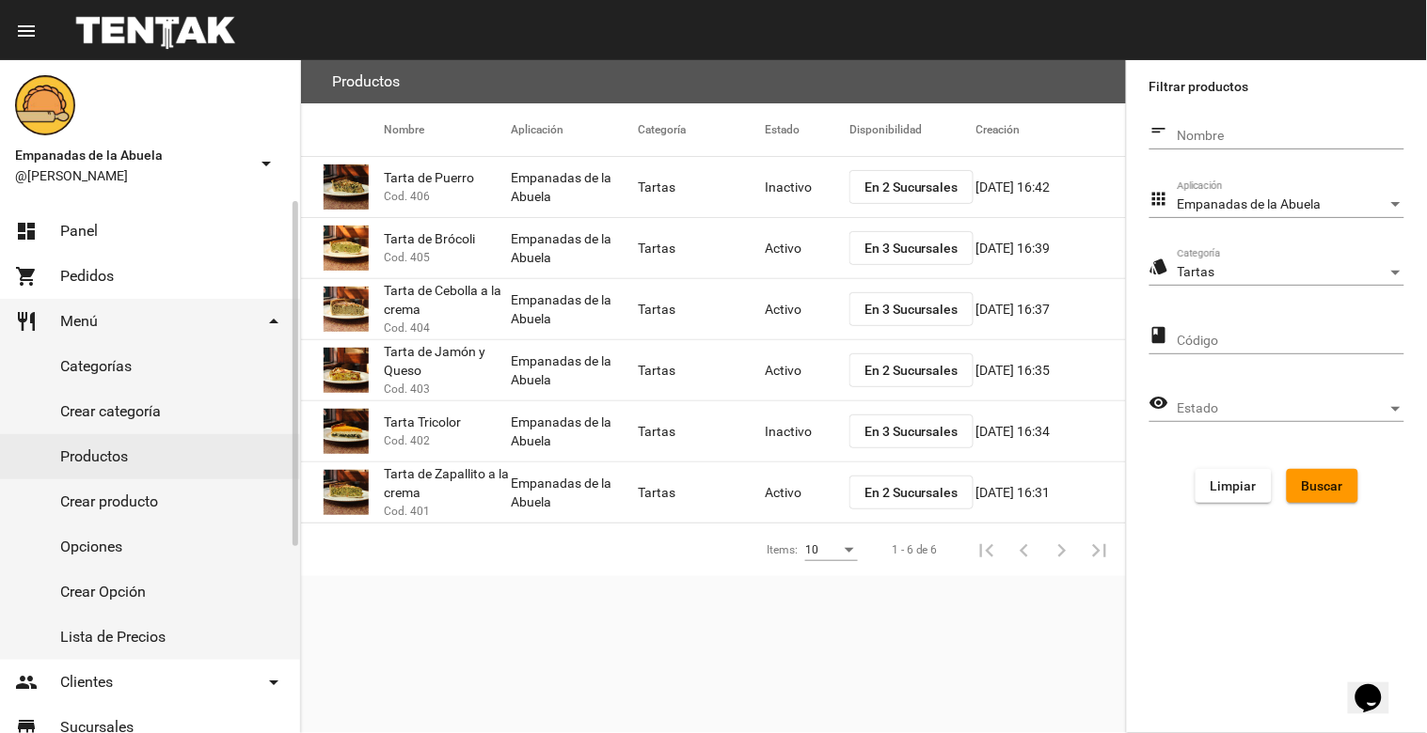
click at [124, 229] on link "dashboard Panel" at bounding box center [150, 231] width 300 height 45
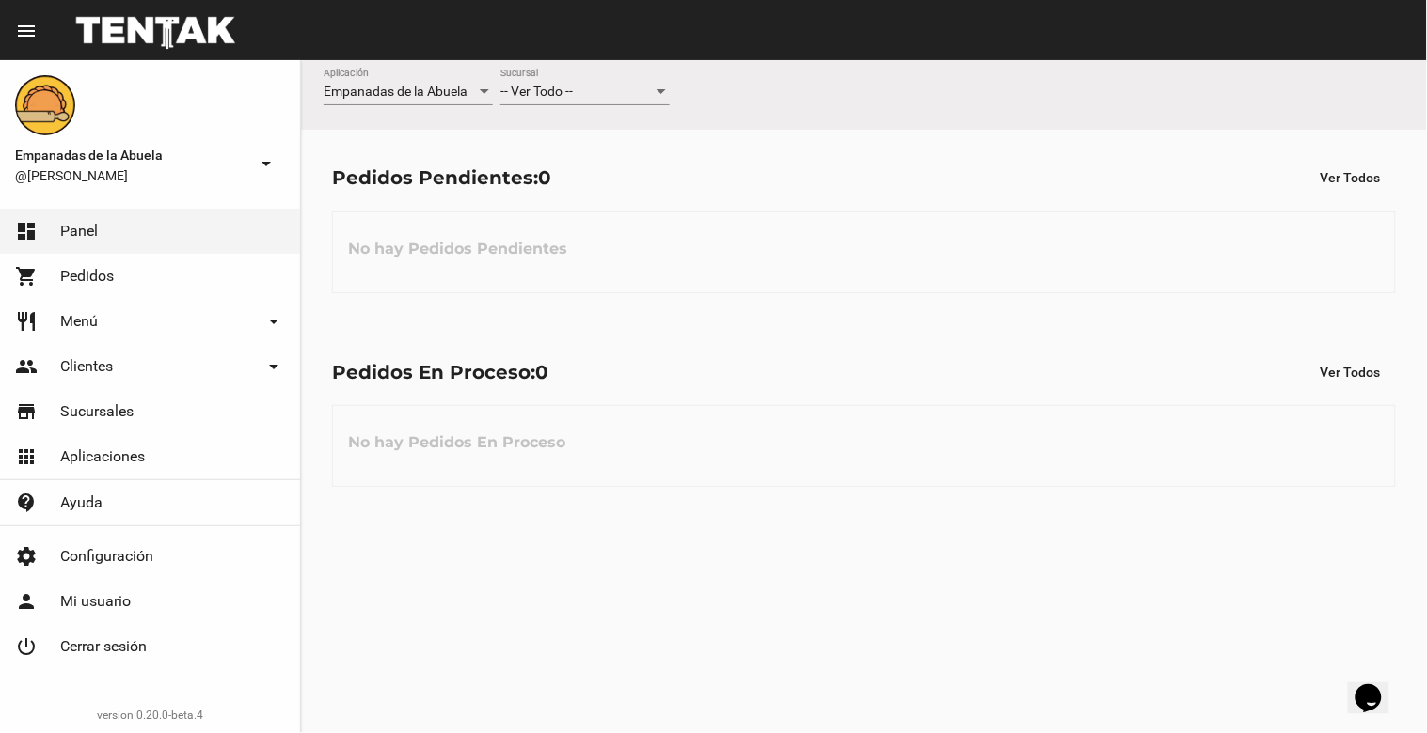
click at [580, 90] on div "-- Ver Todo --" at bounding box center [576, 92] width 152 height 15
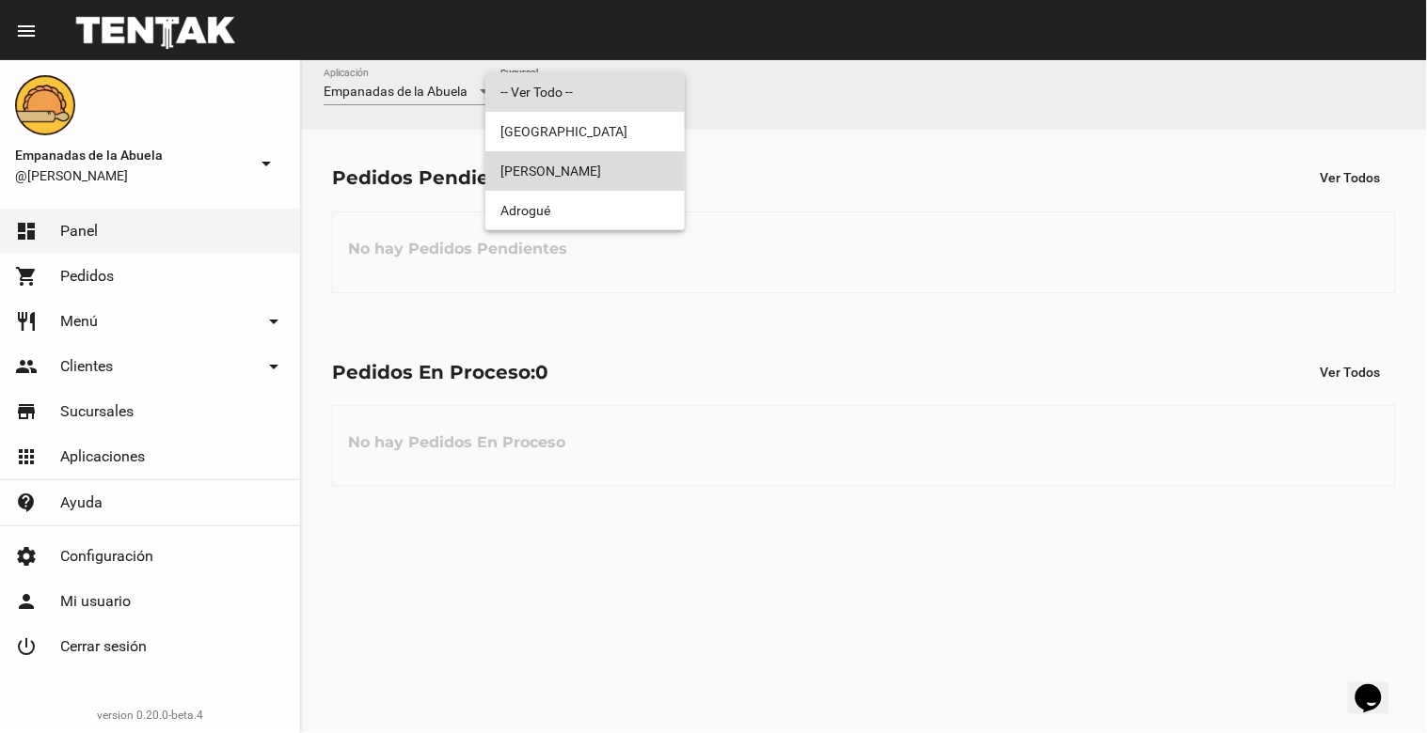
click at [577, 165] on span "[PERSON_NAME]" at bounding box center [584, 170] width 169 height 39
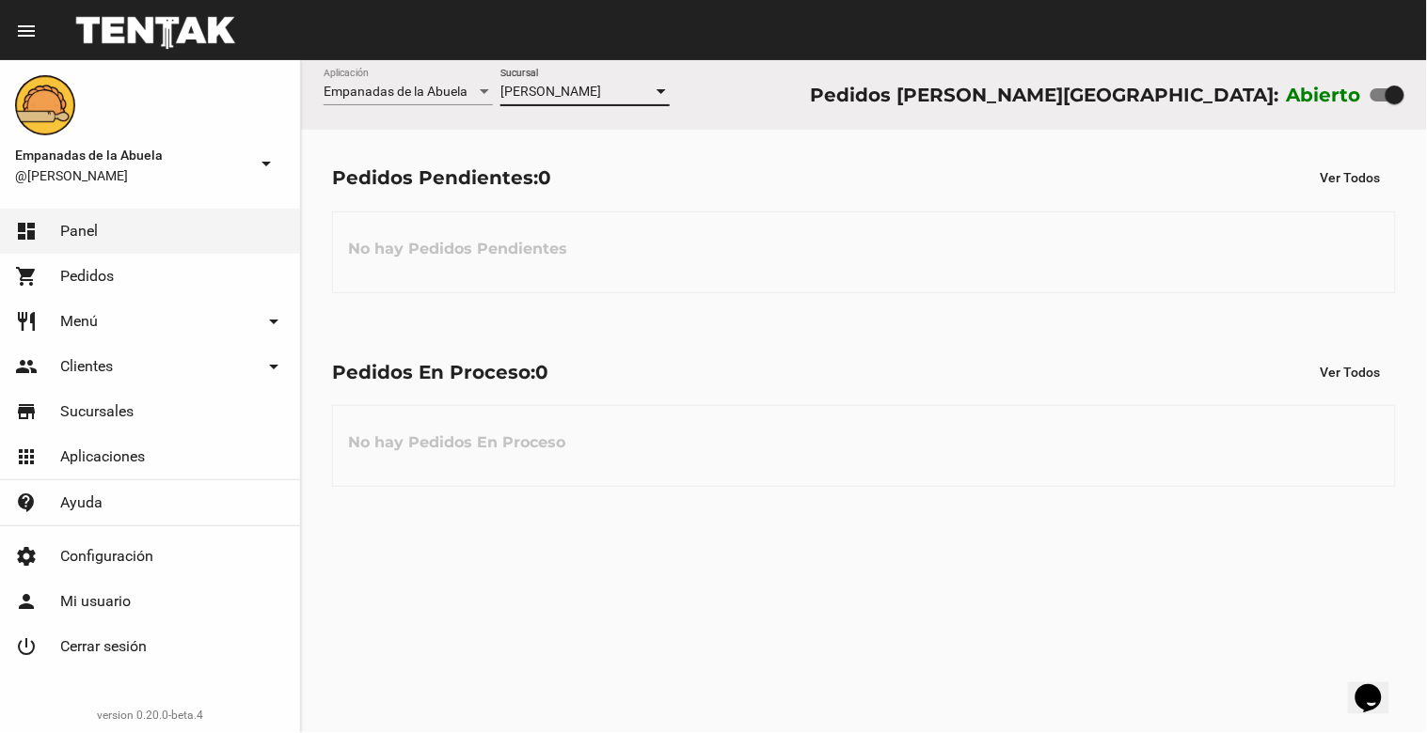
click at [100, 274] on span "Pedidos" at bounding box center [87, 276] width 54 height 19
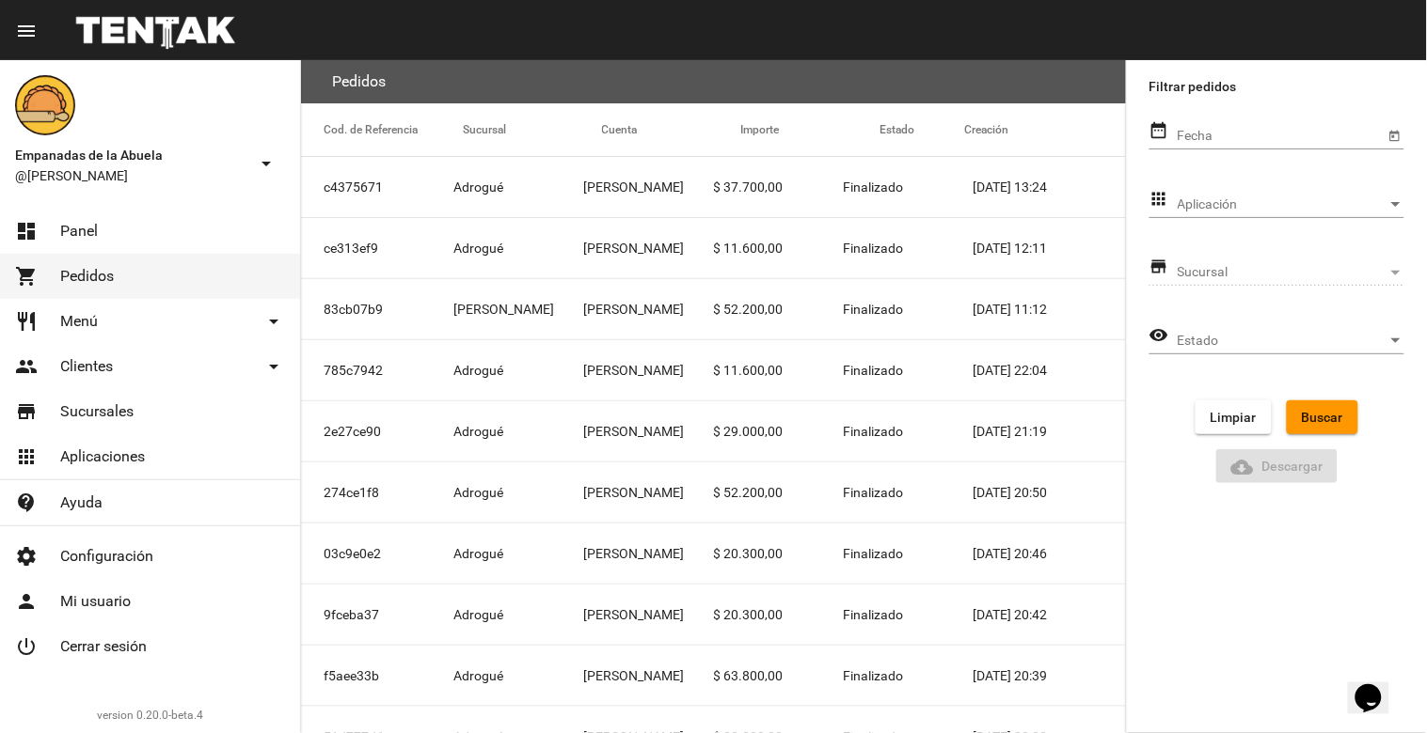
click at [1301, 184] on div "Aplicación Aplicación" at bounding box center [1290, 199] width 227 height 37
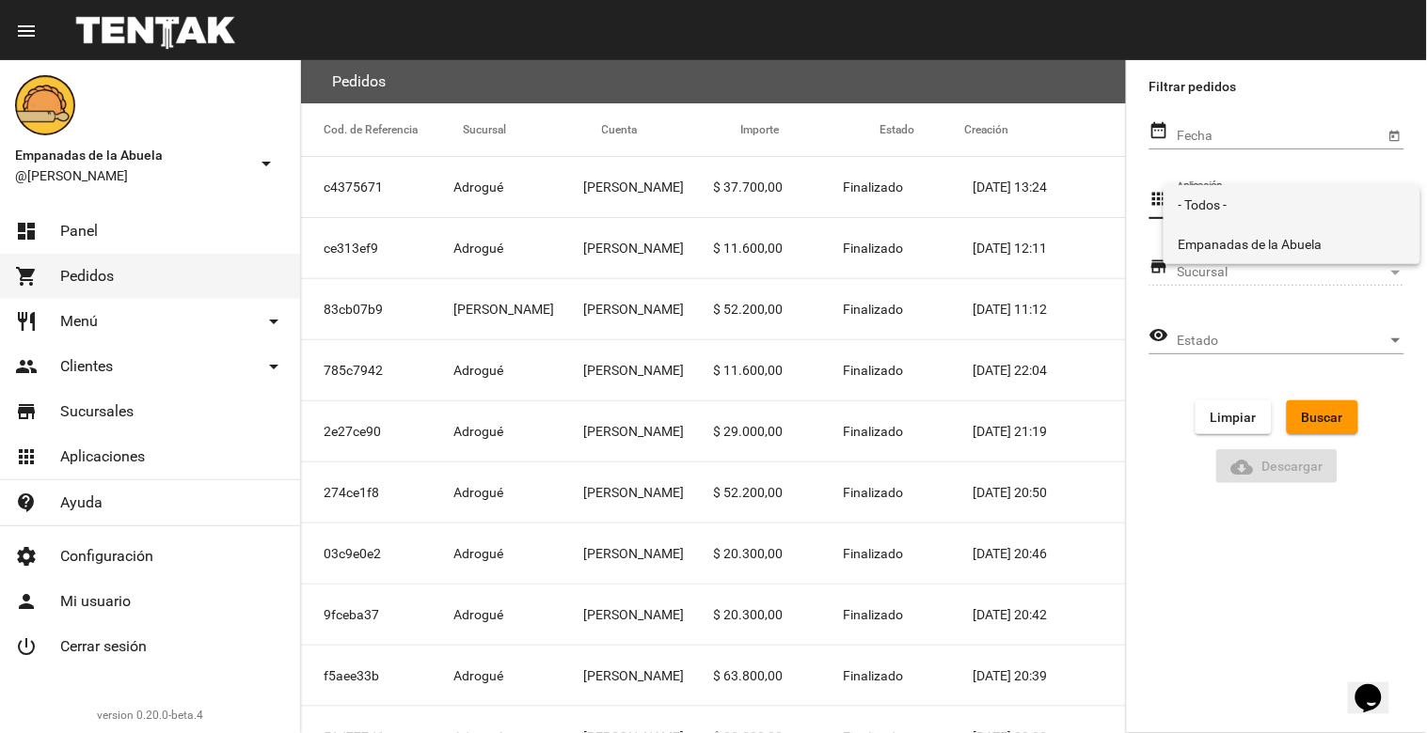
click at [1293, 240] on span "Empanadas de la Abuela" at bounding box center [1291, 244] width 227 height 39
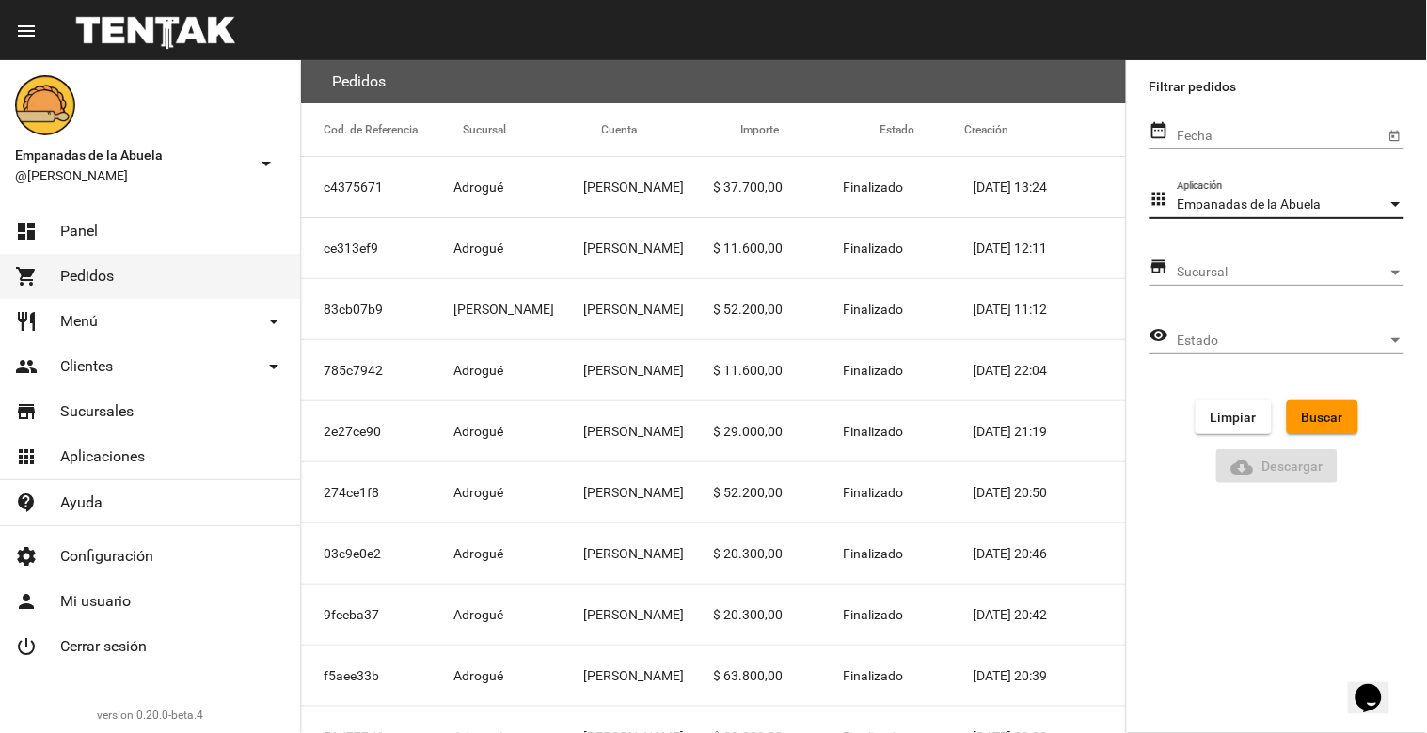
click at [173, 325] on link "restaurant Menú arrow_drop_down" at bounding box center [150, 321] width 300 height 45
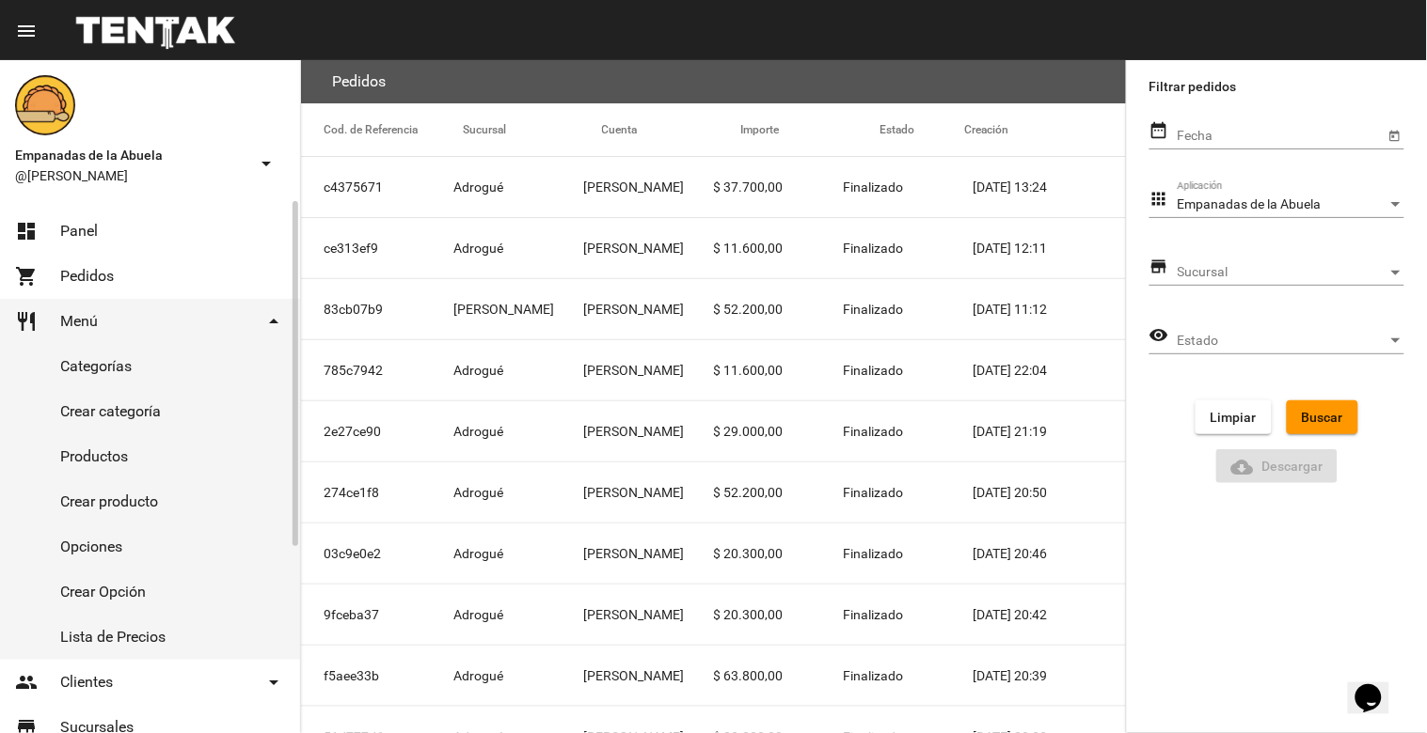
click at [118, 458] on link "Productos" at bounding box center [150, 456] width 300 height 45
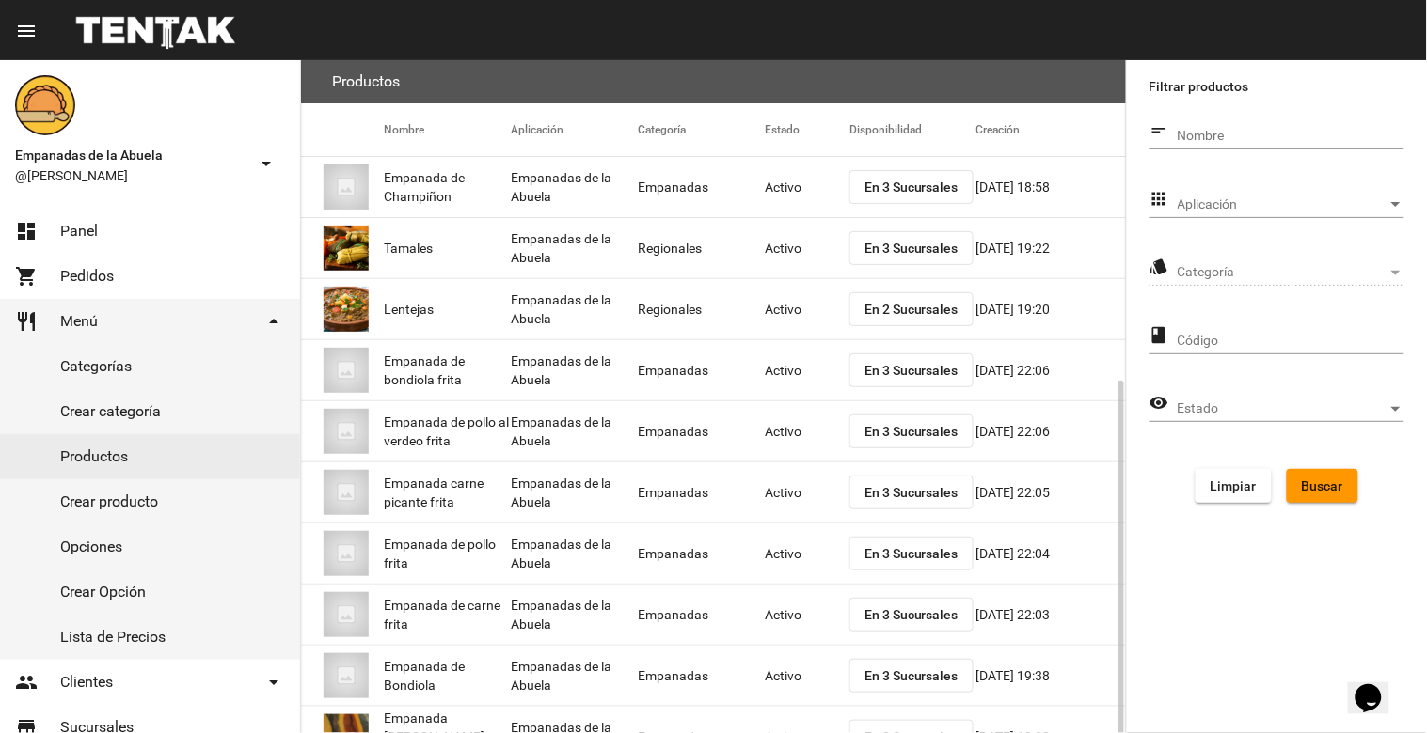
scroll to position [179, 0]
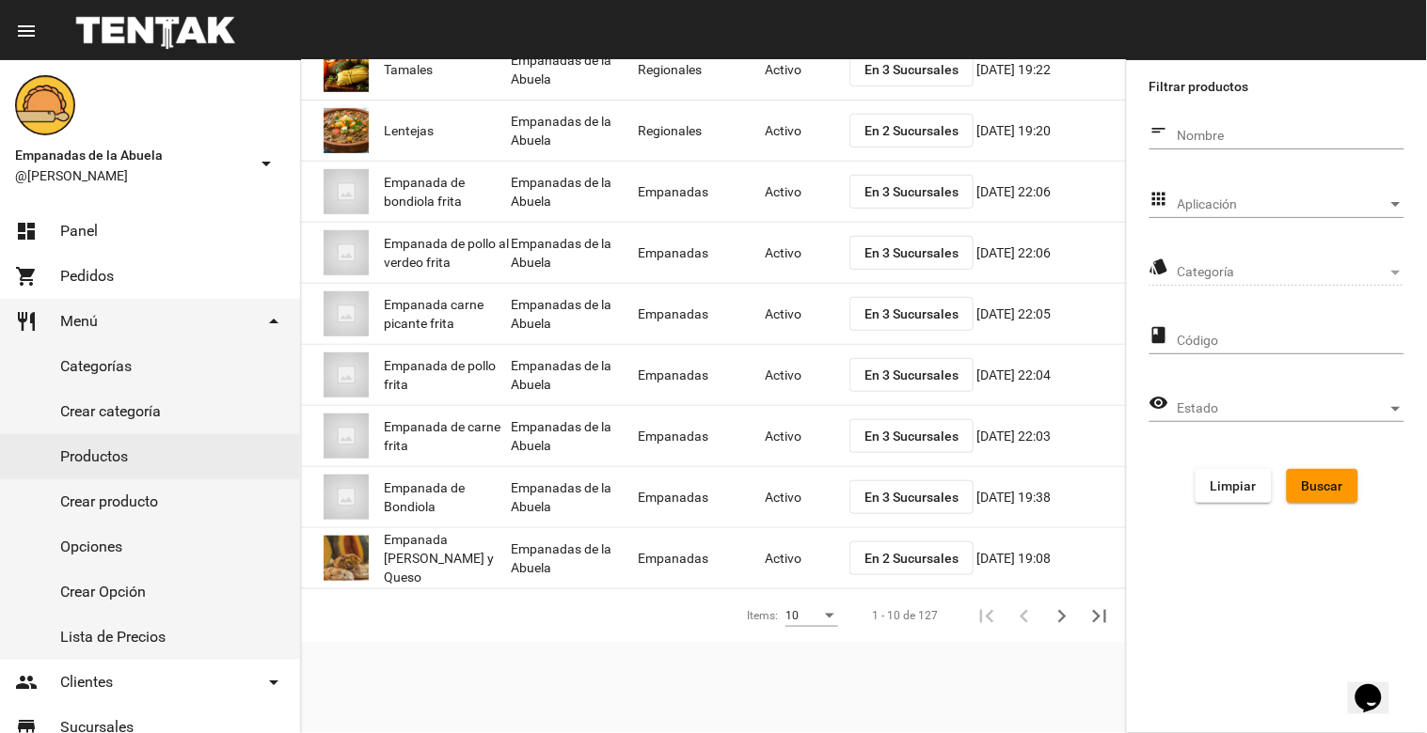
click at [1327, 197] on span "Aplicación" at bounding box center [1282, 204] width 210 height 15
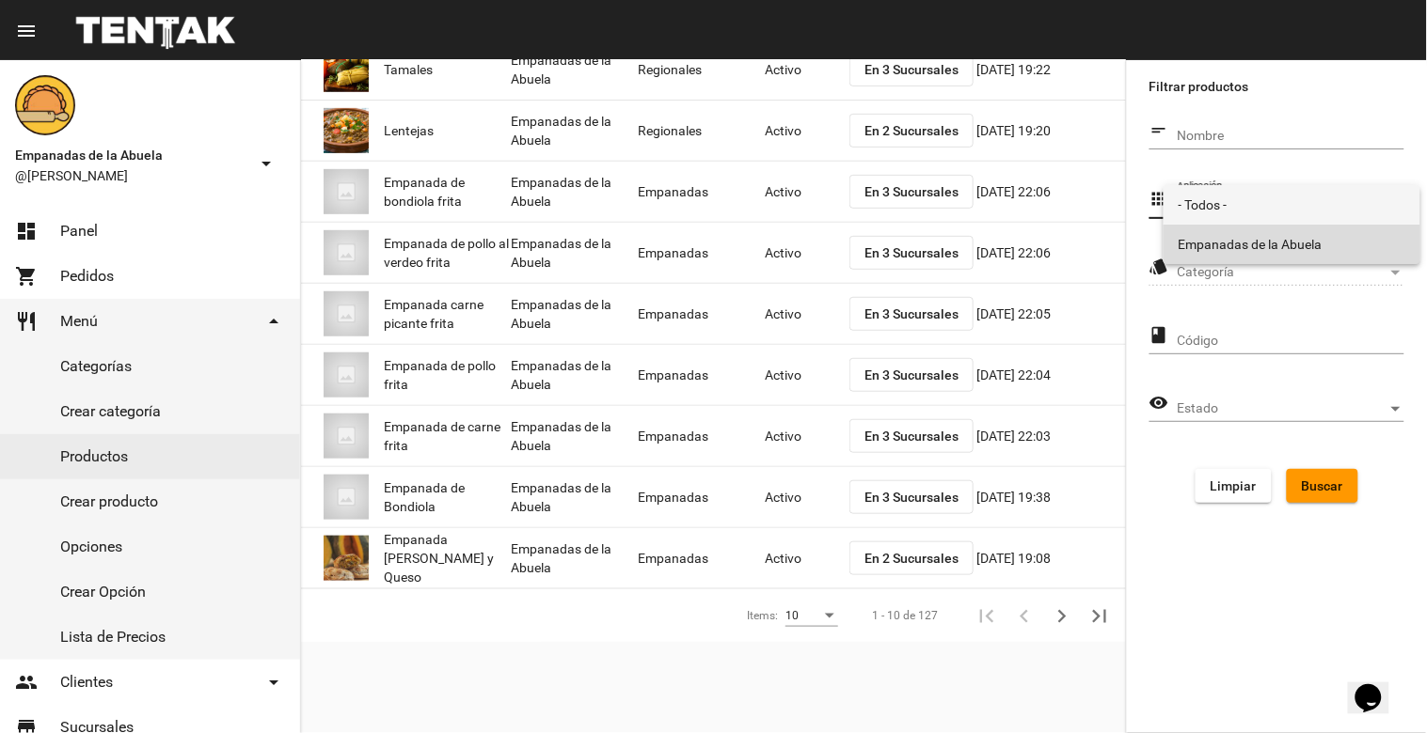
click at [1294, 229] on span "Empanadas de la Abuela" at bounding box center [1291, 244] width 227 height 39
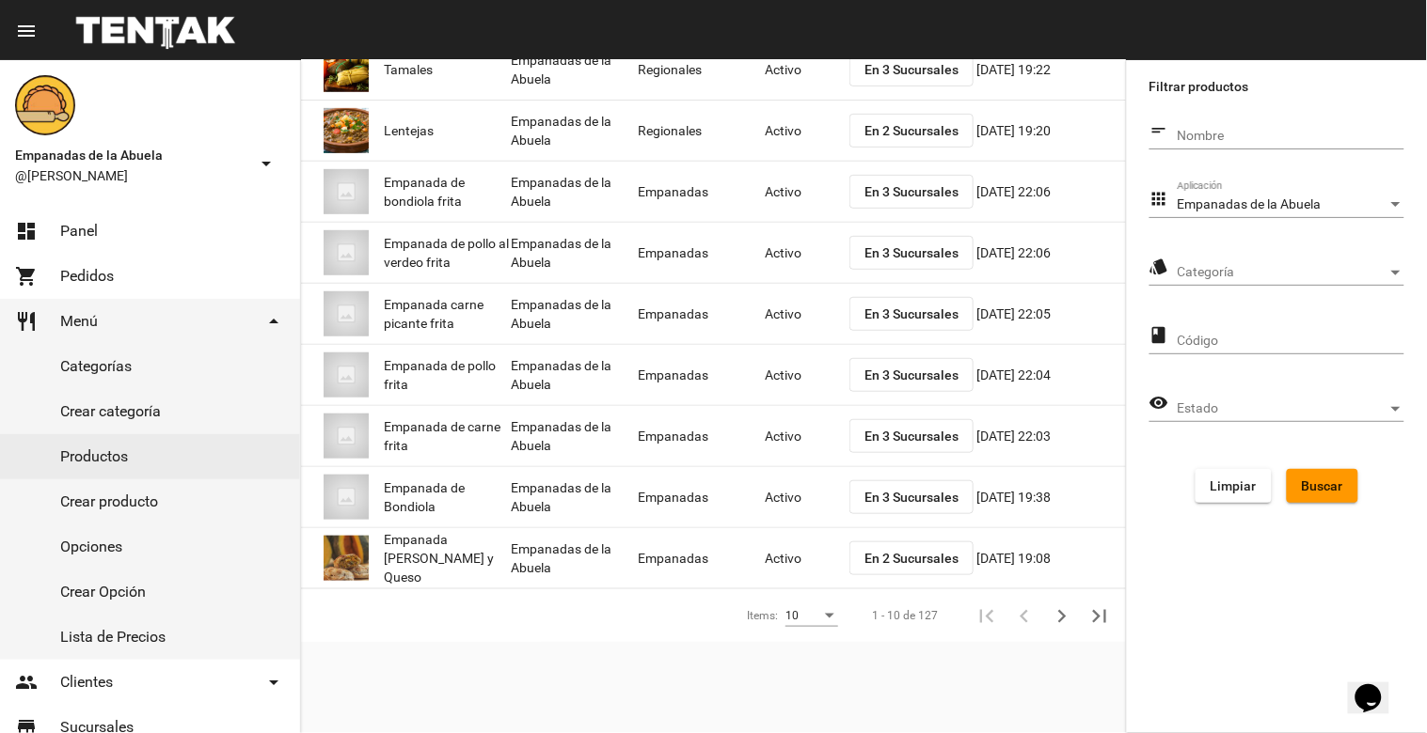
click at [1314, 264] on div "Categoría Categoría" at bounding box center [1290, 267] width 227 height 37
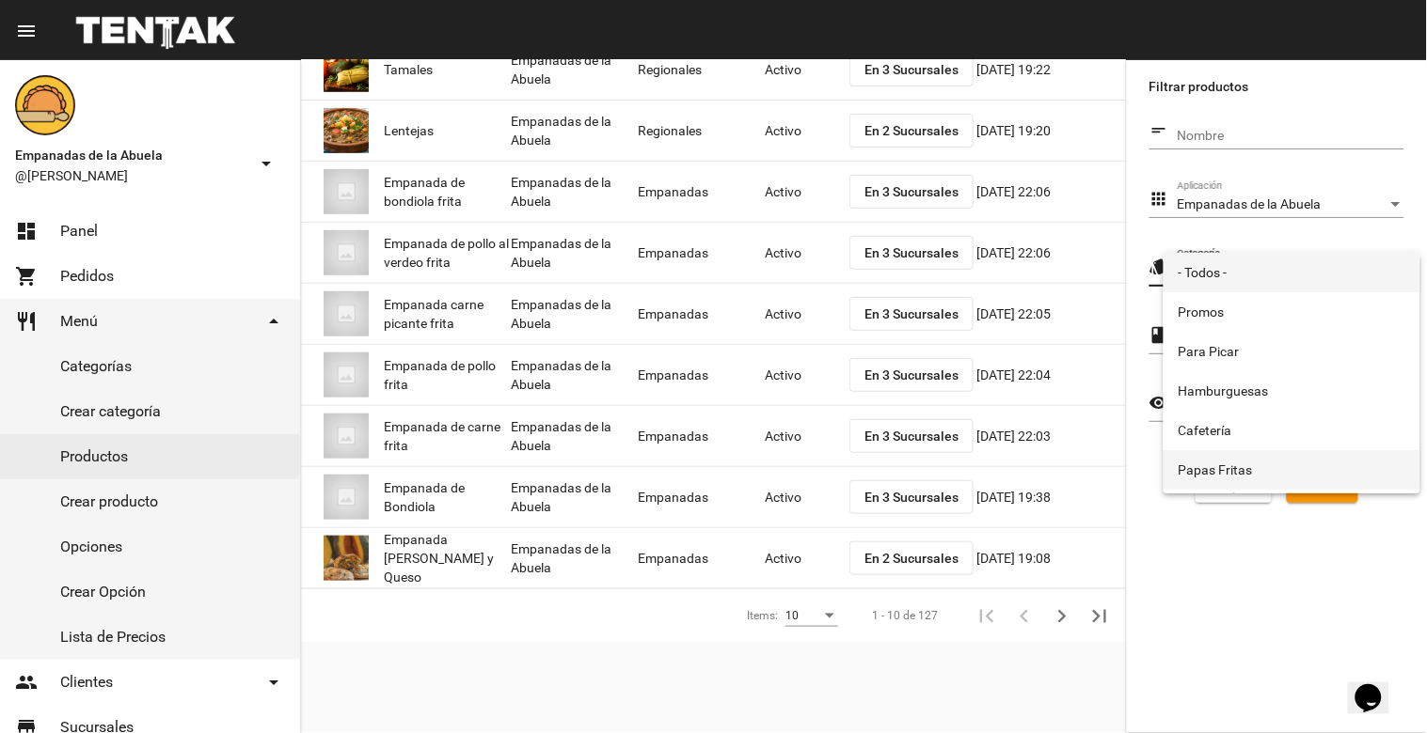
scroll to position [312, 0]
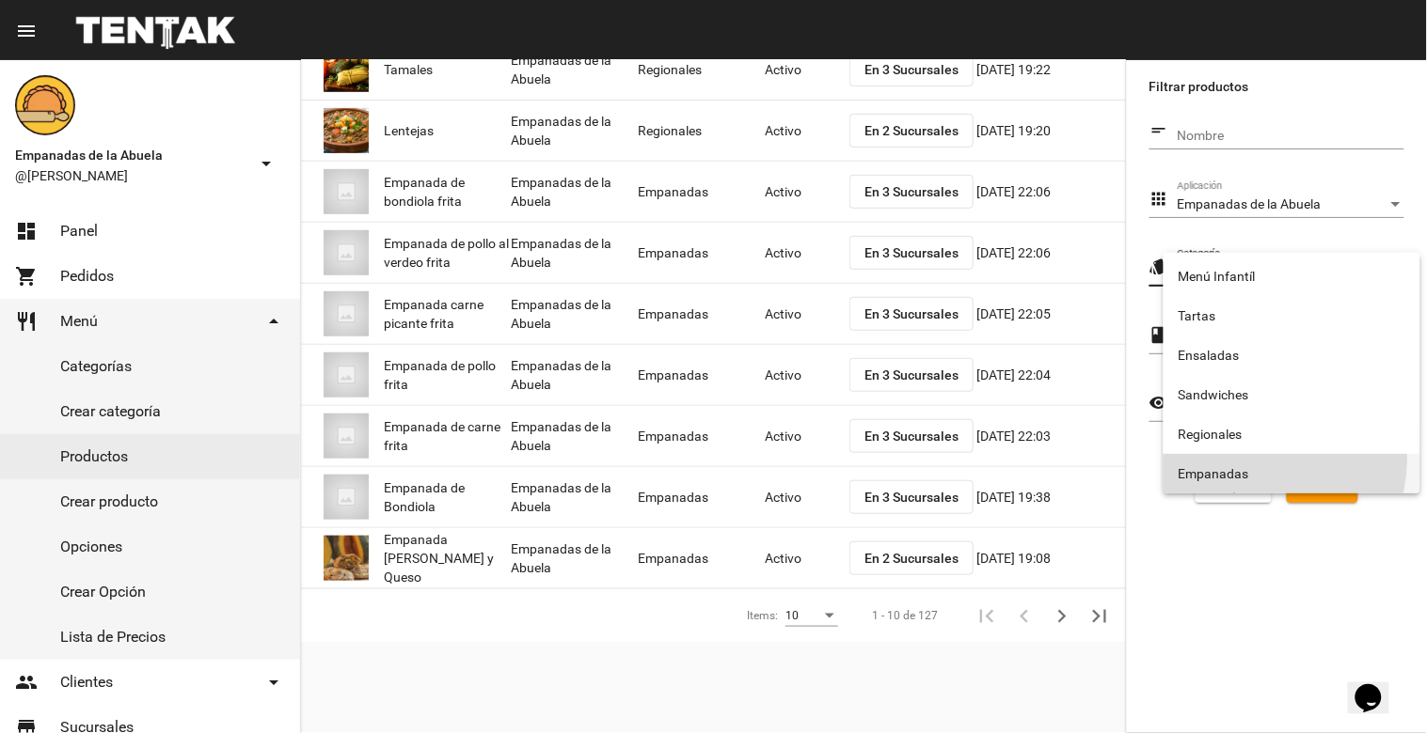
click at [1258, 459] on span "Empanadas" at bounding box center [1291, 473] width 227 height 39
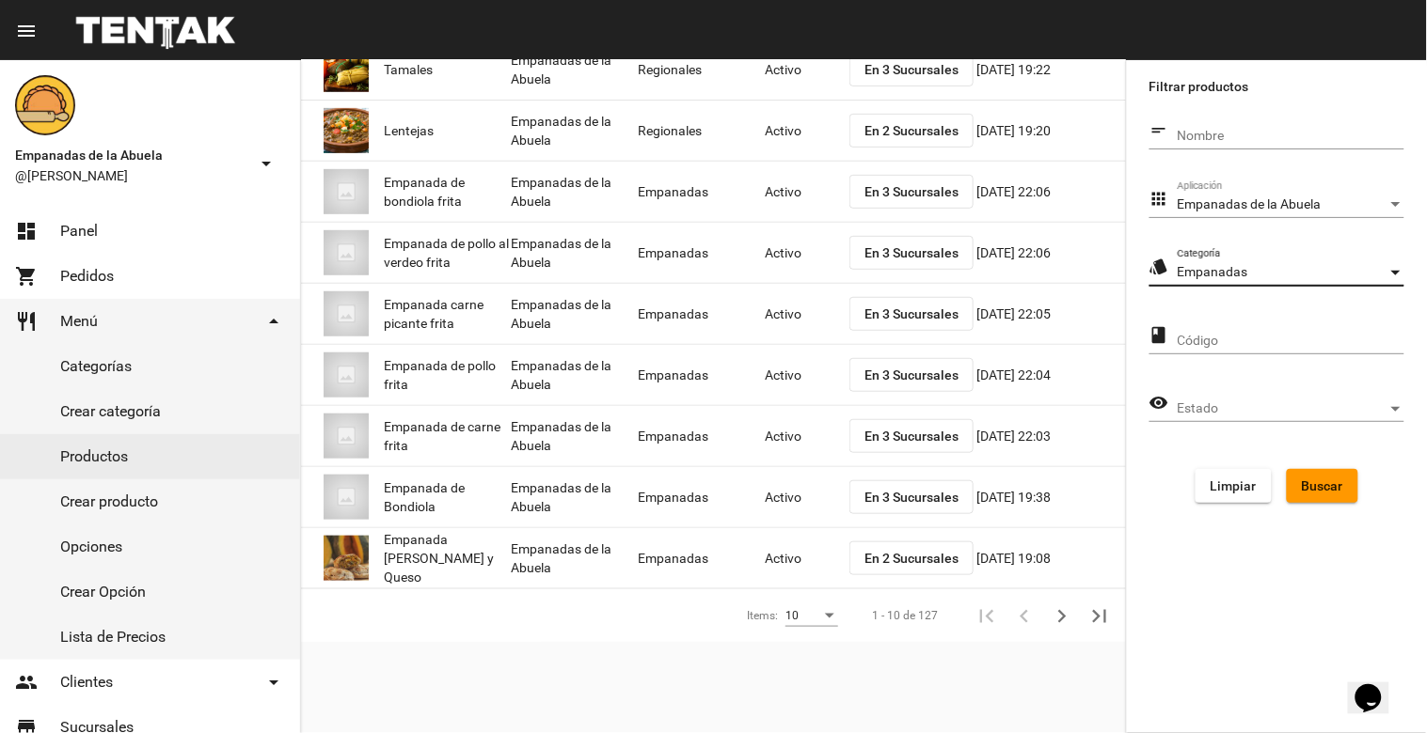
click at [1333, 497] on button "Buscar" at bounding box center [1321, 486] width 71 height 34
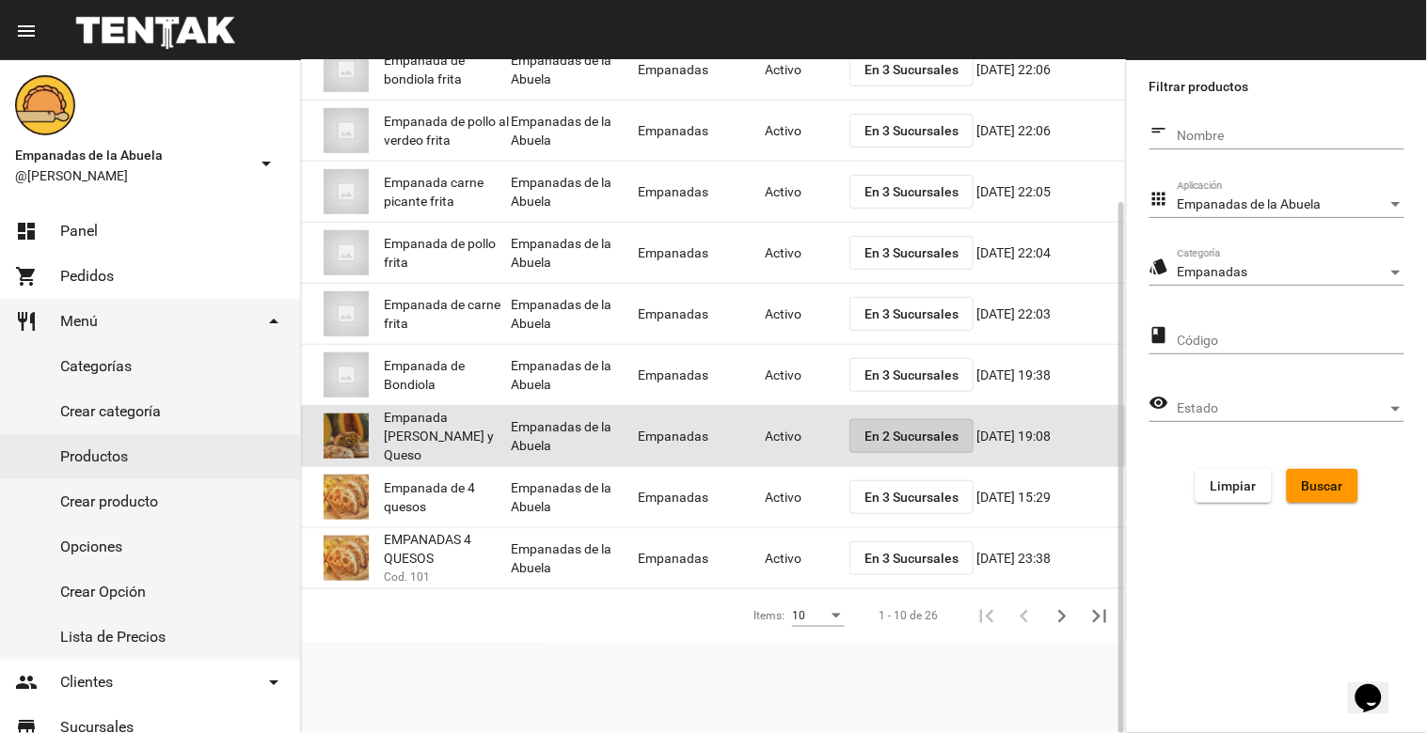
click at [914, 444] on button "En 2 Sucursales" at bounding box center [911, 436] width 124 height 34
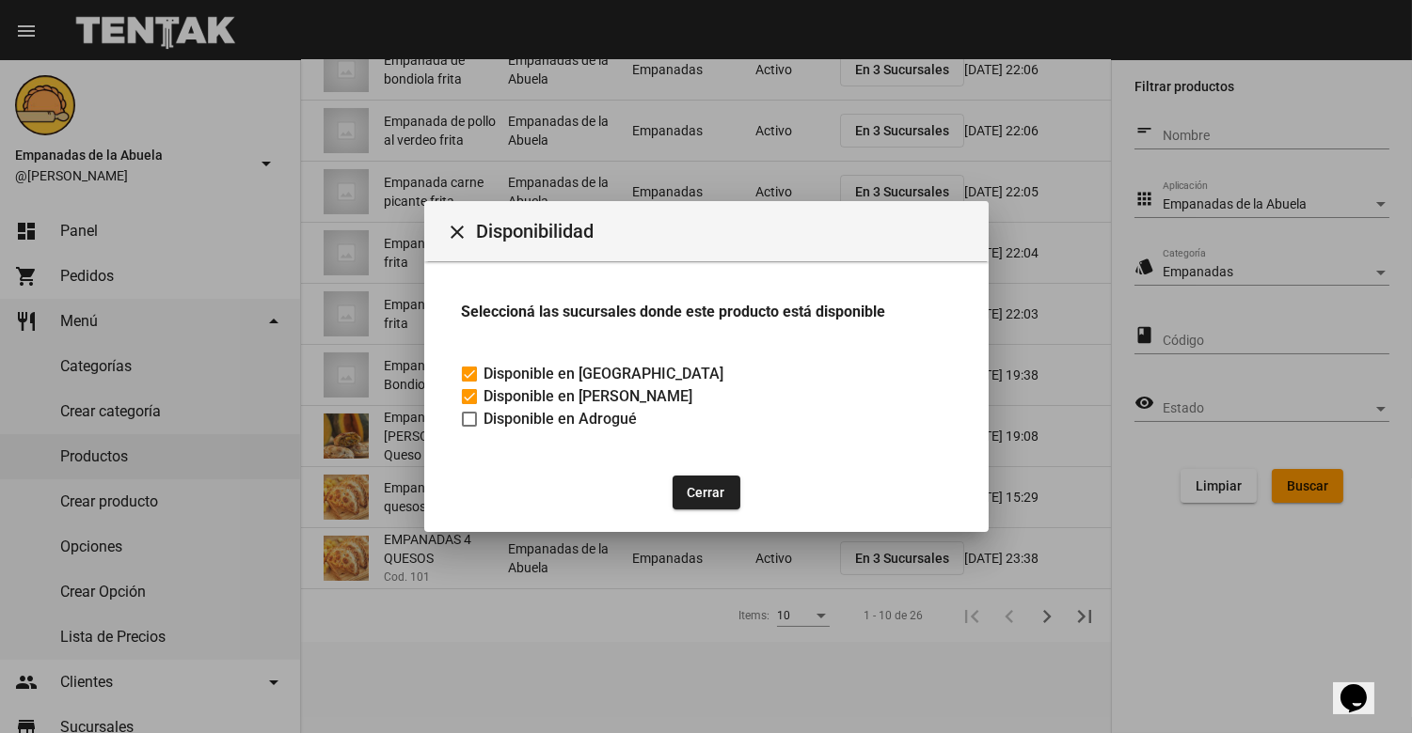
click at [501, 244] on span "Disponibilidad" at bounding box center [725, 231] width 497 height 30
click at [453, 221] on mat-icon "close" at bounding box center [458, 232] width 23 height 23
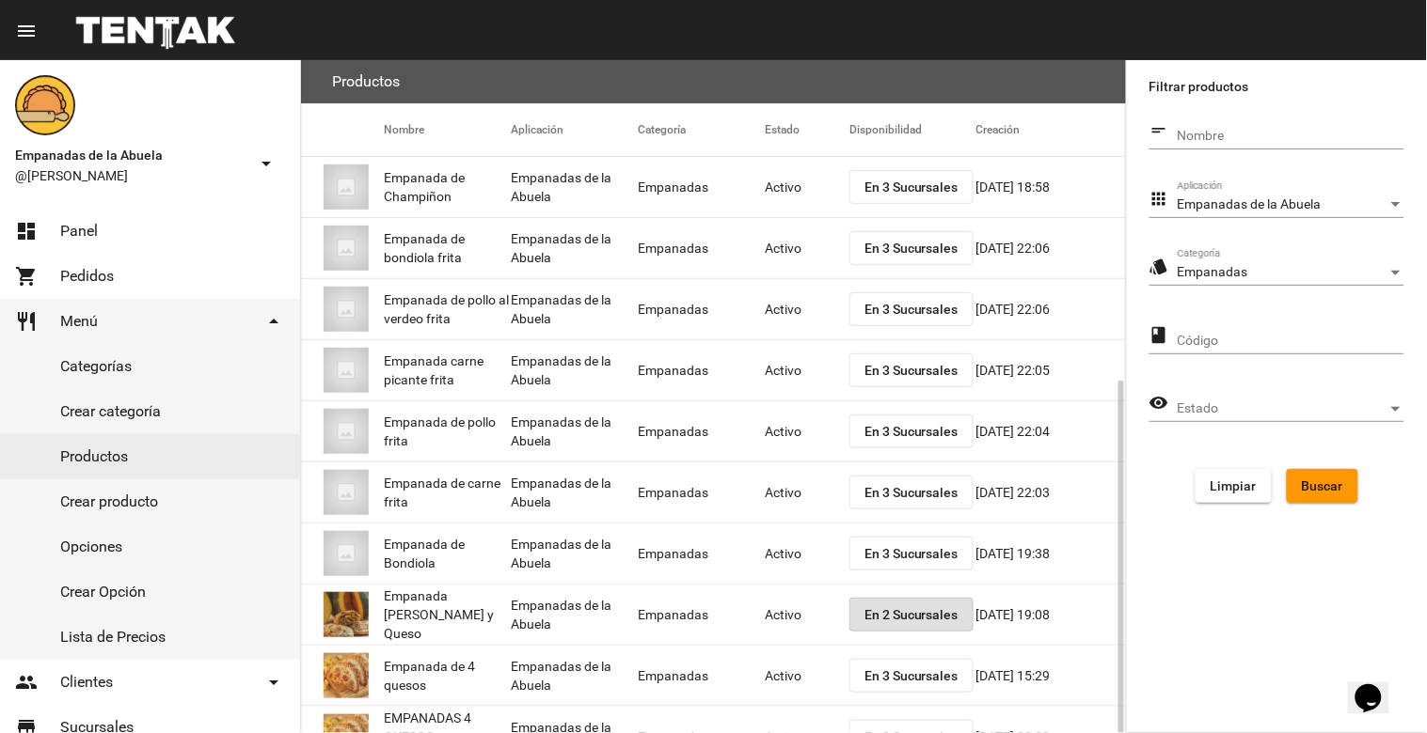
scroll to position [179, 0]
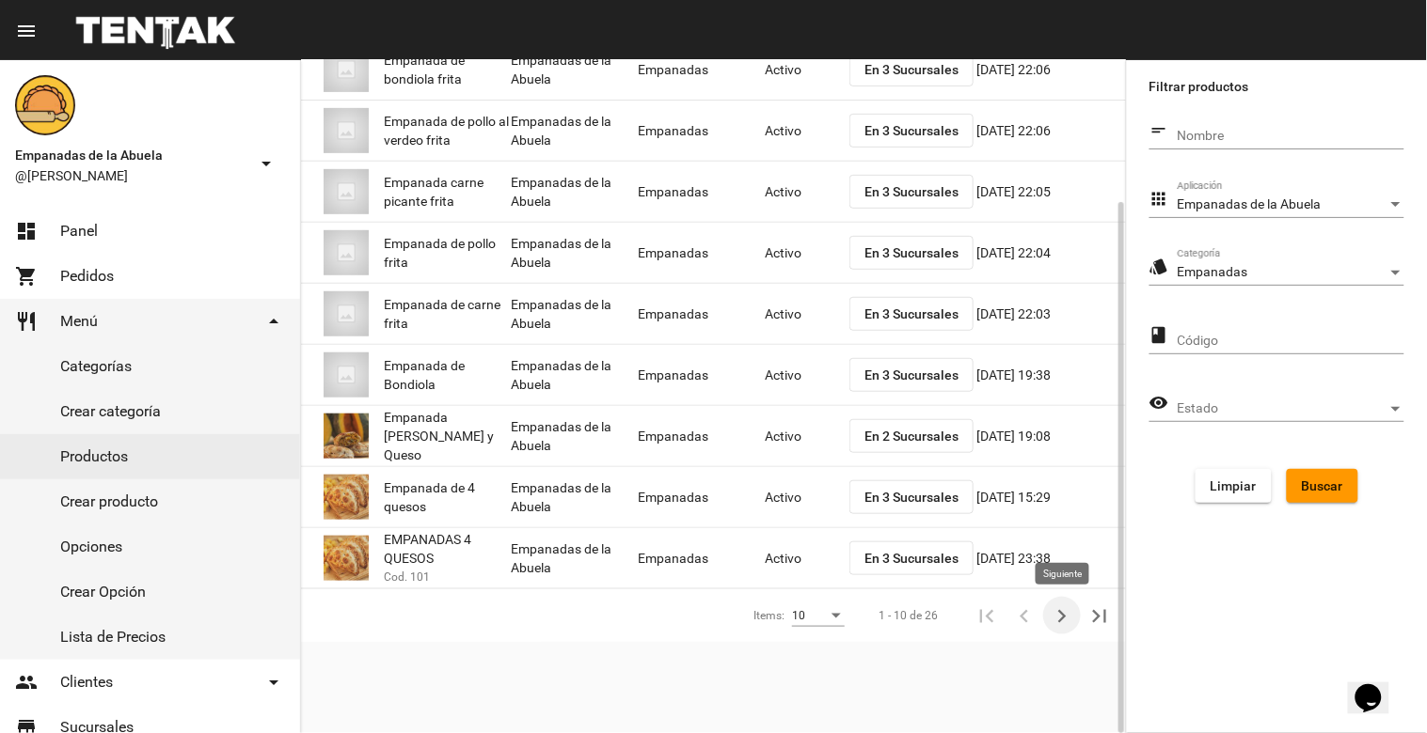
click at [1060, 615] on icon "Siguiente" at bounding box center [1062, 617] width 26 height 26
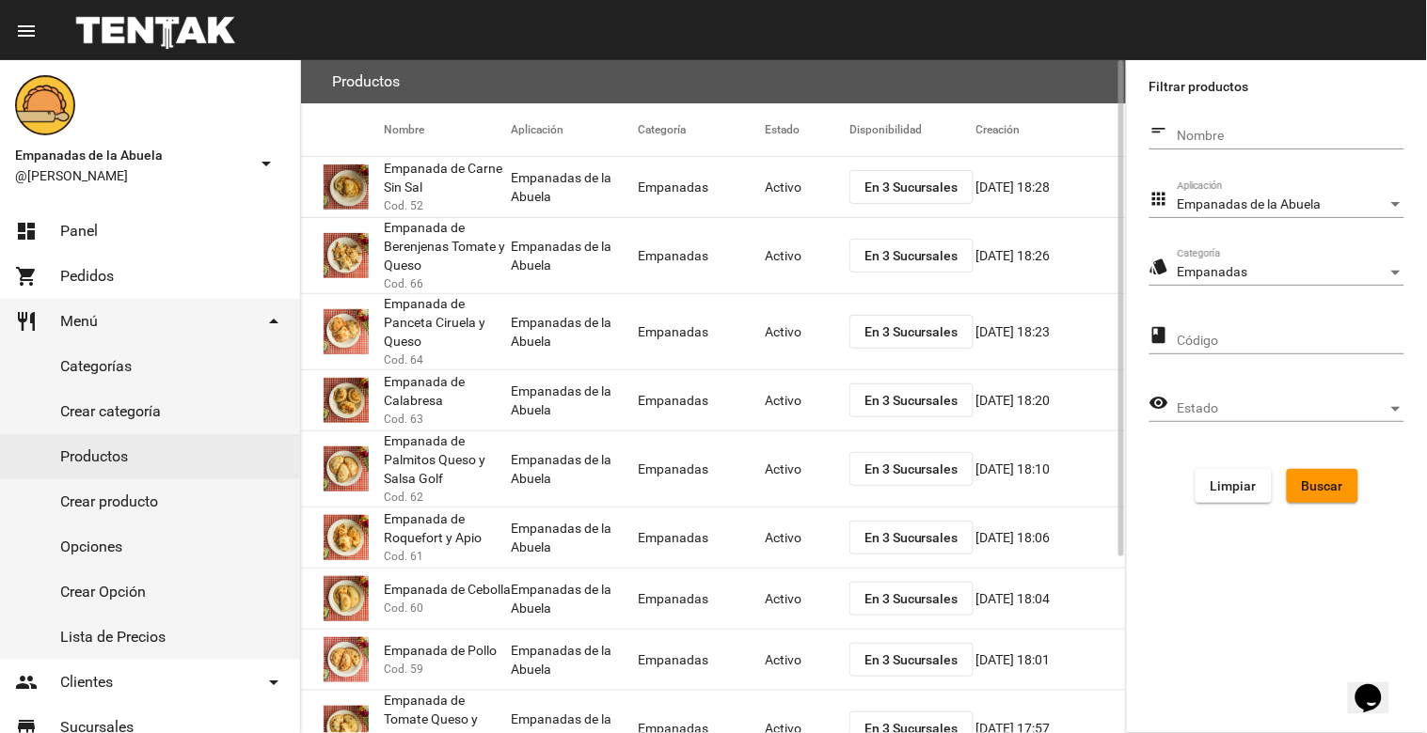
scroll to position [239, 0]
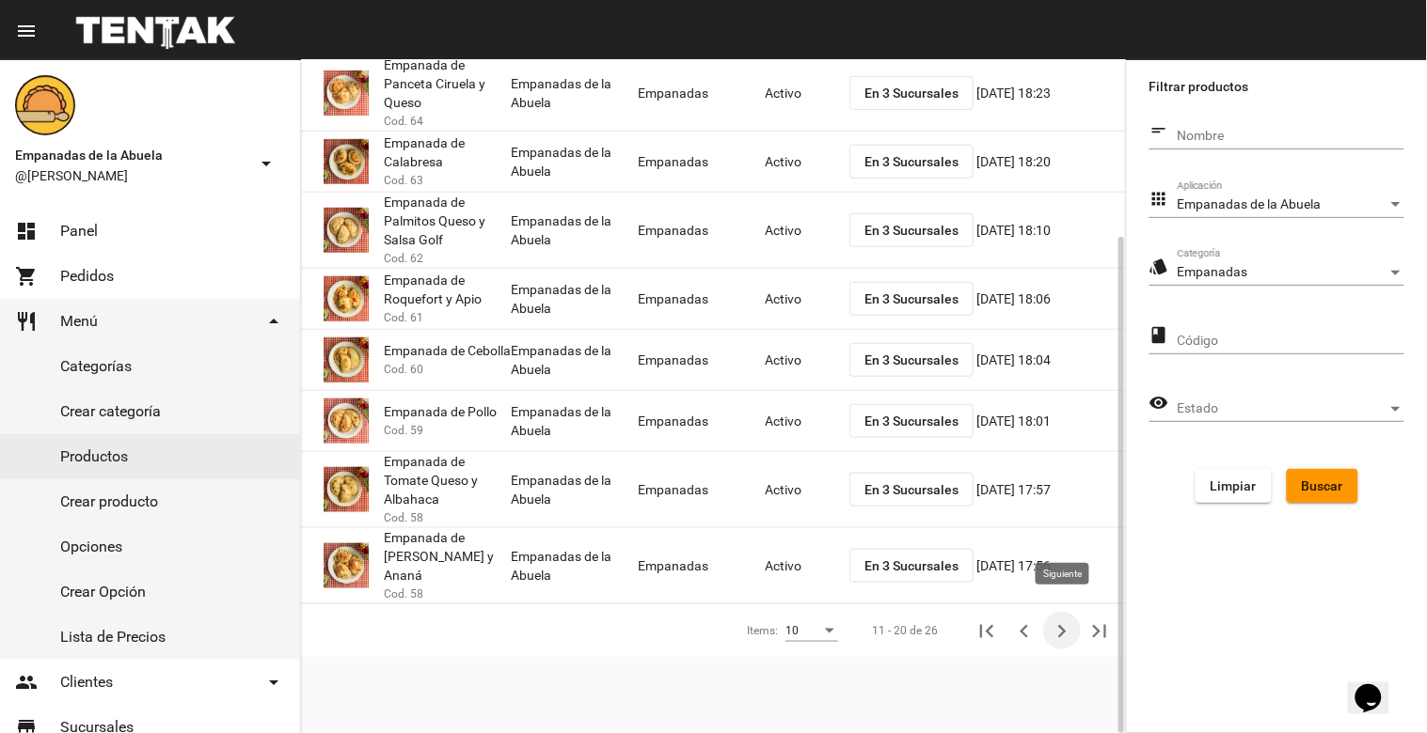
click at [1057, 619] on icon "Siguiente" at bounding box center [1062, 632] width 26 height 26
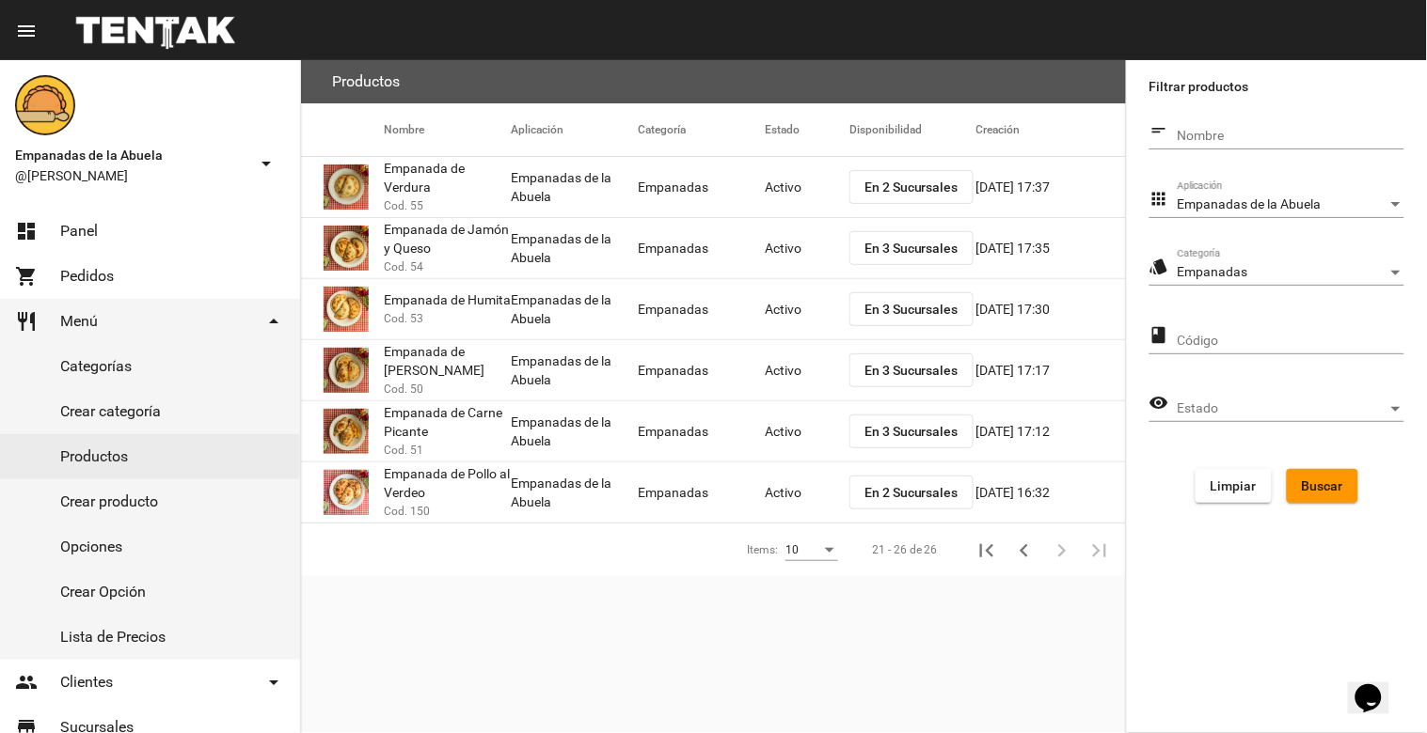
scroll to position [0, 0]
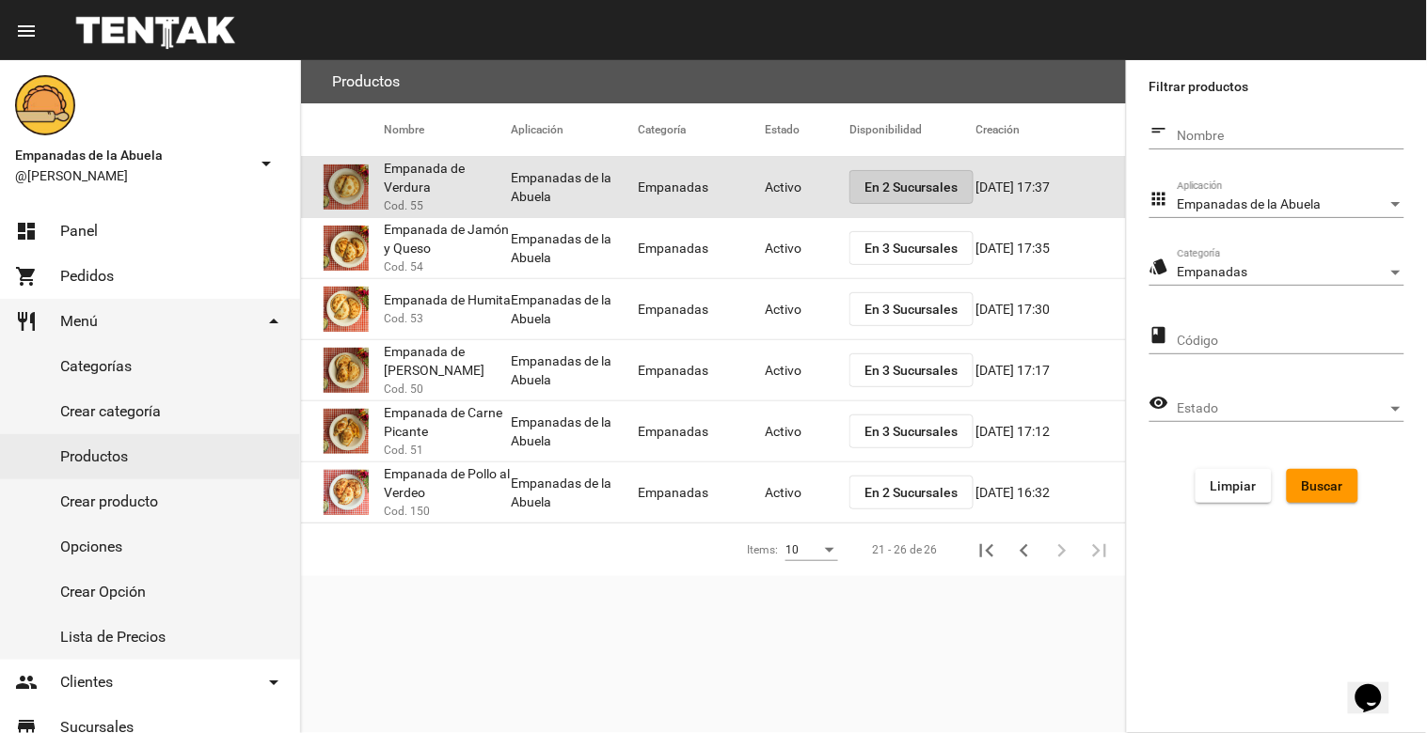
click at [891, 191] on span "En 2 Sucursales" at bounding box center [911, 187] width 94 height 15
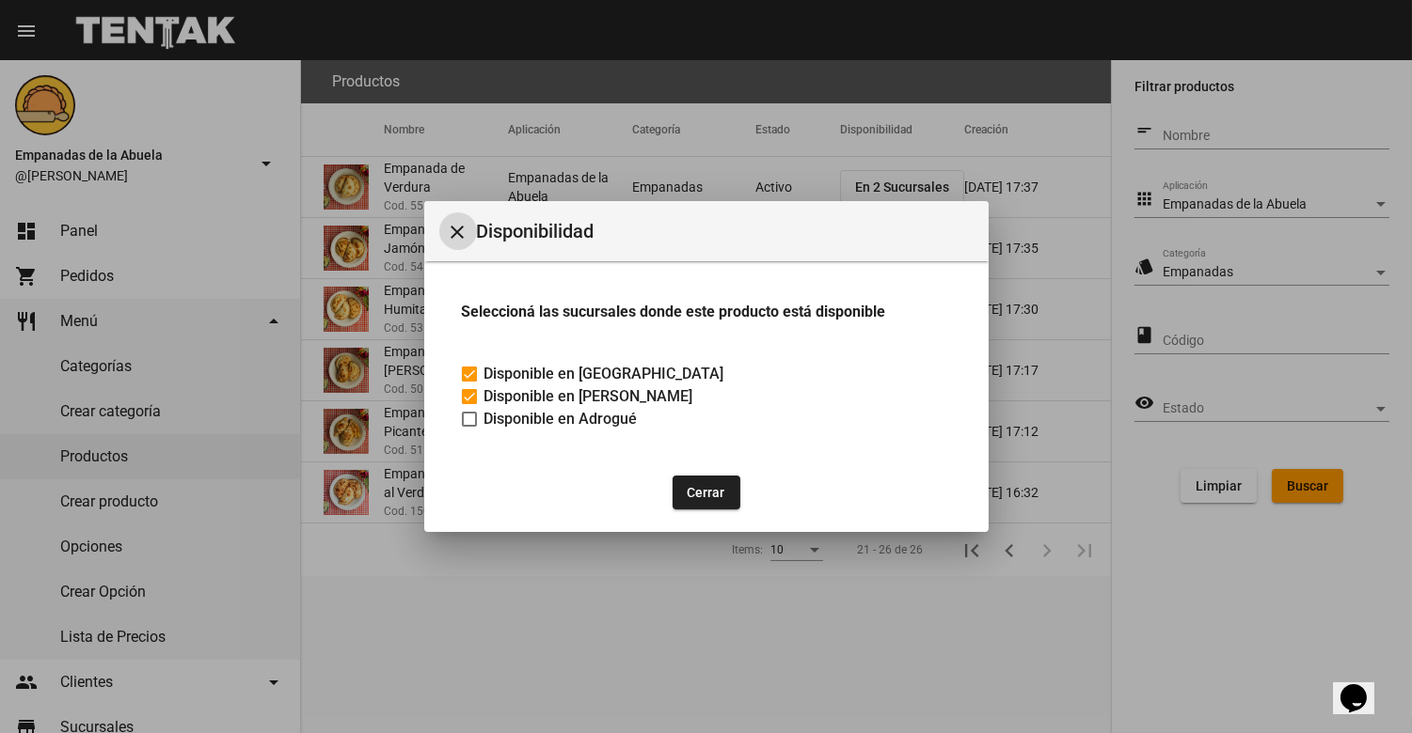
click at [453, 228] on mat-icon "close" at bounding box center [458, 232] width 23 height 23
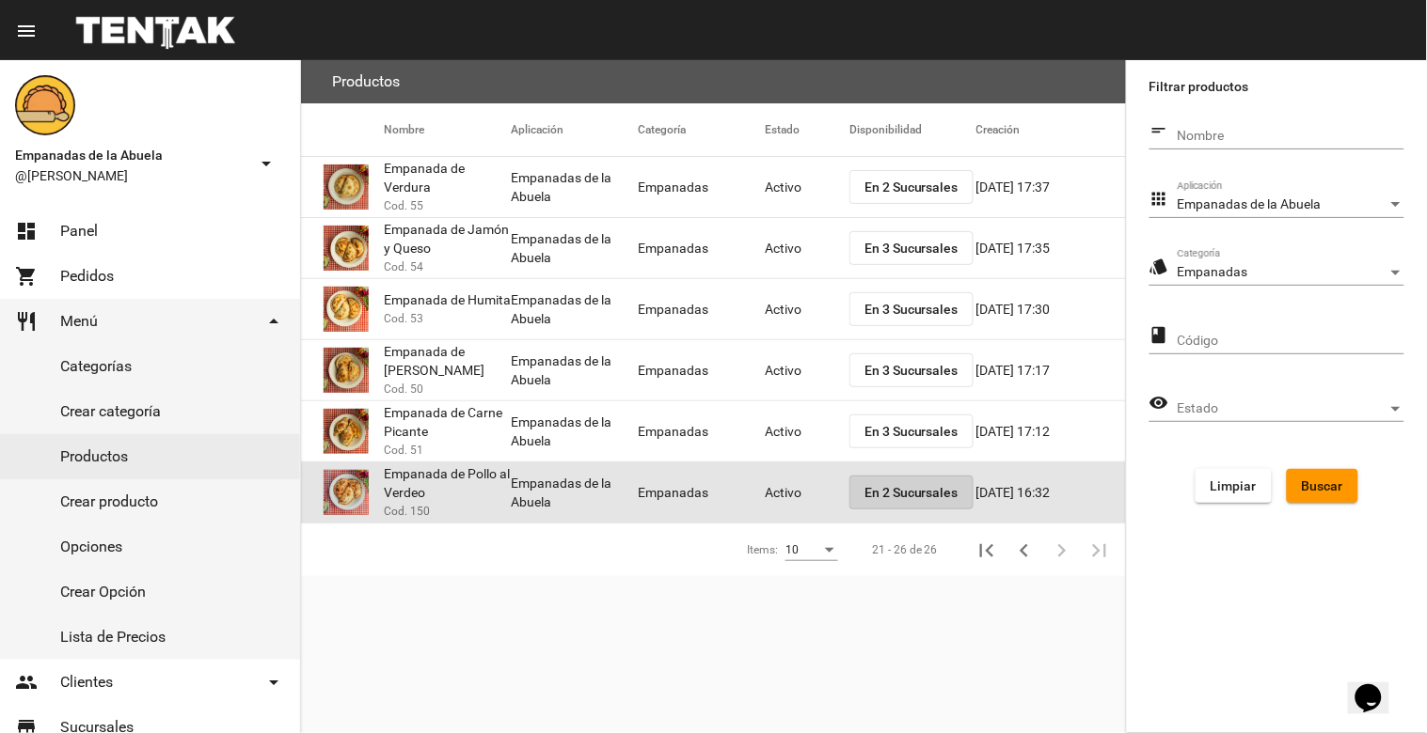
click at [891, 493] on span "En 2 Sucursales" at bounding box center [911, 492] width 94 height 15
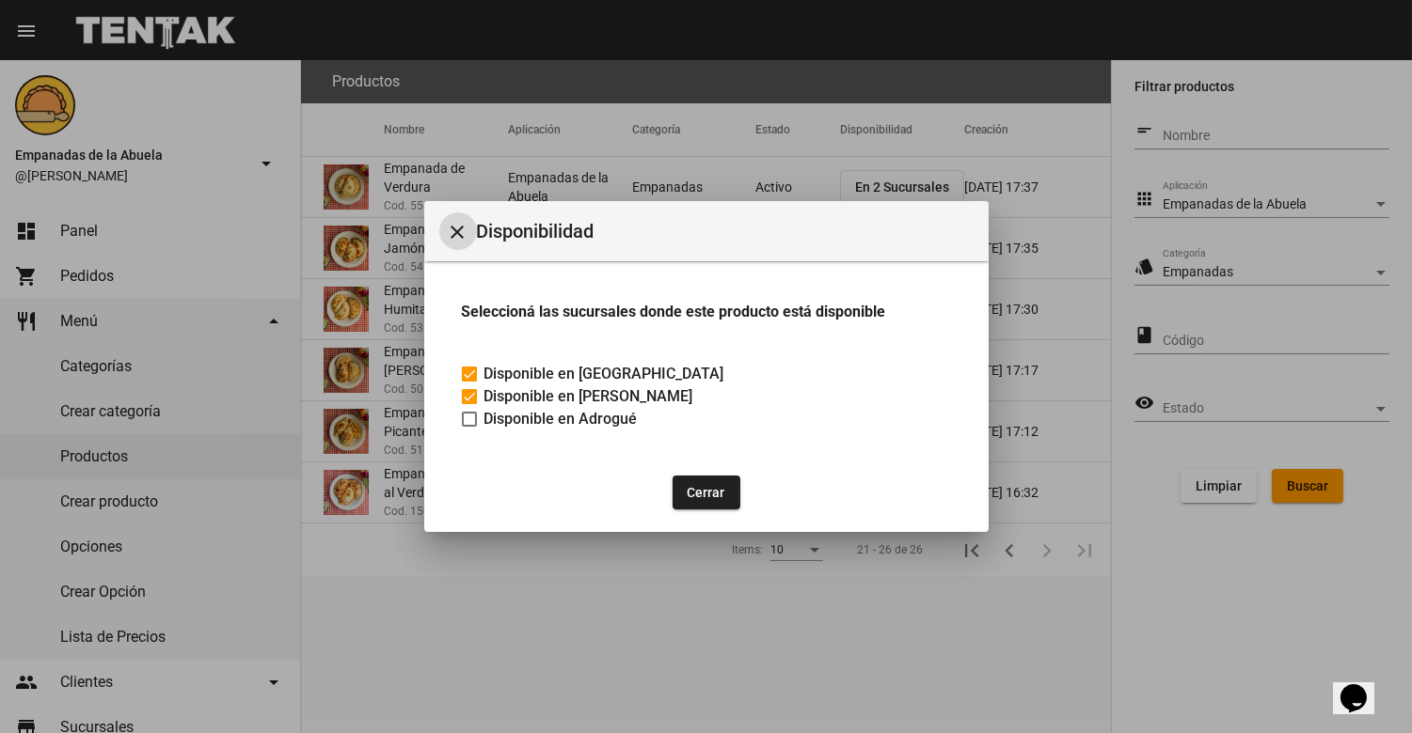
click at [457, 240] on mat-icon "close" at bounding box center [458, 232] width 23 height 23
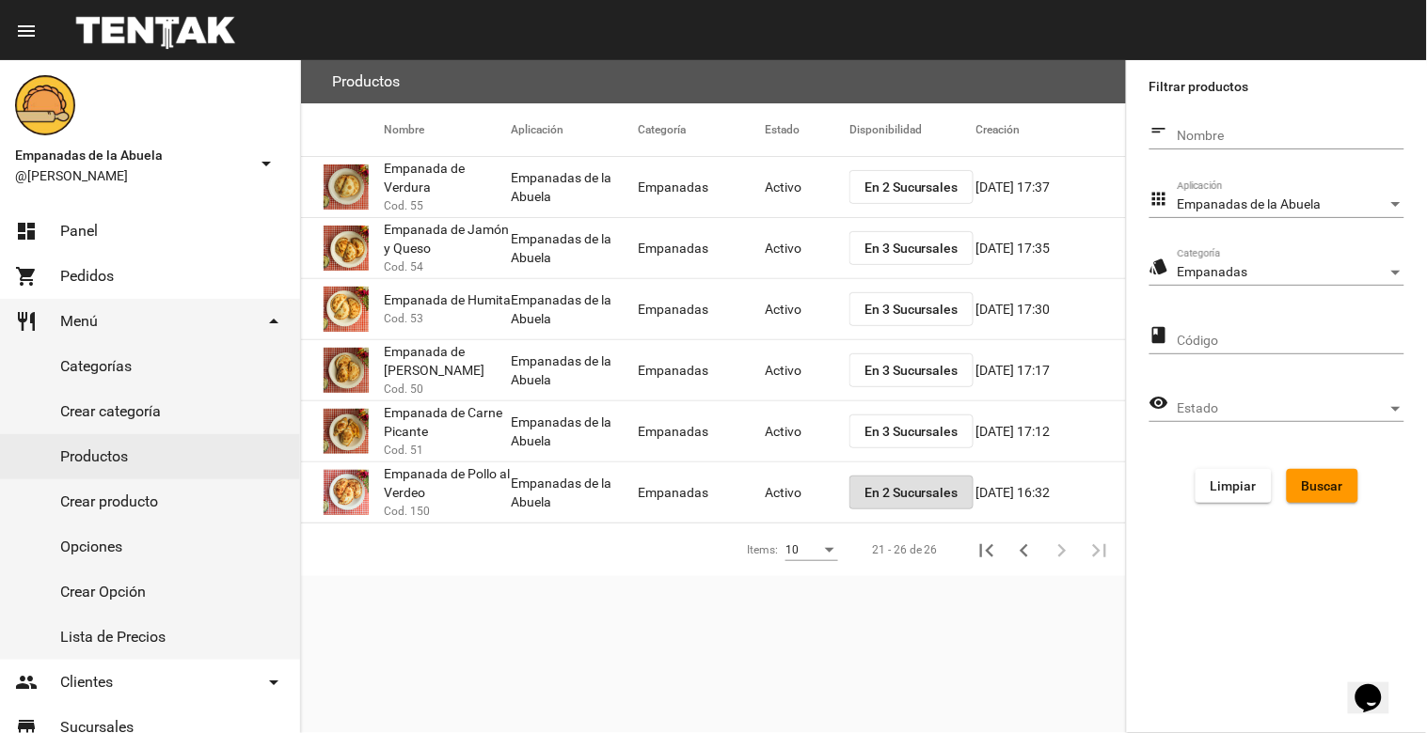
click at [1310, 273] on div "Empanadas" at bounding box center [1282, 272] width 210 height 15
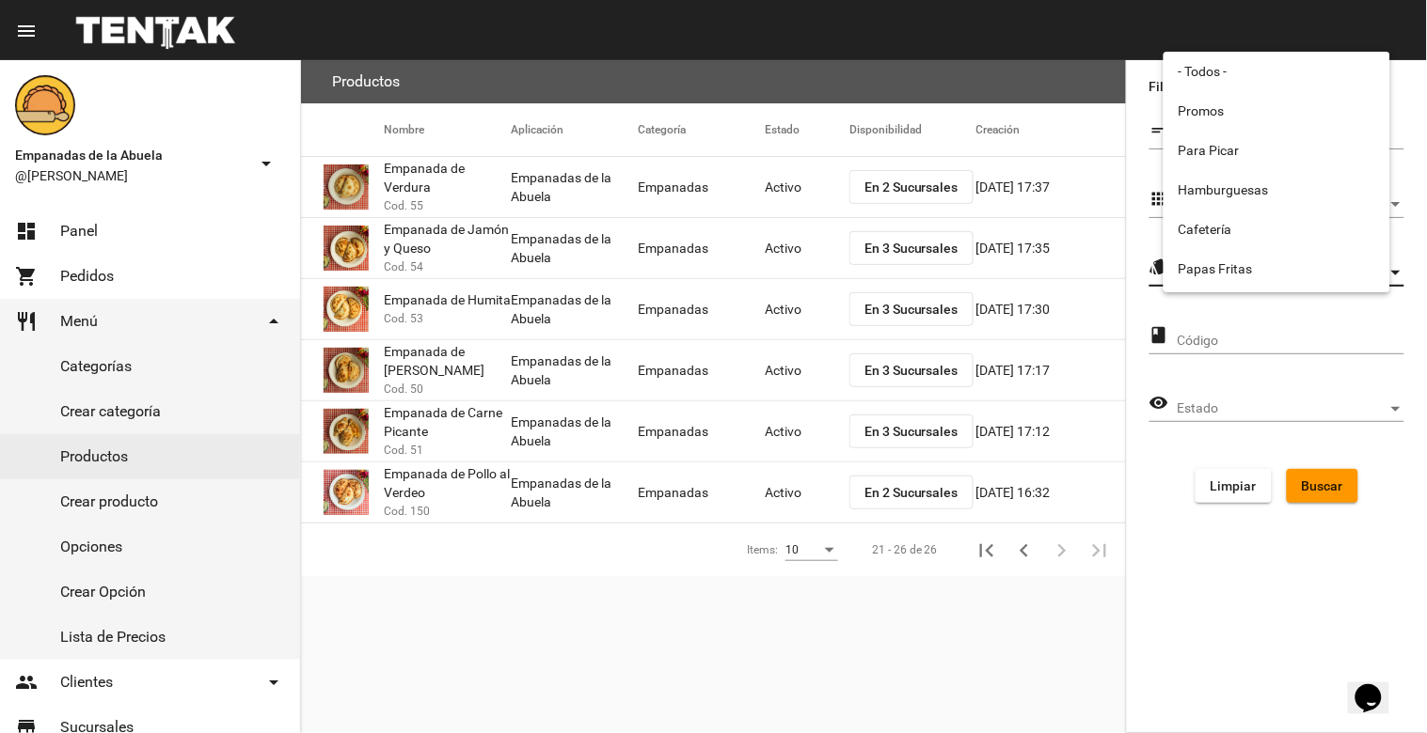
scroll to position [312, 0]
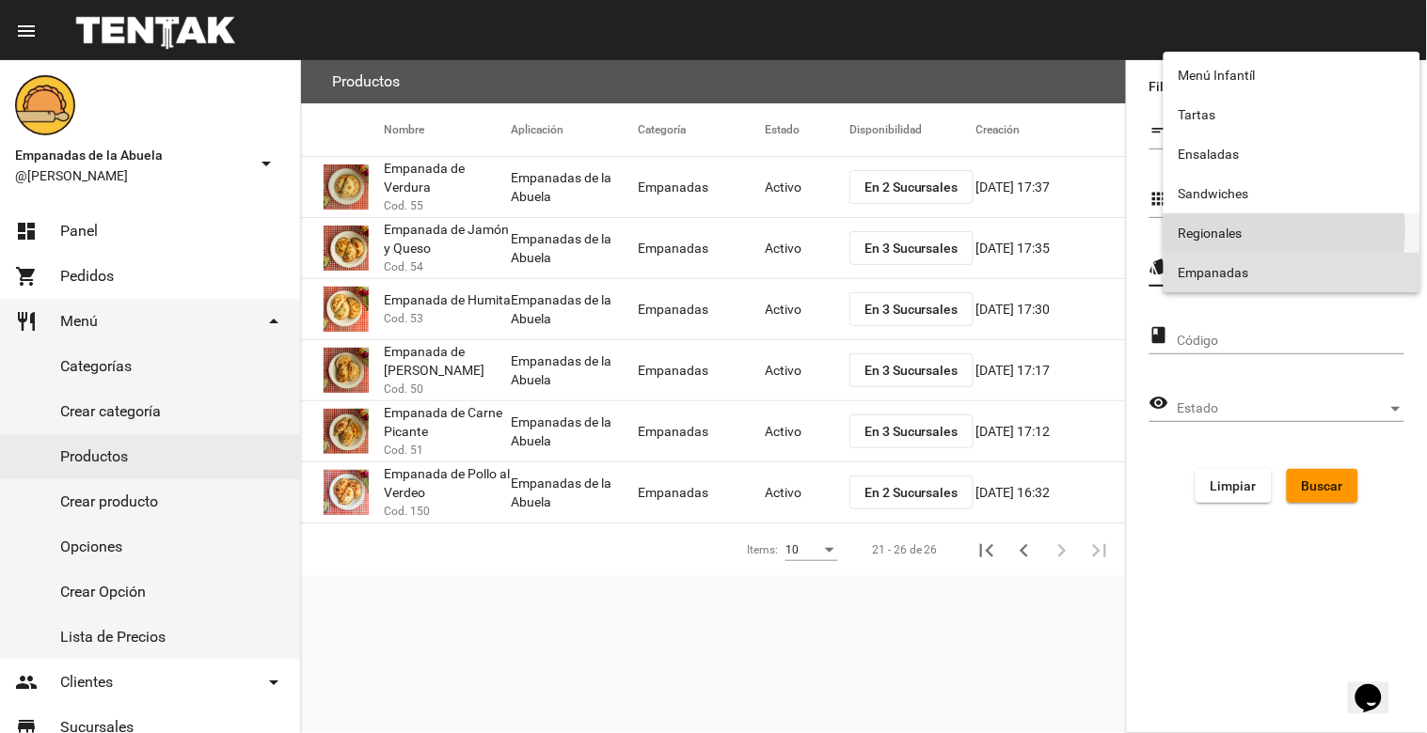
click at [1255, 230] on span "Regionales" at bounding box center [1291, 232] width 227 height 39
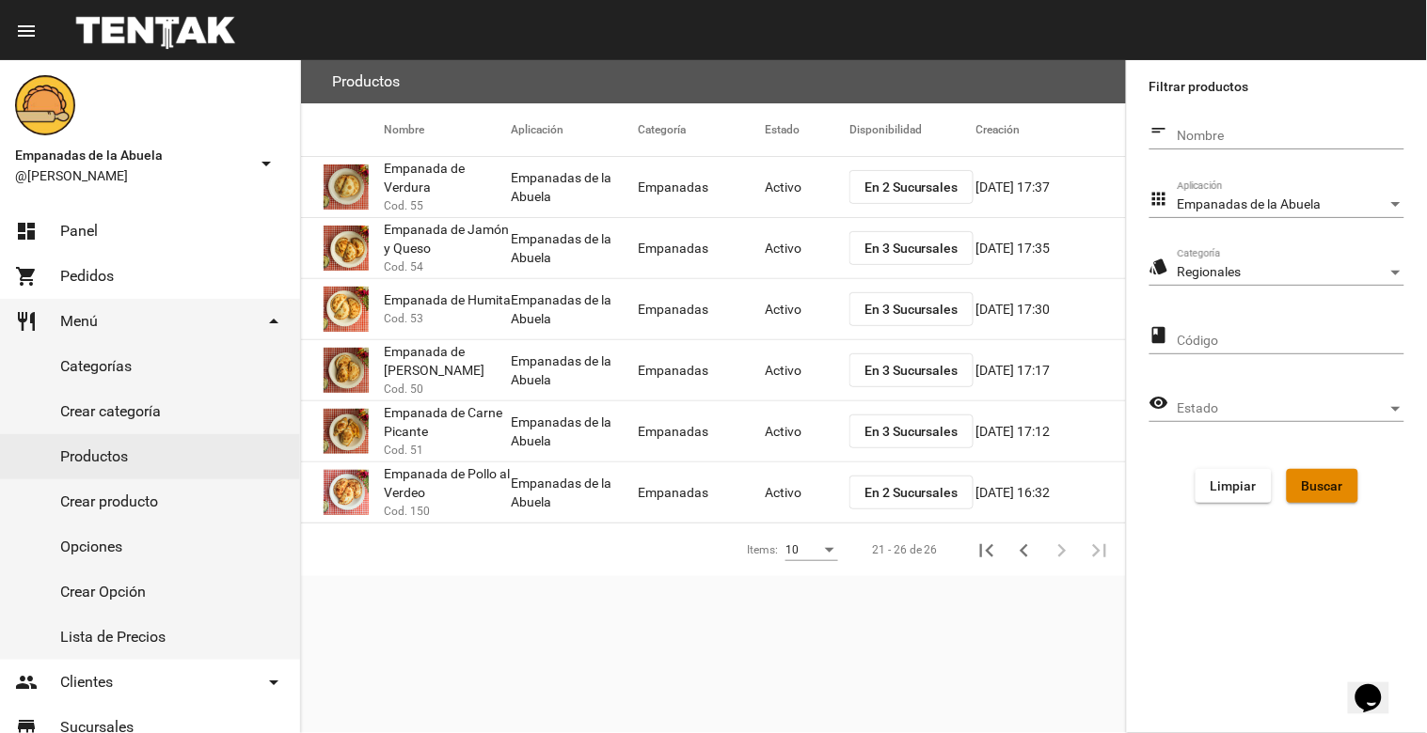
click at [1321, 481] on span "Buscar" at bounding box center [1321, 486] width 41 height 15
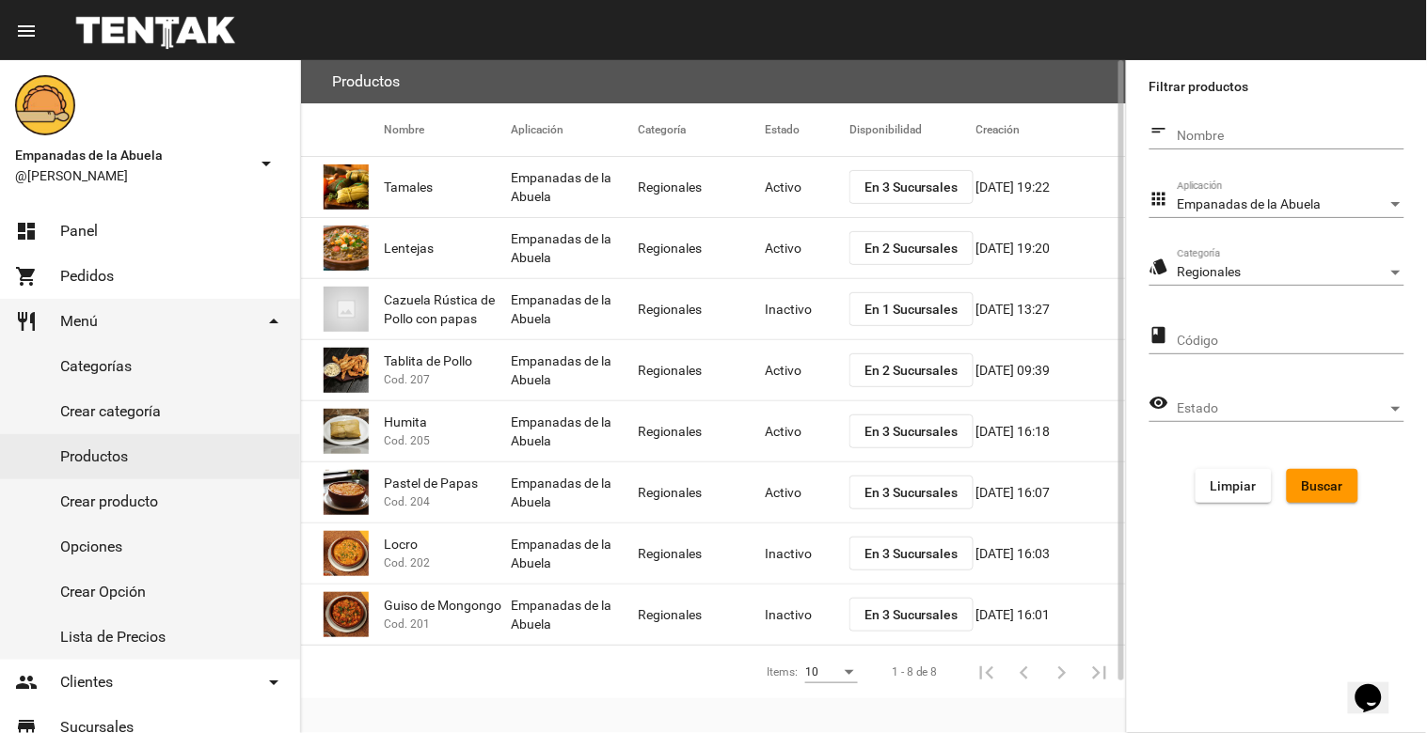
click at [796, 553] on mat-cell "Inactivo" at bounding box center [807, 554] width 85 height 60
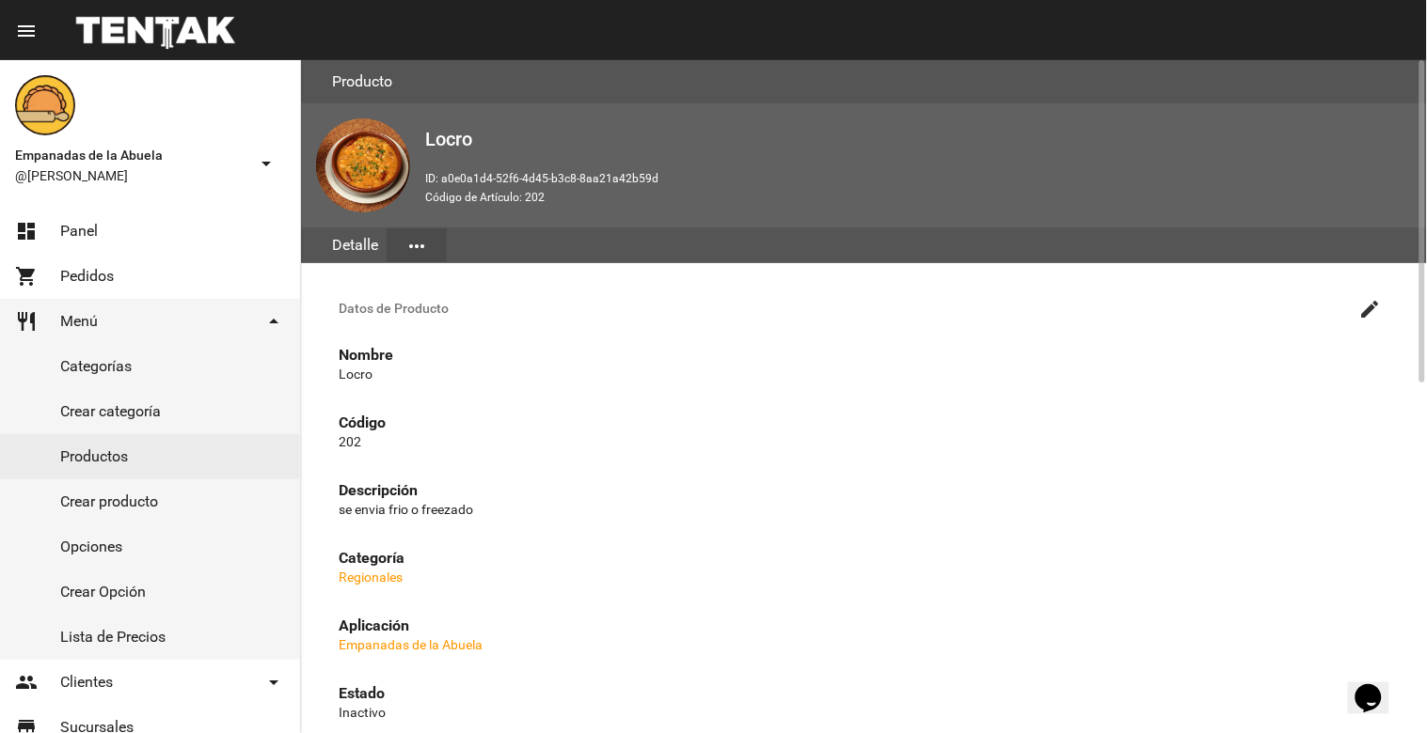
click at [1371, 304] on mat-icon "create" at bounding box center [1370, 309] width 23 height 23
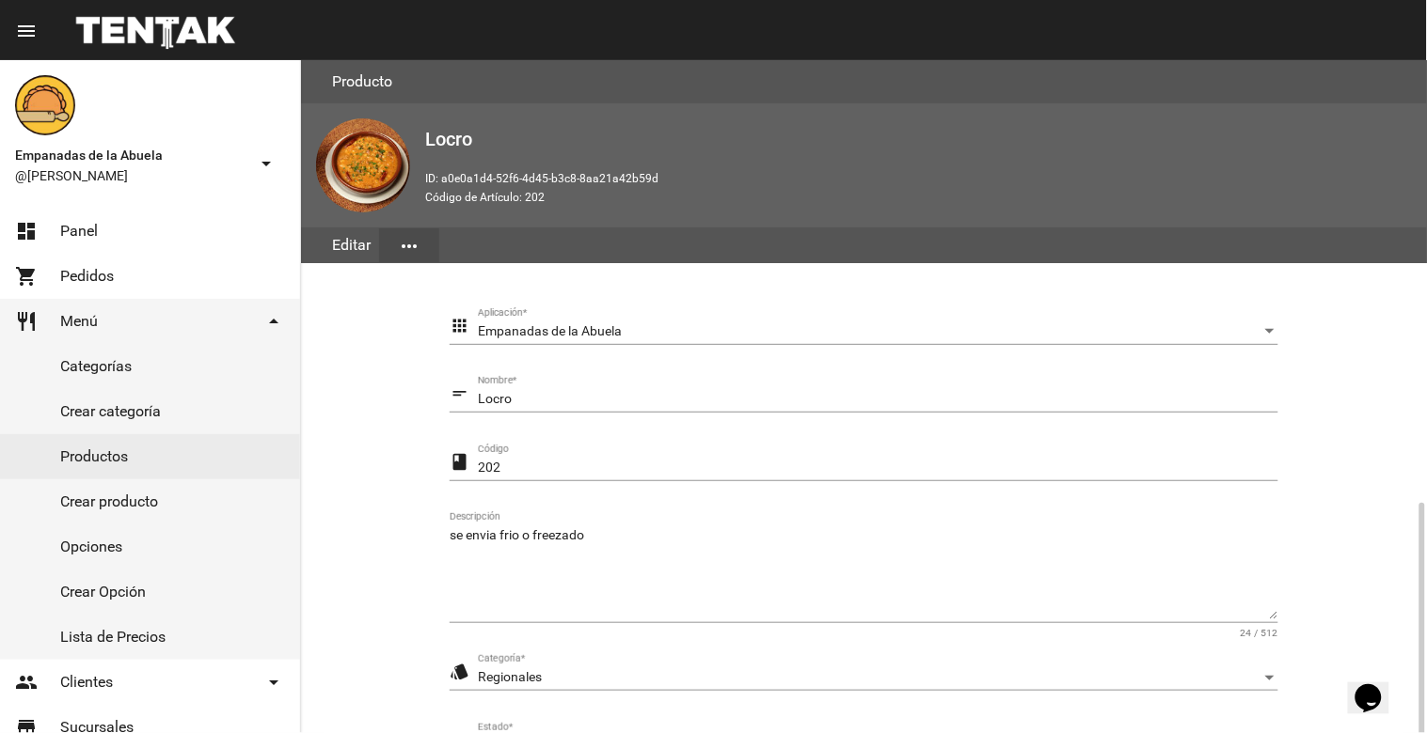
scroll to position [257, 0]
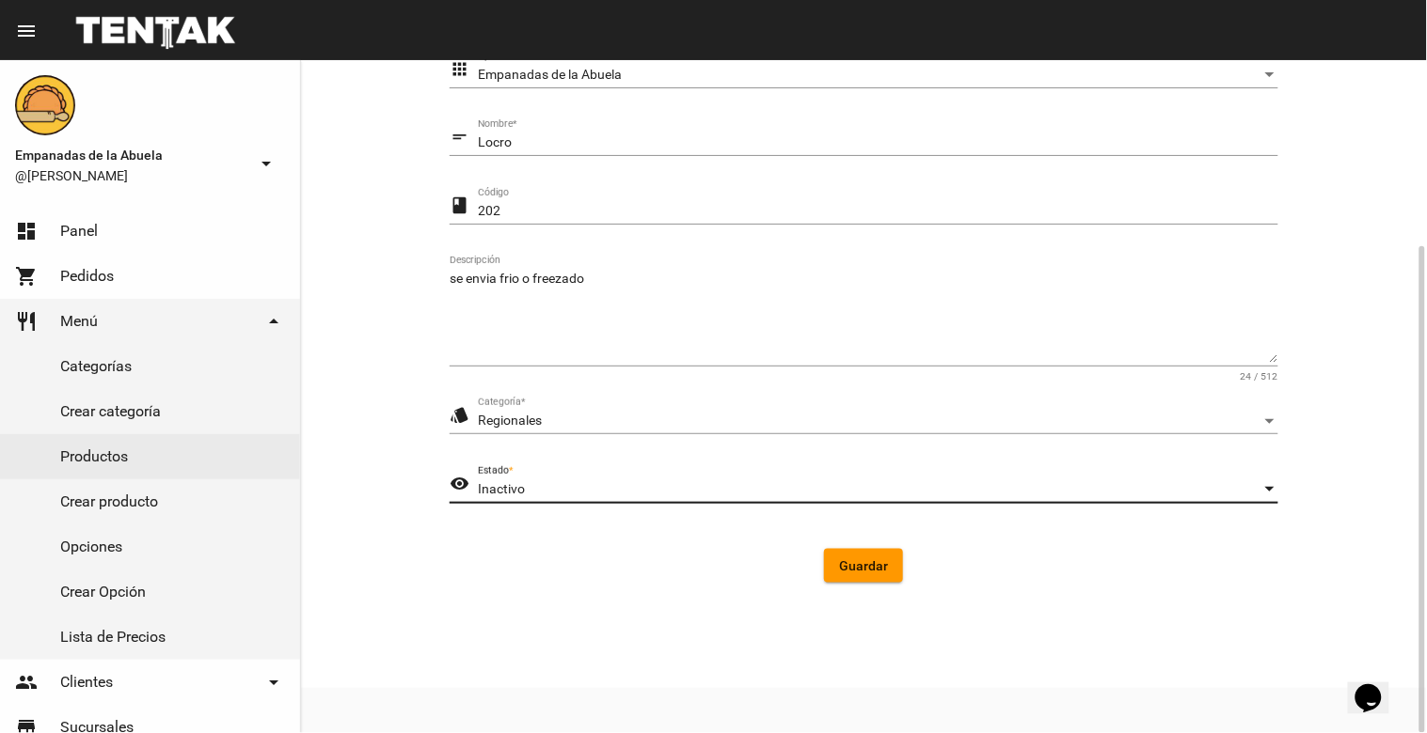
click at [684, 493] on div "Inactivo" at bounding box center [869, 489] width 783 height 15
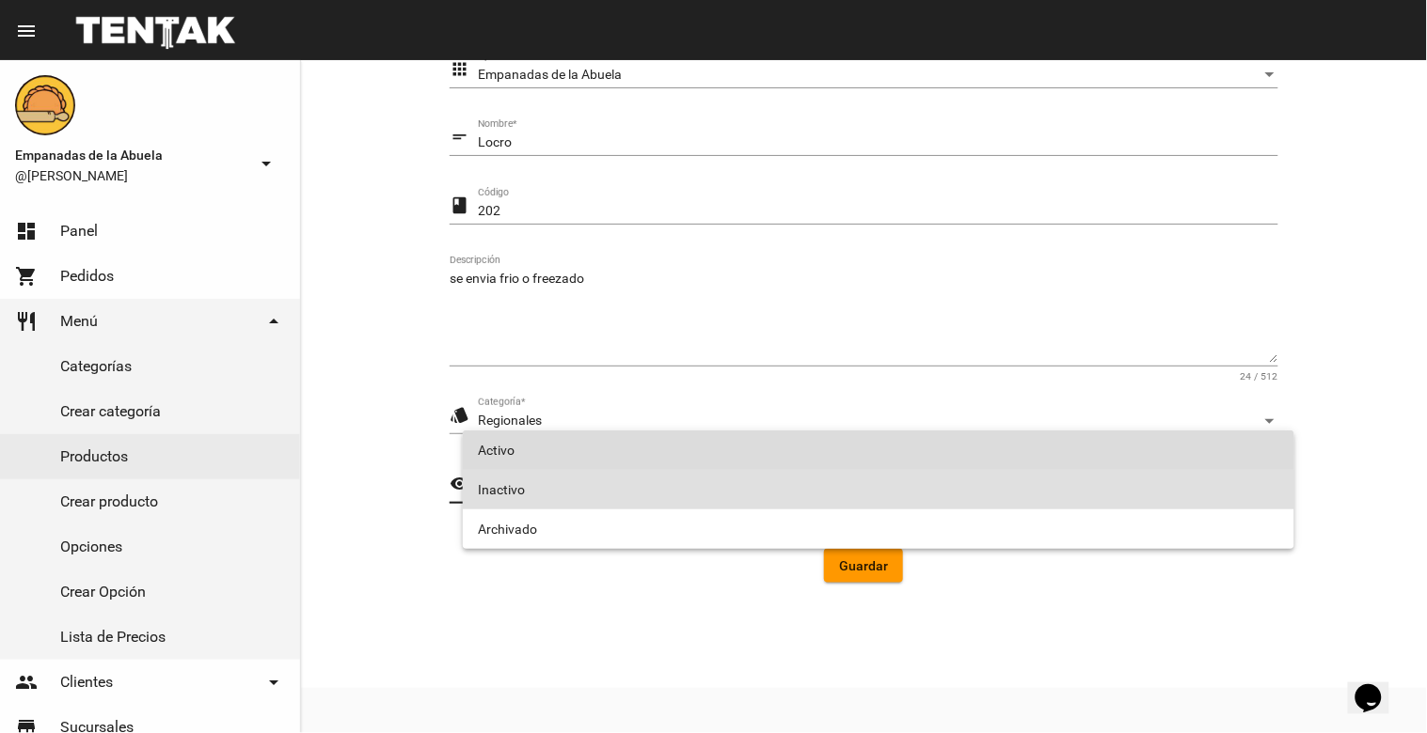
click at [664, 433] on span "Activo" at bounding box center [878, 450] width 801 height 39
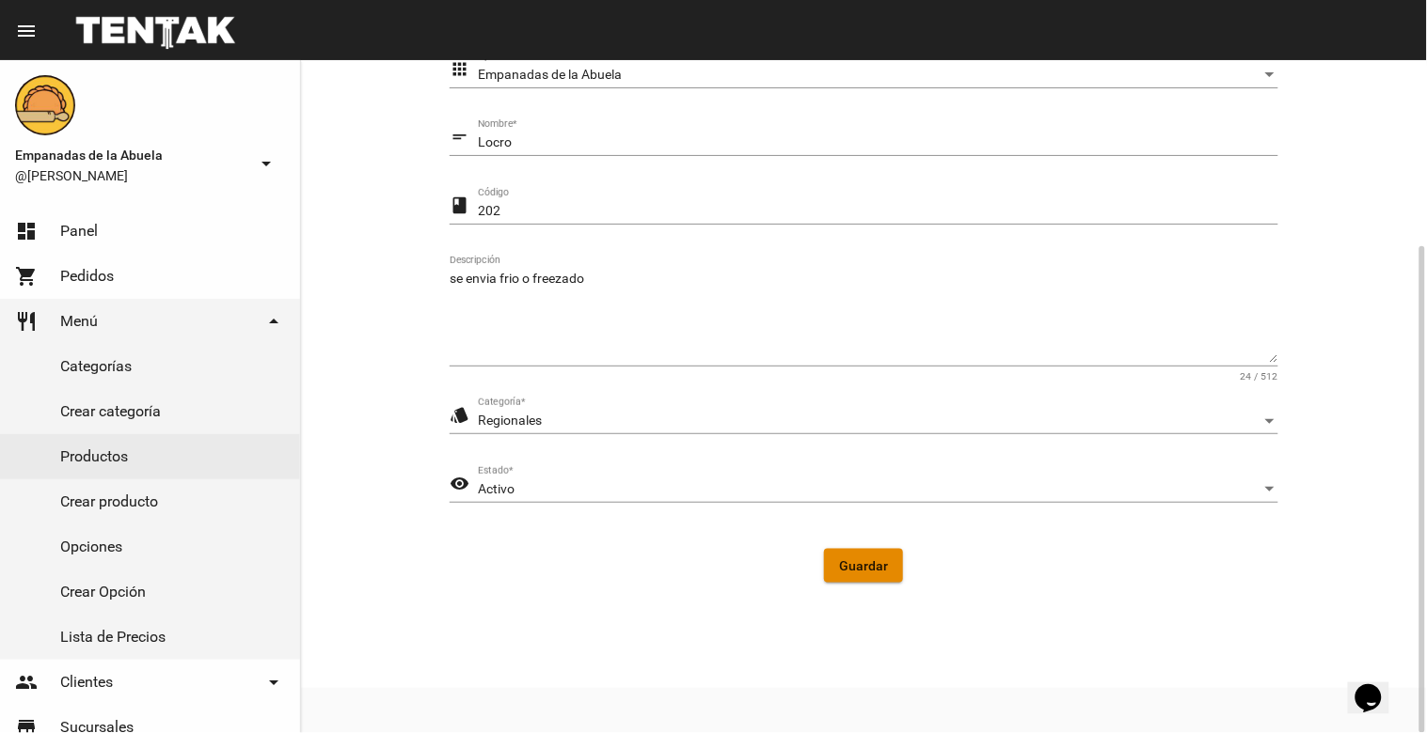
click at [862, 559] on span "Guardar" at bounding box center [863, 566] width 49 height 15
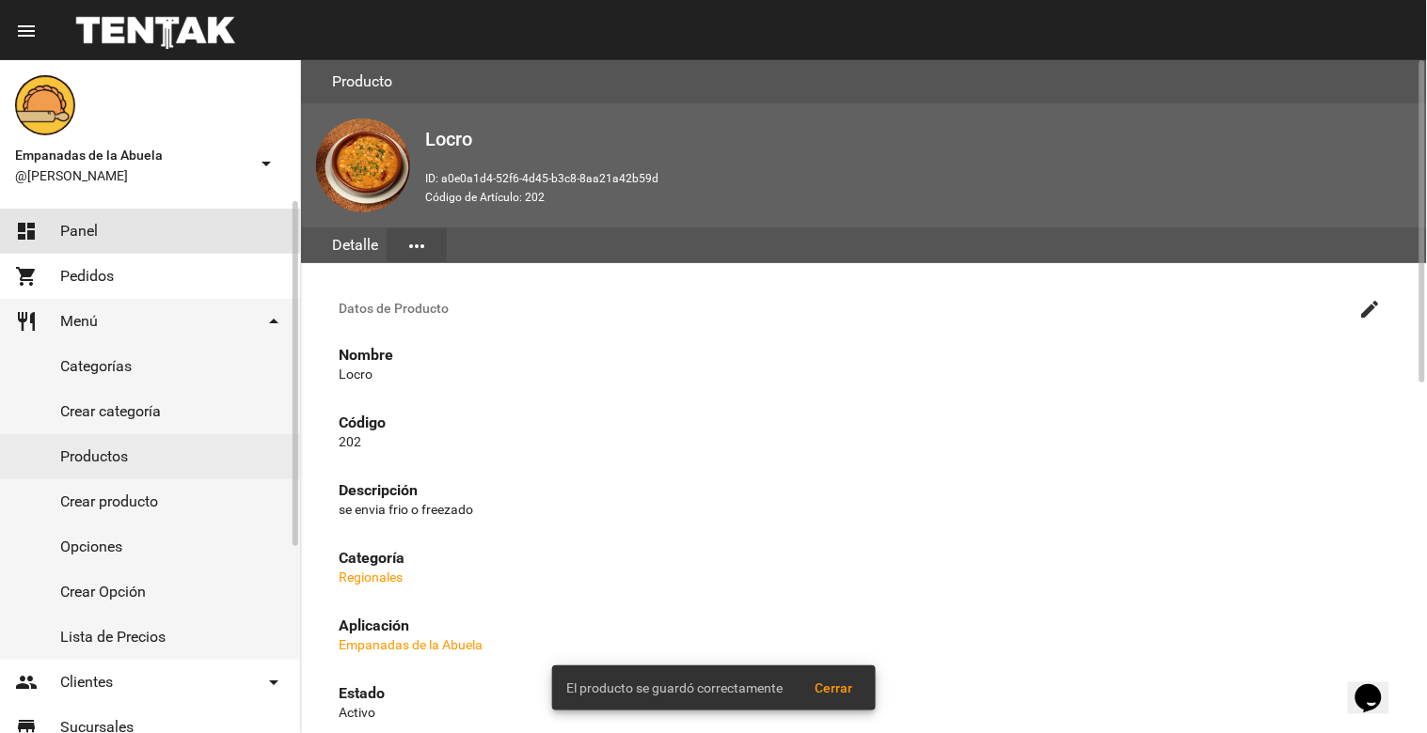
click at [118, 221] on link "dashboard Panel" at bounding box center [150, 231] width 300 height 45
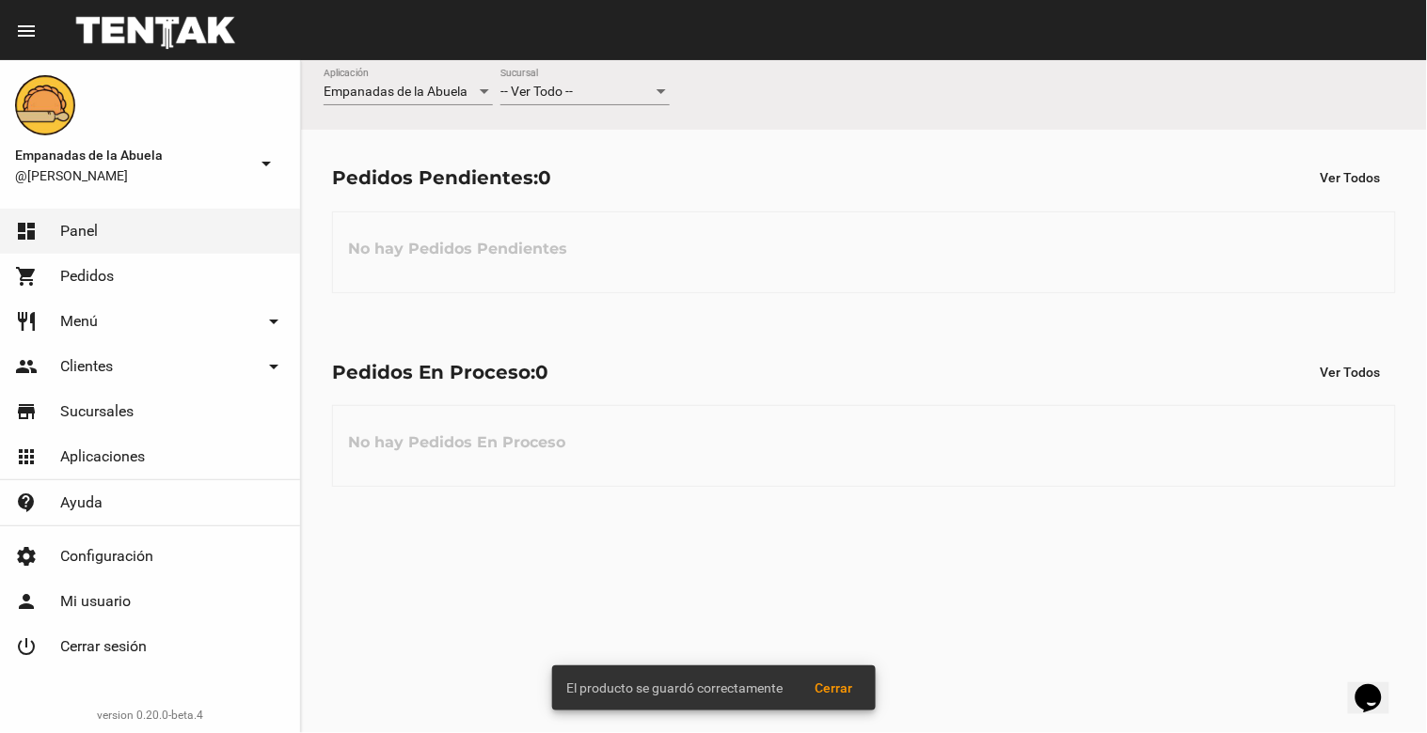
click at [581, 88] on div "-- Ver Todo --" at bounding box center [576, 92] width 152 height 15
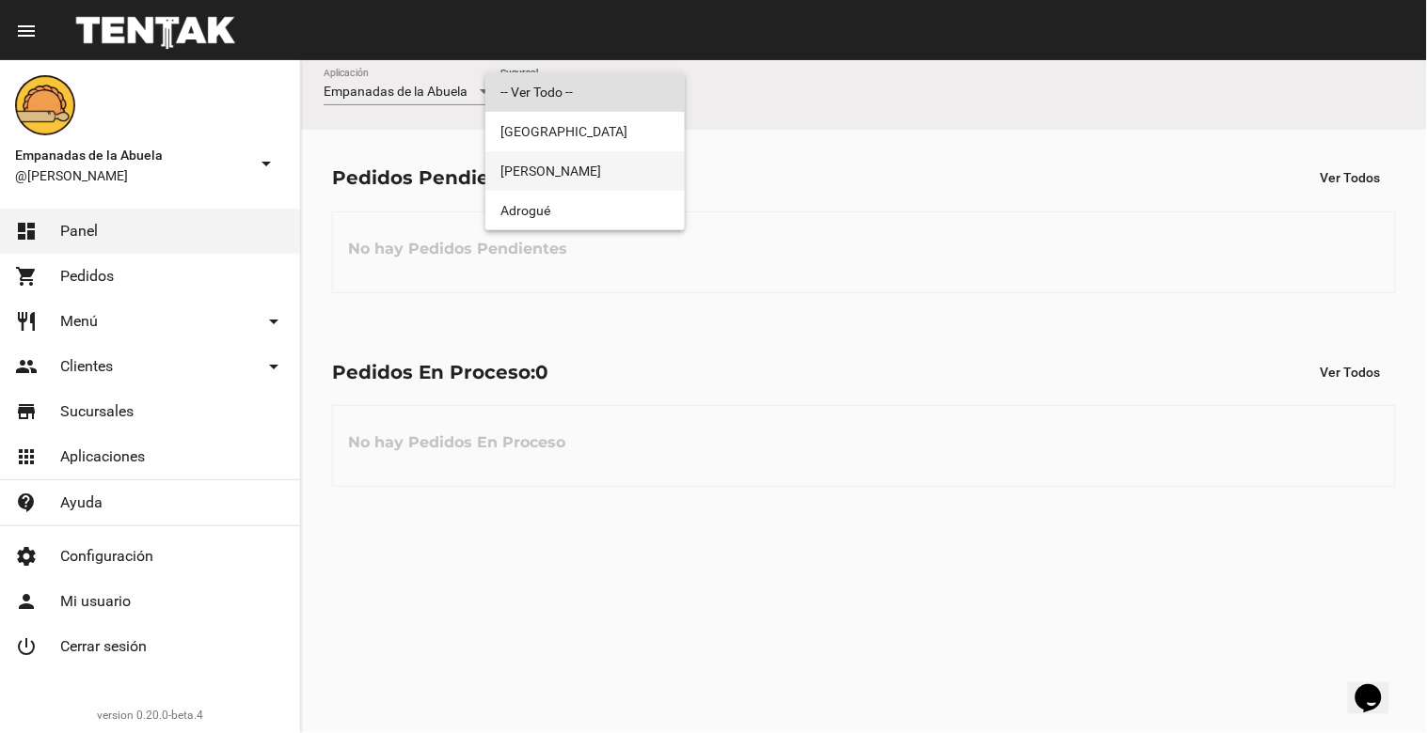
click at [603, 156] on span "[PERSON_NAME]" at bounding box center [584, 170] width 169 height 39
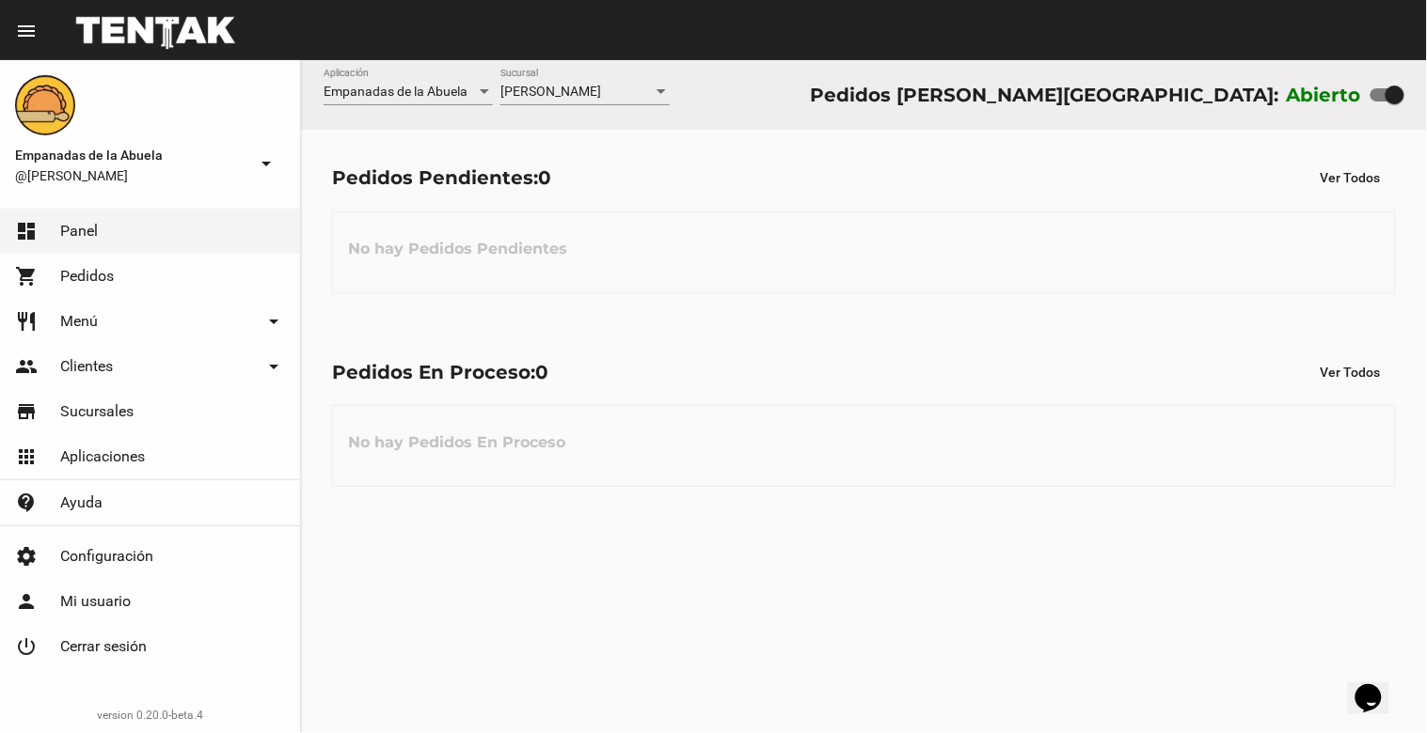
click at [544, 94] on span "[PERSON_NAME]" at bounding box center [550, 91] width 101 height 15
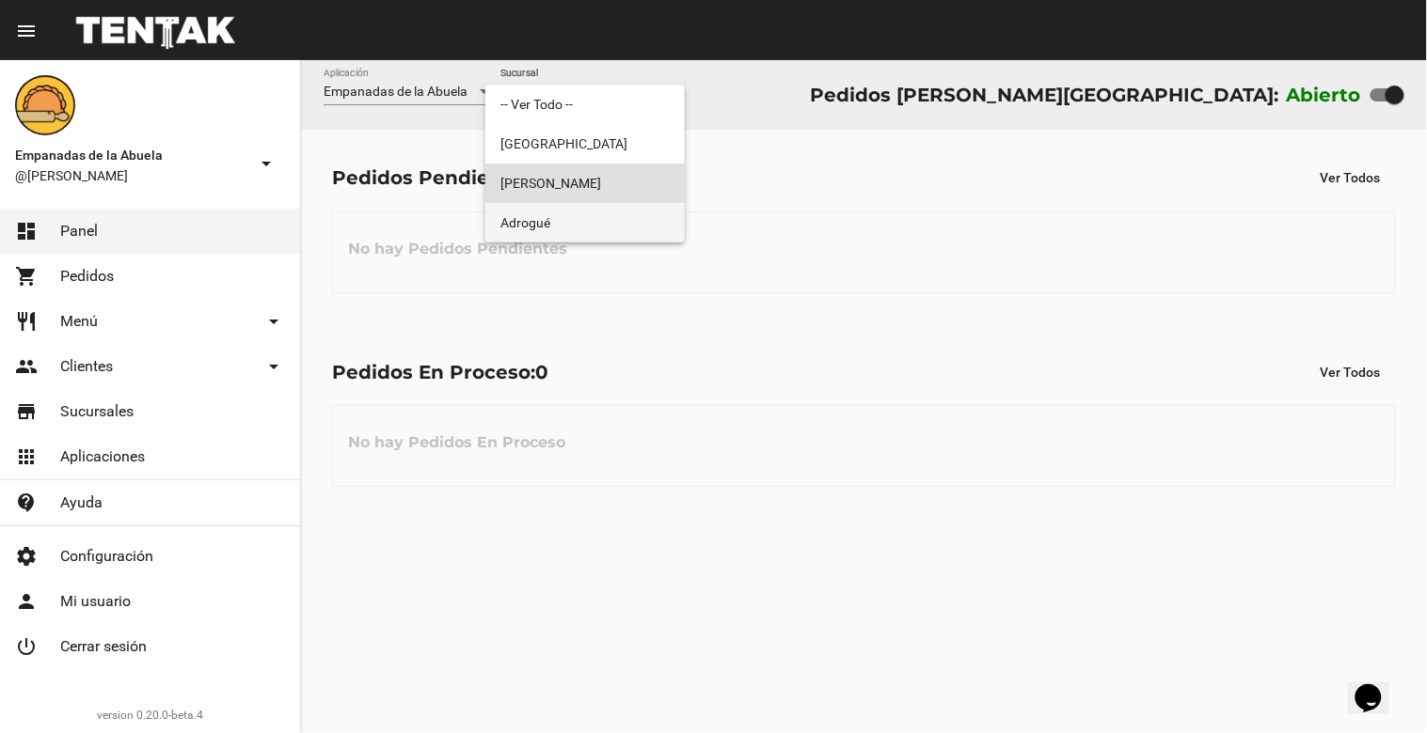
click at [530, 217] on span "Adrogué" at bounding box center [584, 222] width 169 height 39
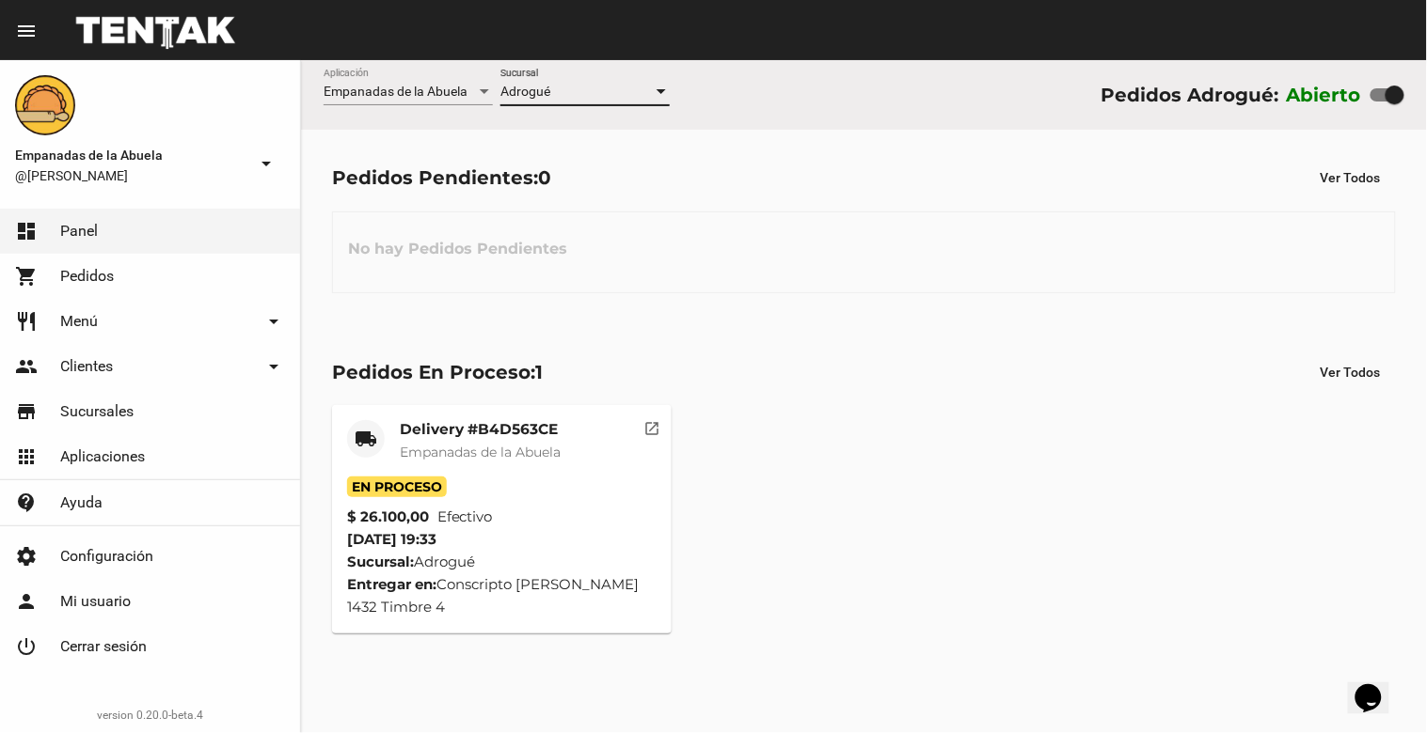
click at [585, 94] on div "Adrogué" at bounding box center [576, 92] width 152 height 15
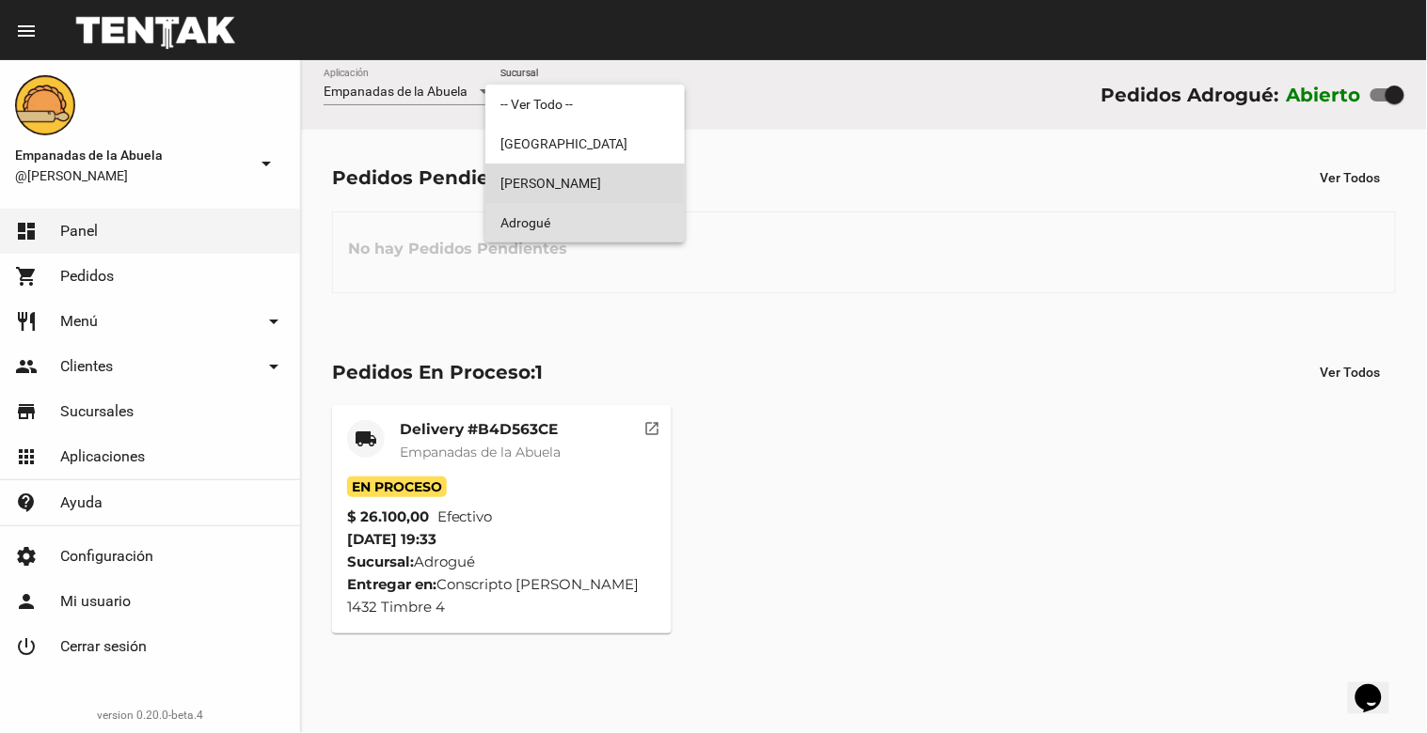
click at [577, 167] on span "[PERSON_NAME]" at bounding box center [584, 183] width 169 height 39
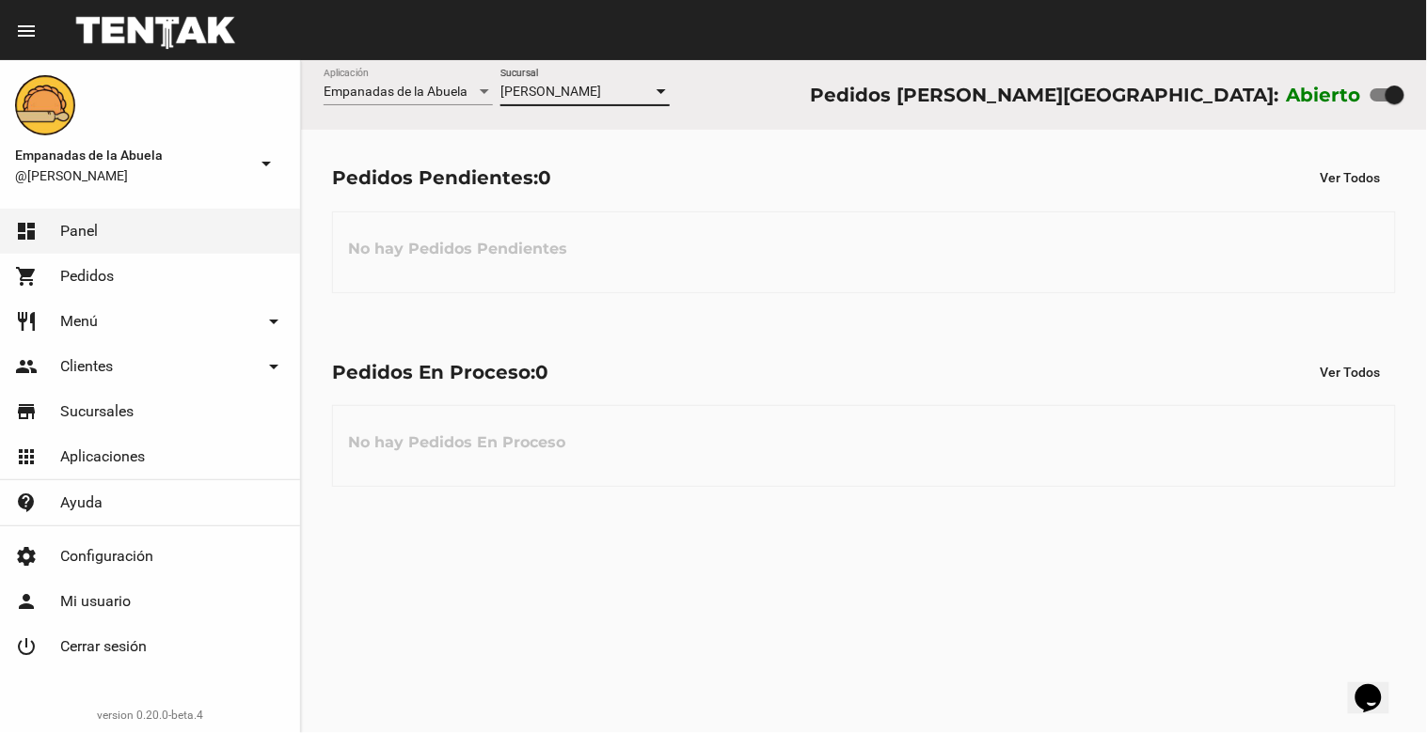
click at [588, 91] on span "[PERSON_NAME]" at bounding box center [550, 91] width 101 height 15
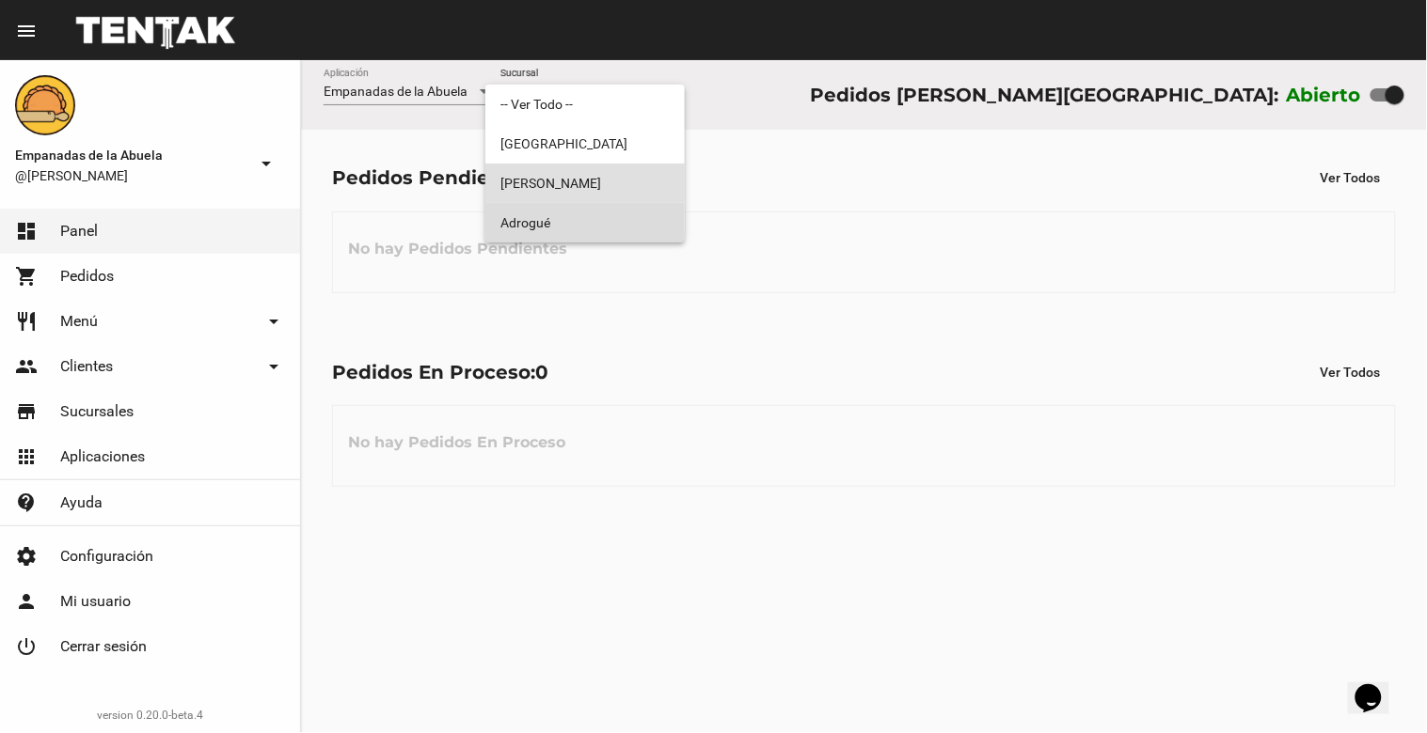
click at [566, 207] on span "Adrogué" at bounding box center [584, 222] width 169 height 39
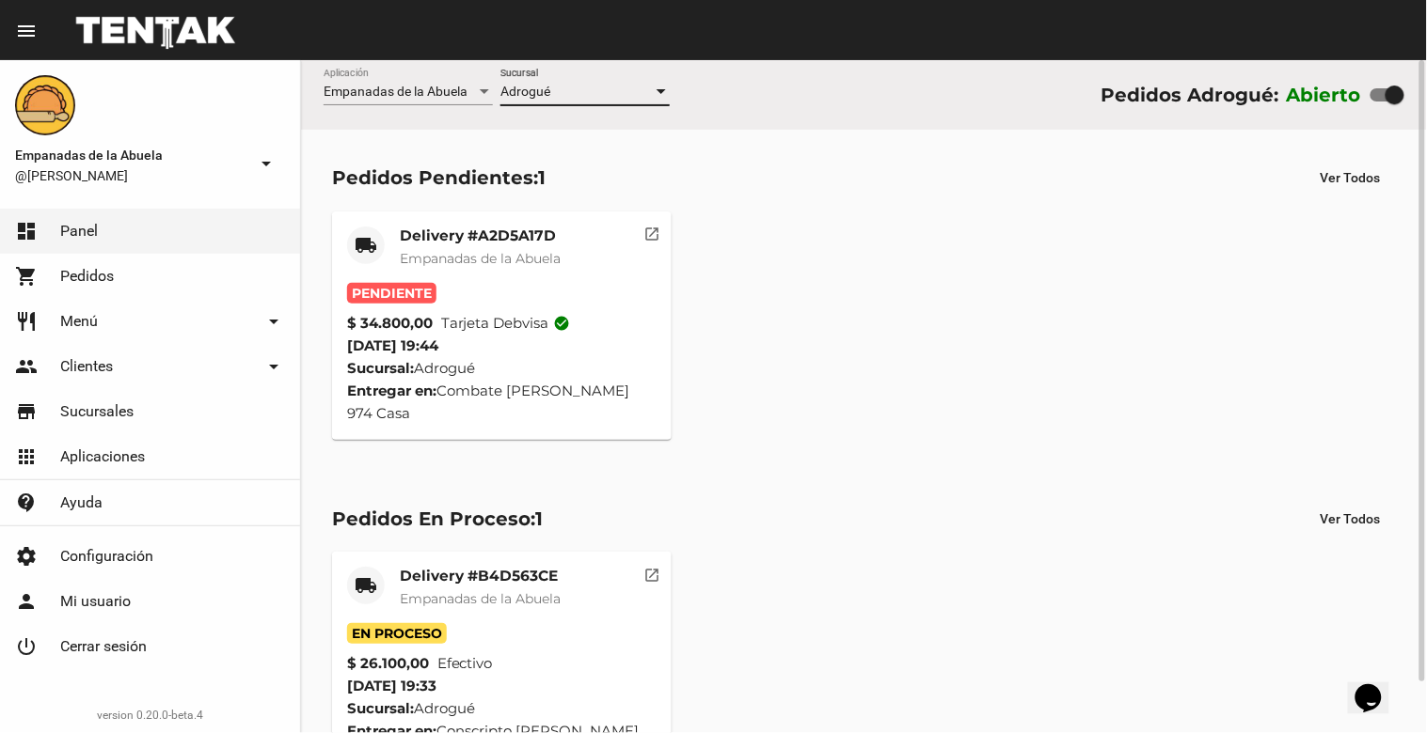
click at [560, 90] on div "Adrogué" at bounding box center [576, 92] width 152 height 15
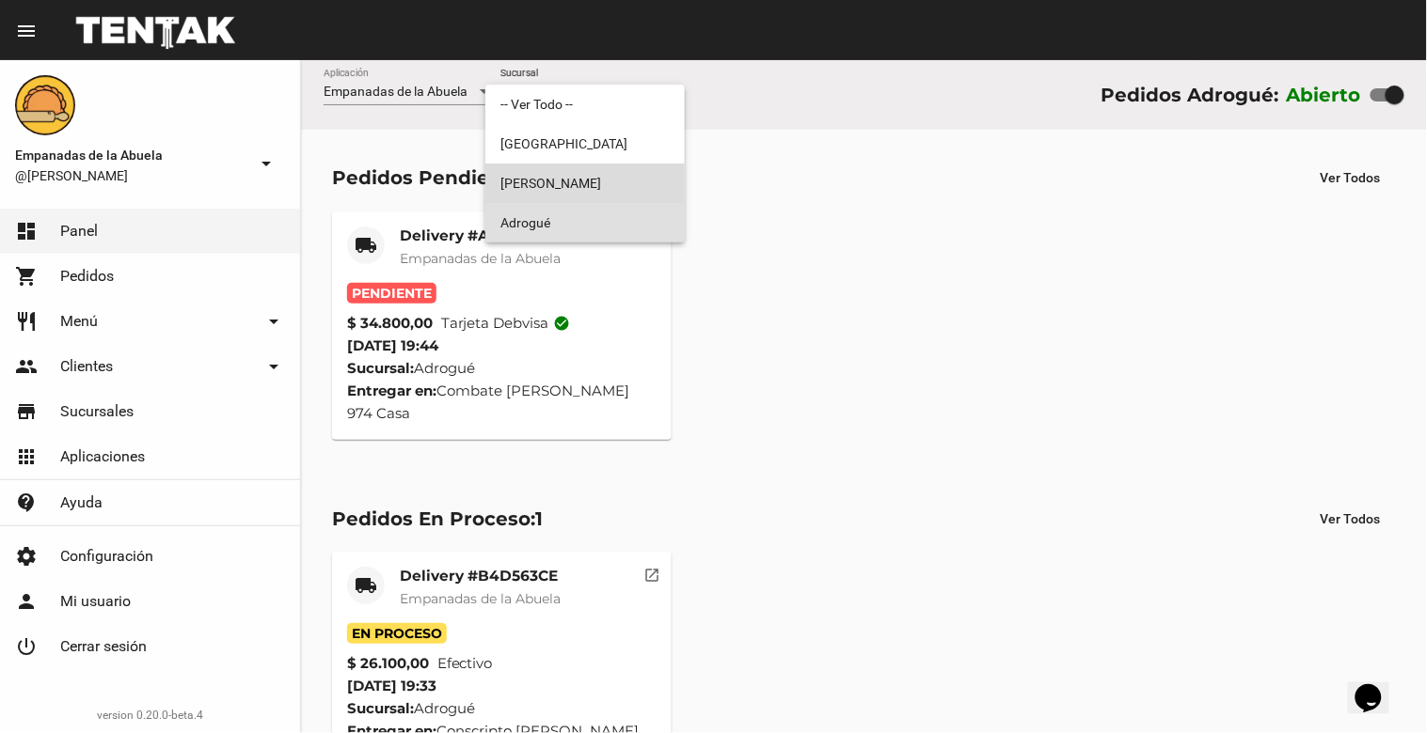
click at [555, 169] on span "[PERSON_NAME]" at bounding box center [584, 183] width 169 height 39
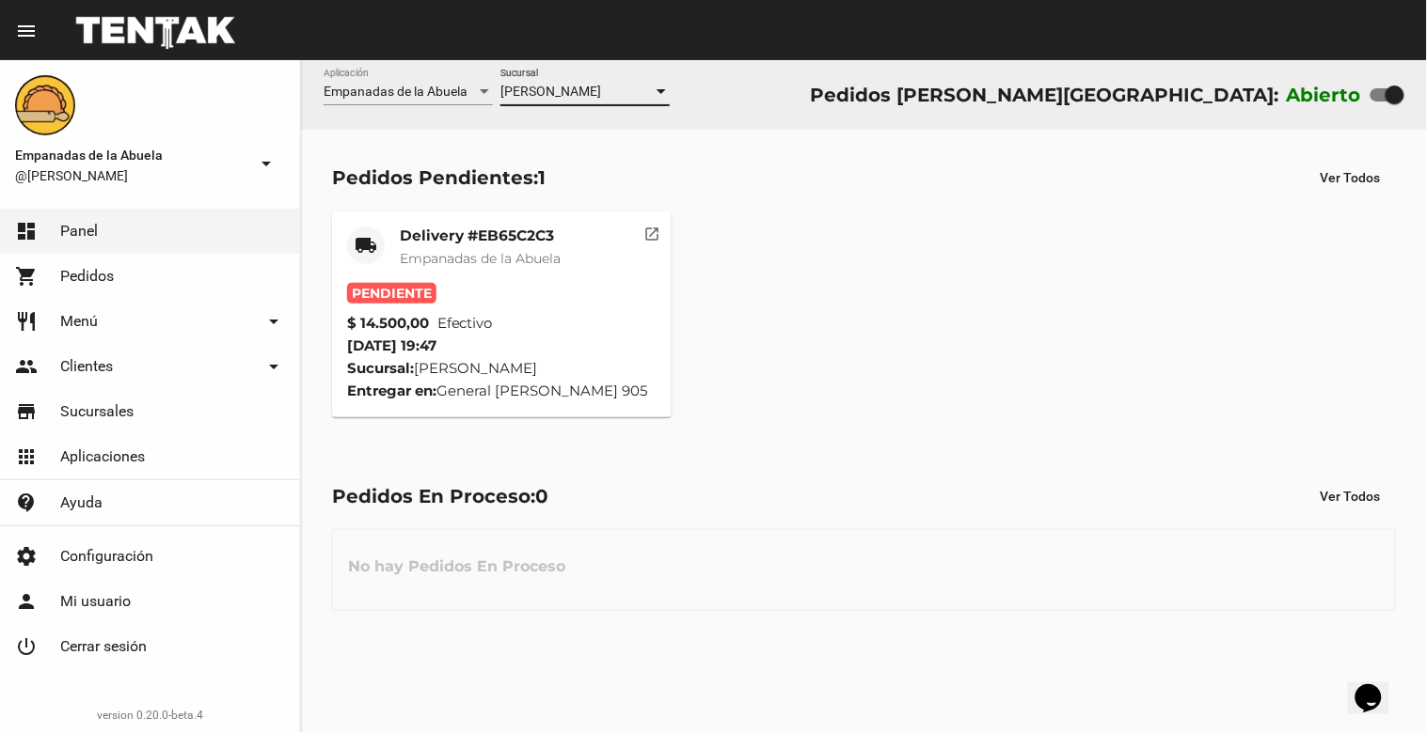
click at [465, 223] on mat-card "local_shipping Delivery #EB65C2C3 Empanadas de la Abuela Pendiente $ 14.500,00 …" at bounding box center [501, 315] width 339 height 206
click at [457, 245] on div "Delivery #EB65C2C3 Empanadas de la Abuela" at bounding box center [480, 255] width 161 height 56
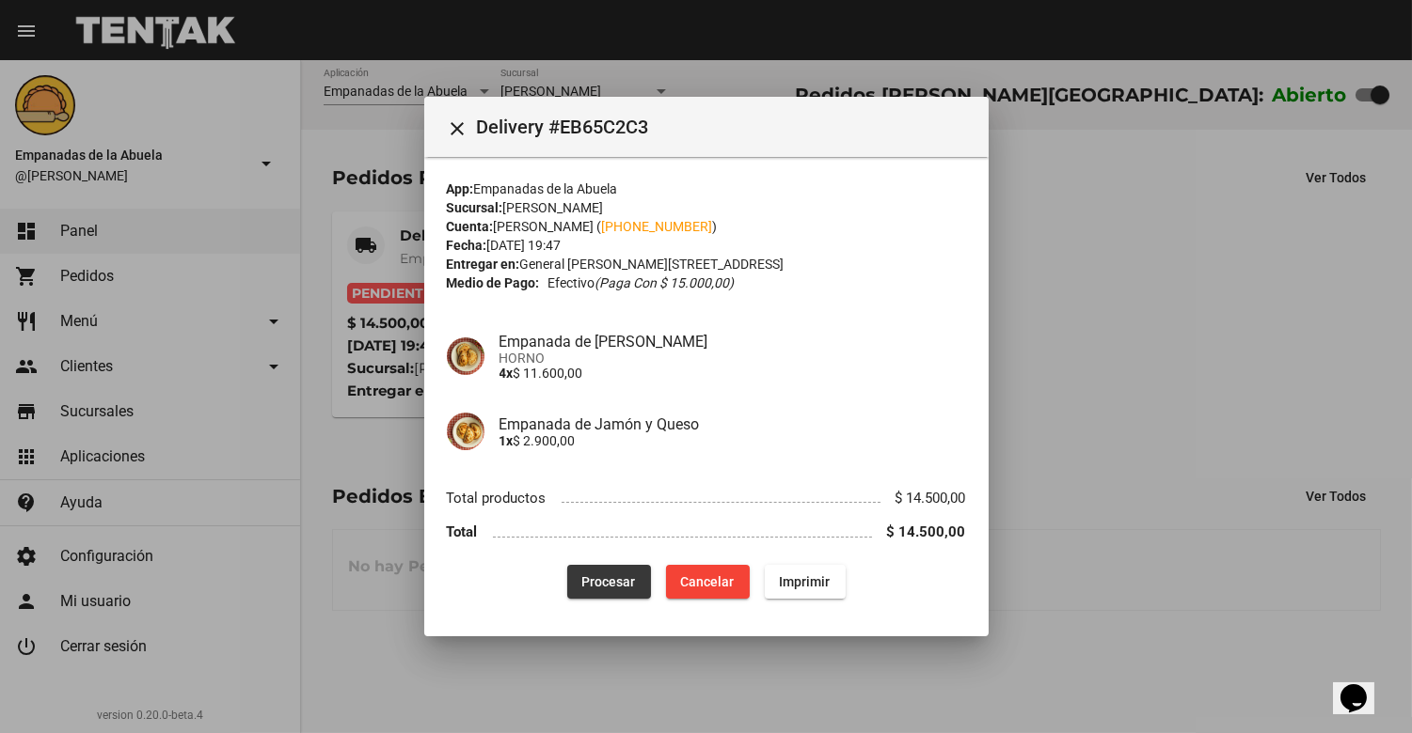
click at [618, 589] on button "Procesar" at bounding box center [609, 582] width 84 height 34
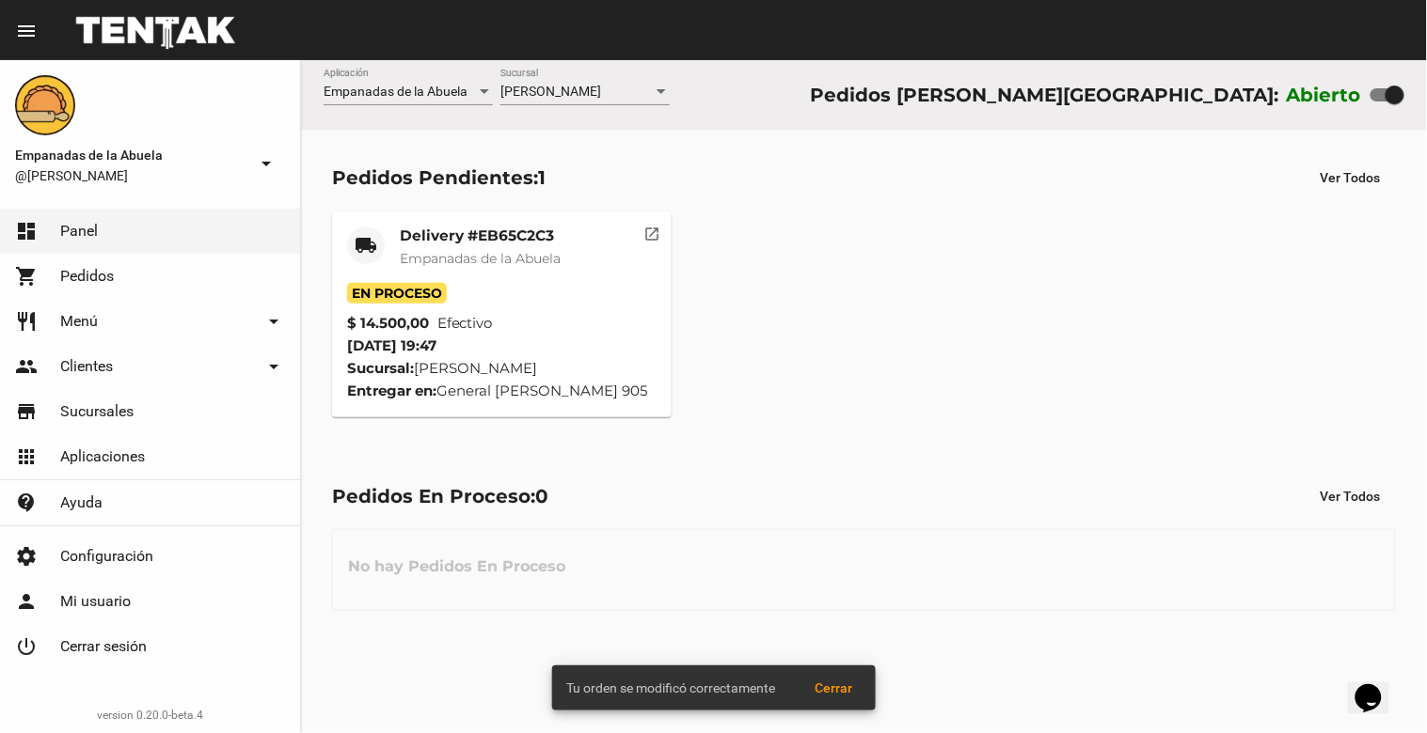
click at [448, 263] on span "Empanadas de la Abuela" at bounding box center [480, 258] width 161 height 17
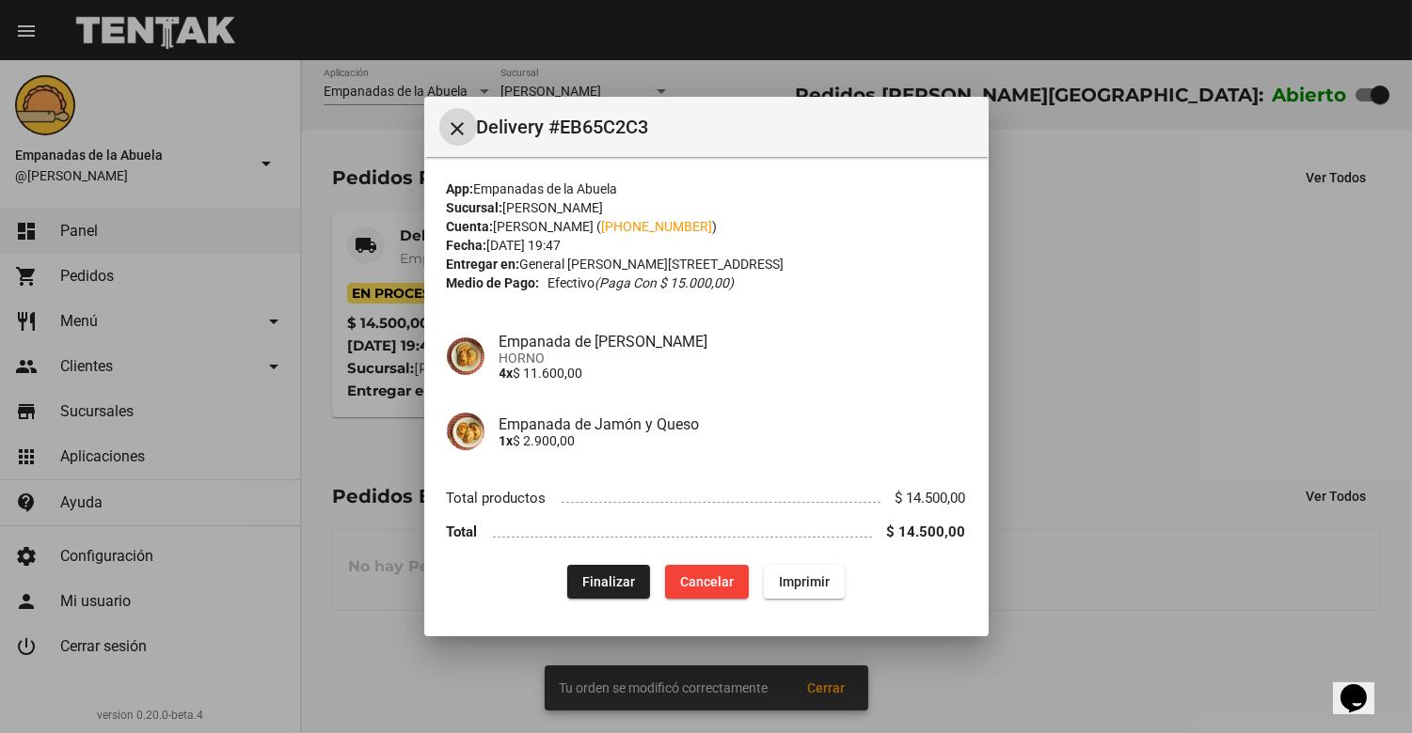
click at [820, 585] on span "Imprimir" at bounding box center [804, 582] width 51 height 15
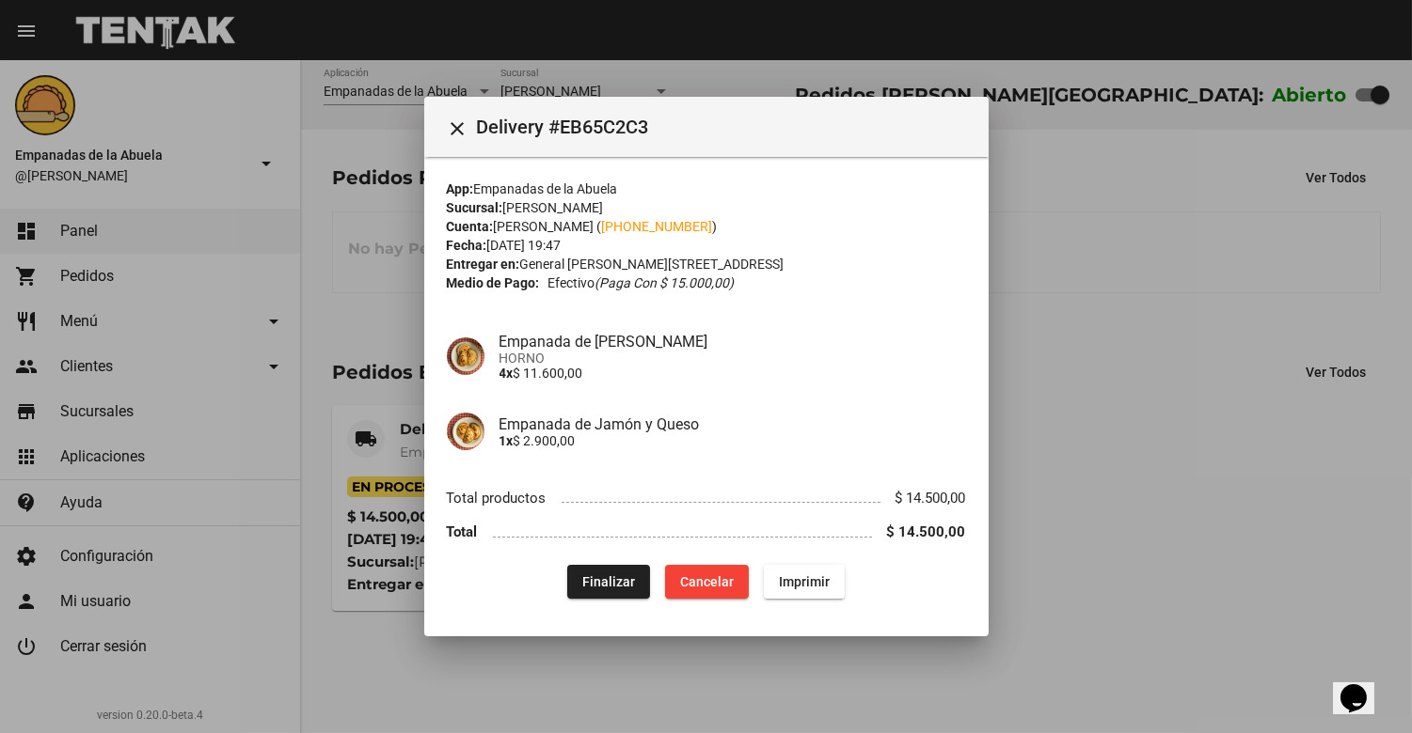
click at [453, 130] on mat-icon "close" at bounding box center [458, 129] width 23 height 23
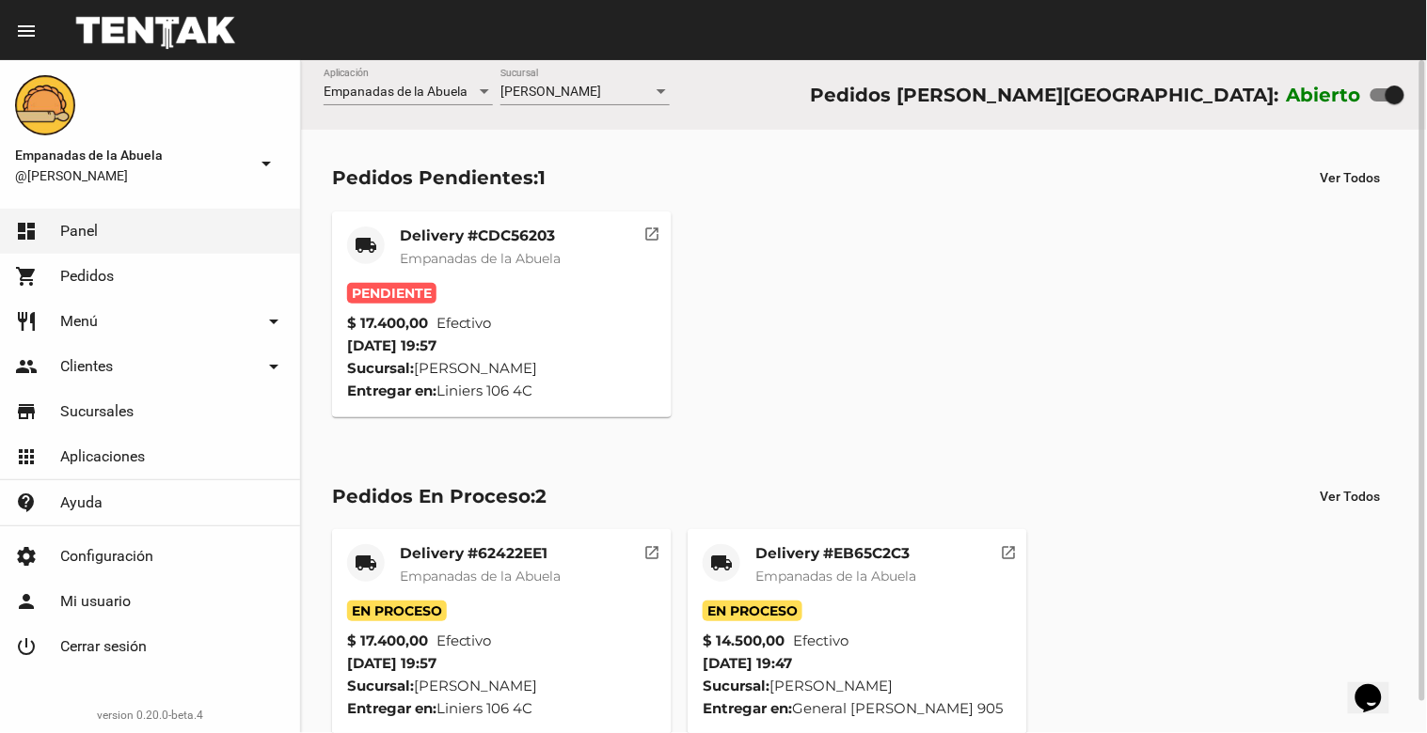
click at [465, 233] on mat-card-title "Delivery #CDC56203" at bounding box center [480, 236] width 161 height 19
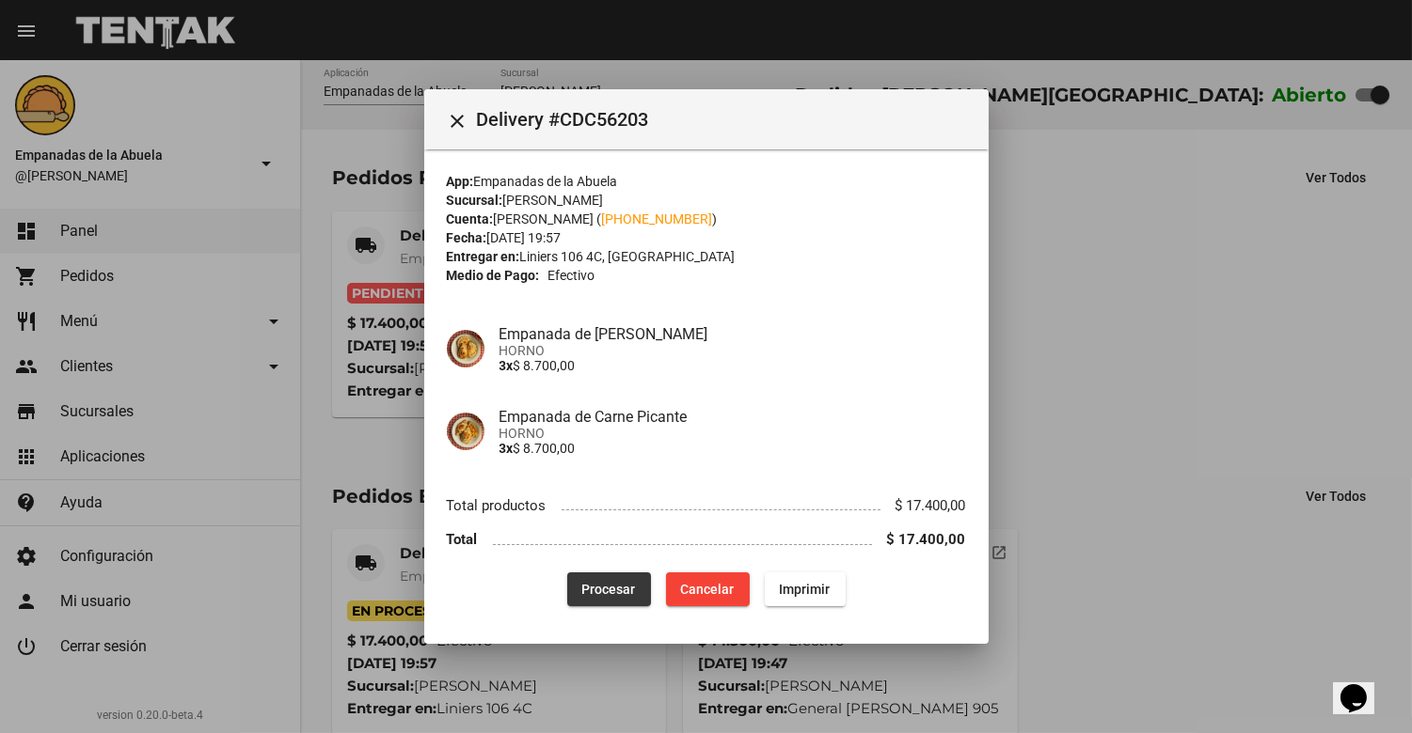
click at [617, 585] on span "Procesar" at bounding box center [609, 589] width 54 height 15
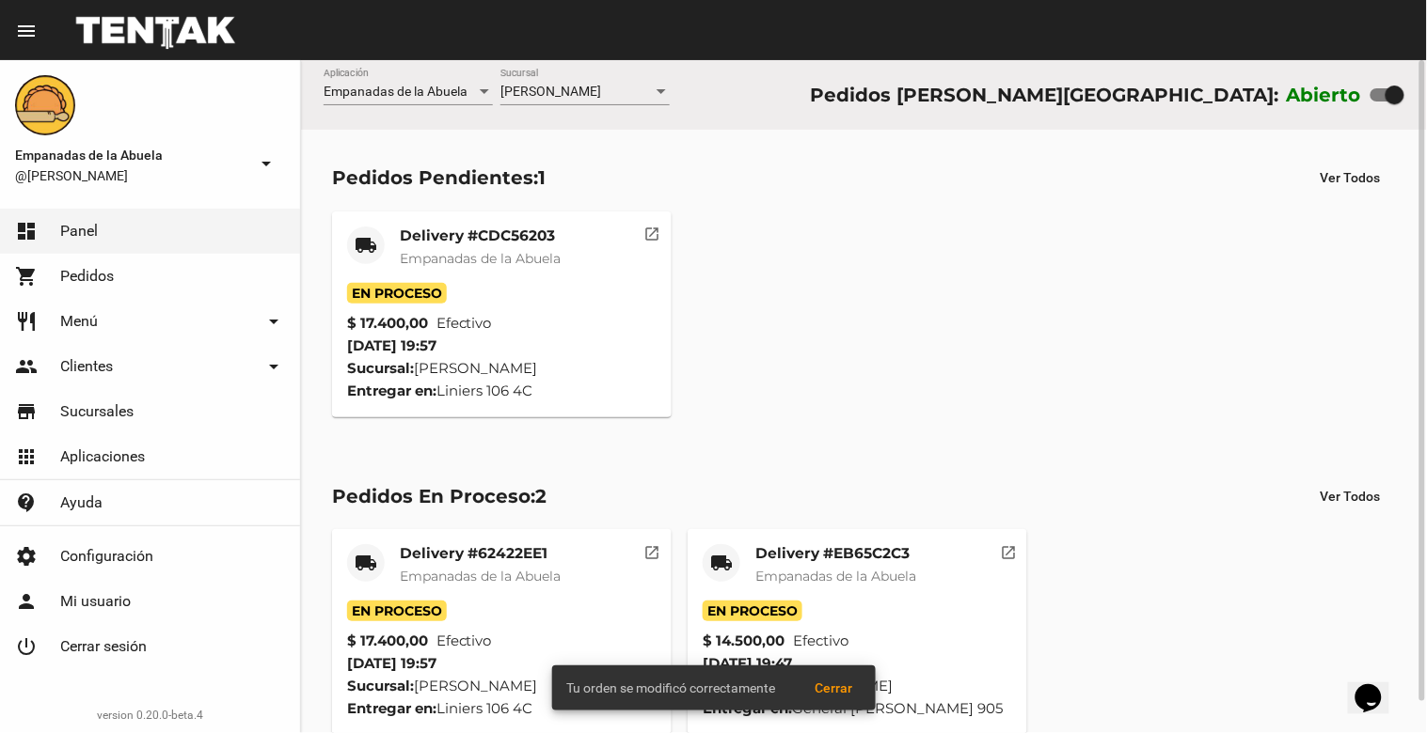
click at [473, 235] on mat-card-title "Delivery #CDC56203" at bounding box center [480, 236] width 161 height 19
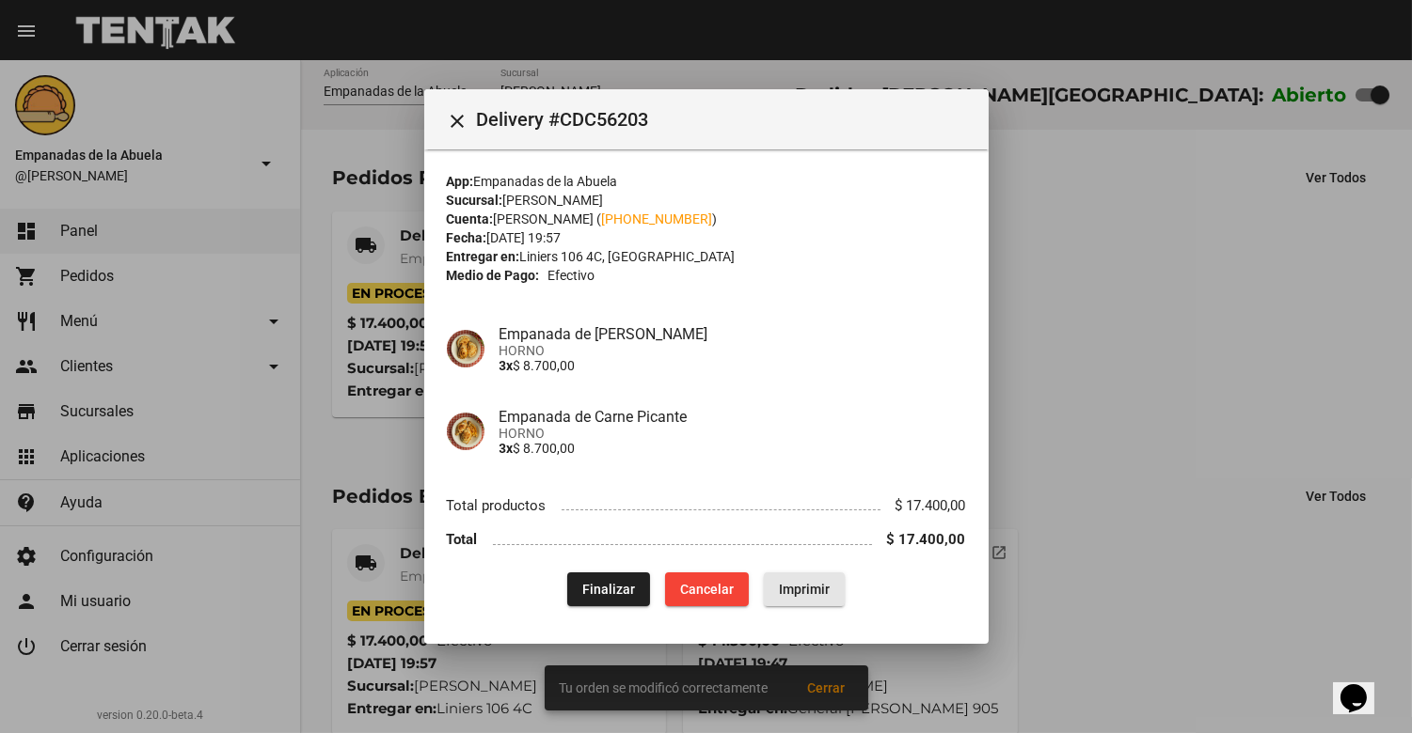
click at [821, 588] on span "Imprimir" at bounding box center [804, 589] width 51 height 15
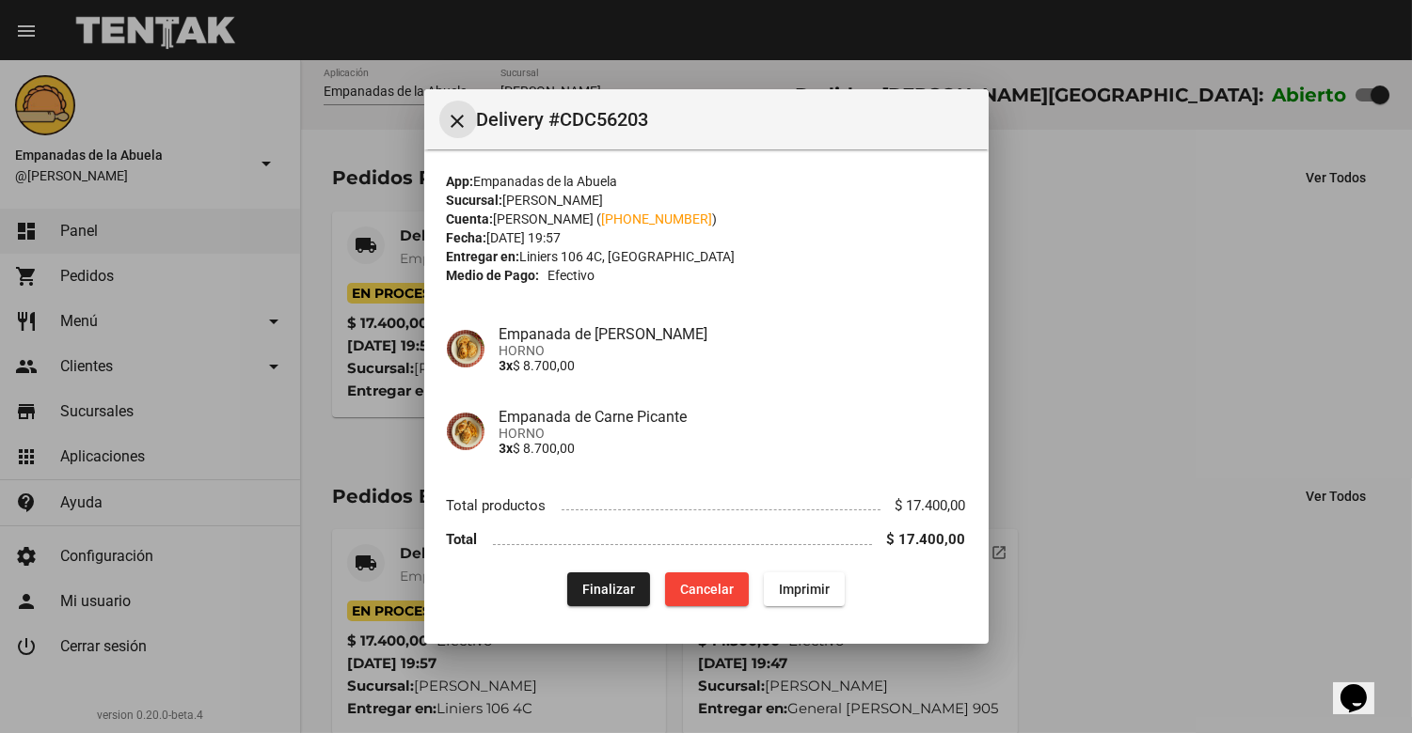
click at [449, 106] on button "close" at bounding box center [458, 120] width 38 height 38
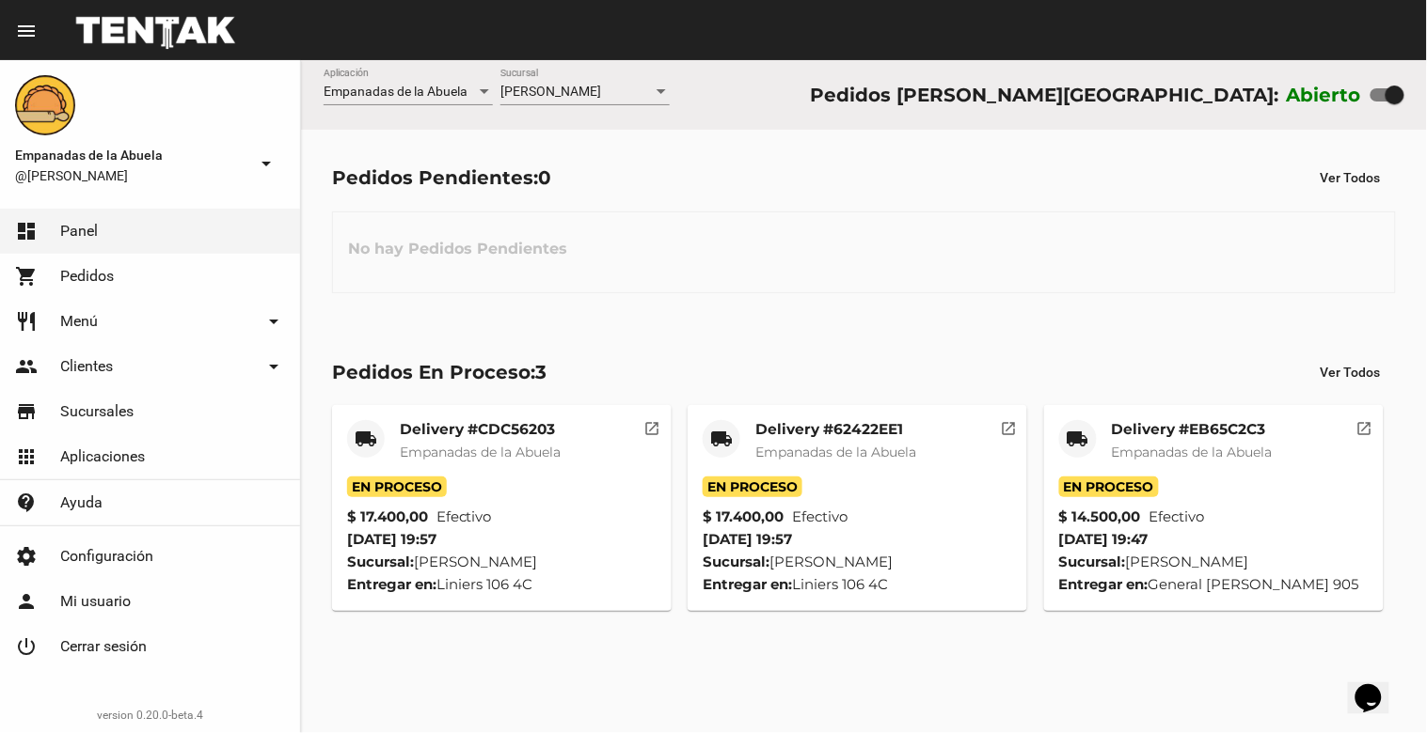
click at [454, 447] on span "Empanadas de la Abuela" at bounding box center [480, 452] width 161 height 17
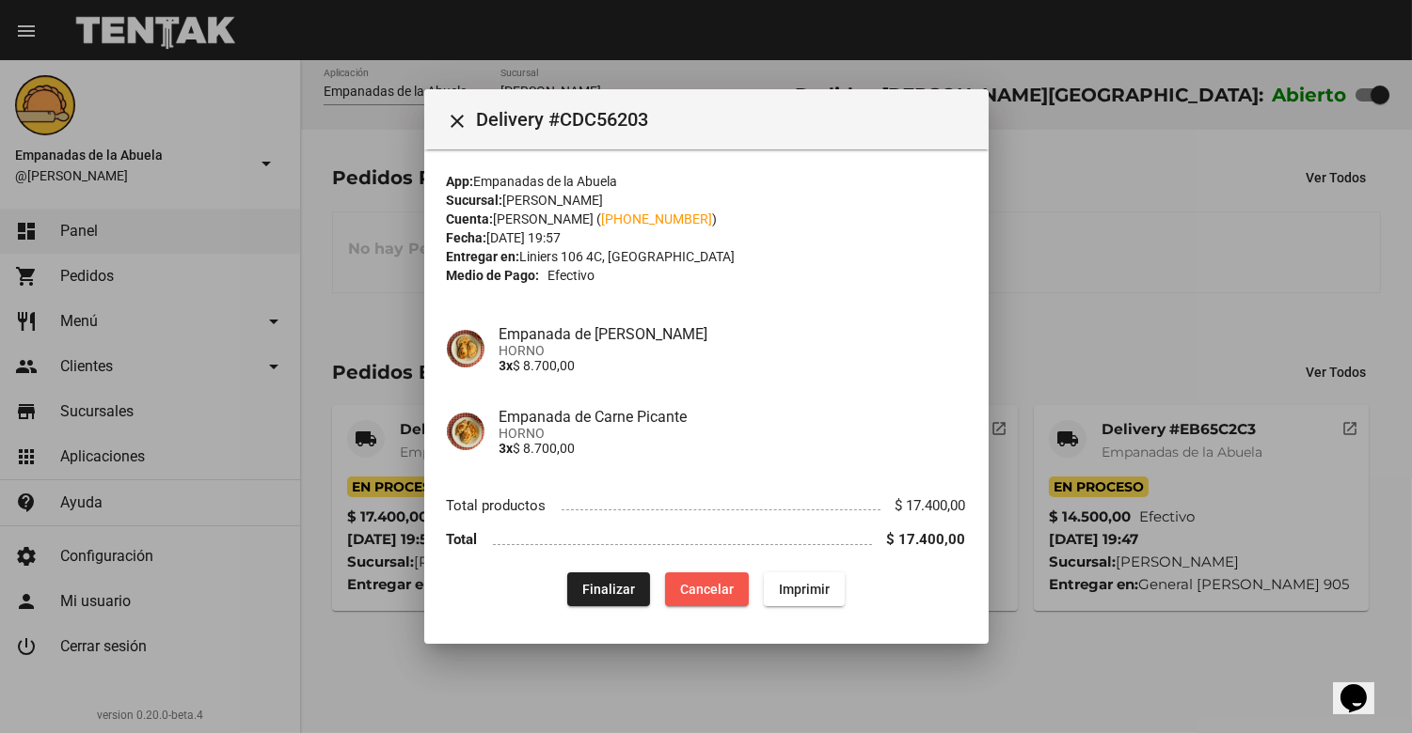
click at [685, 589] on span "Cancelar" at bounding box center [707, 589] width 54 height 15
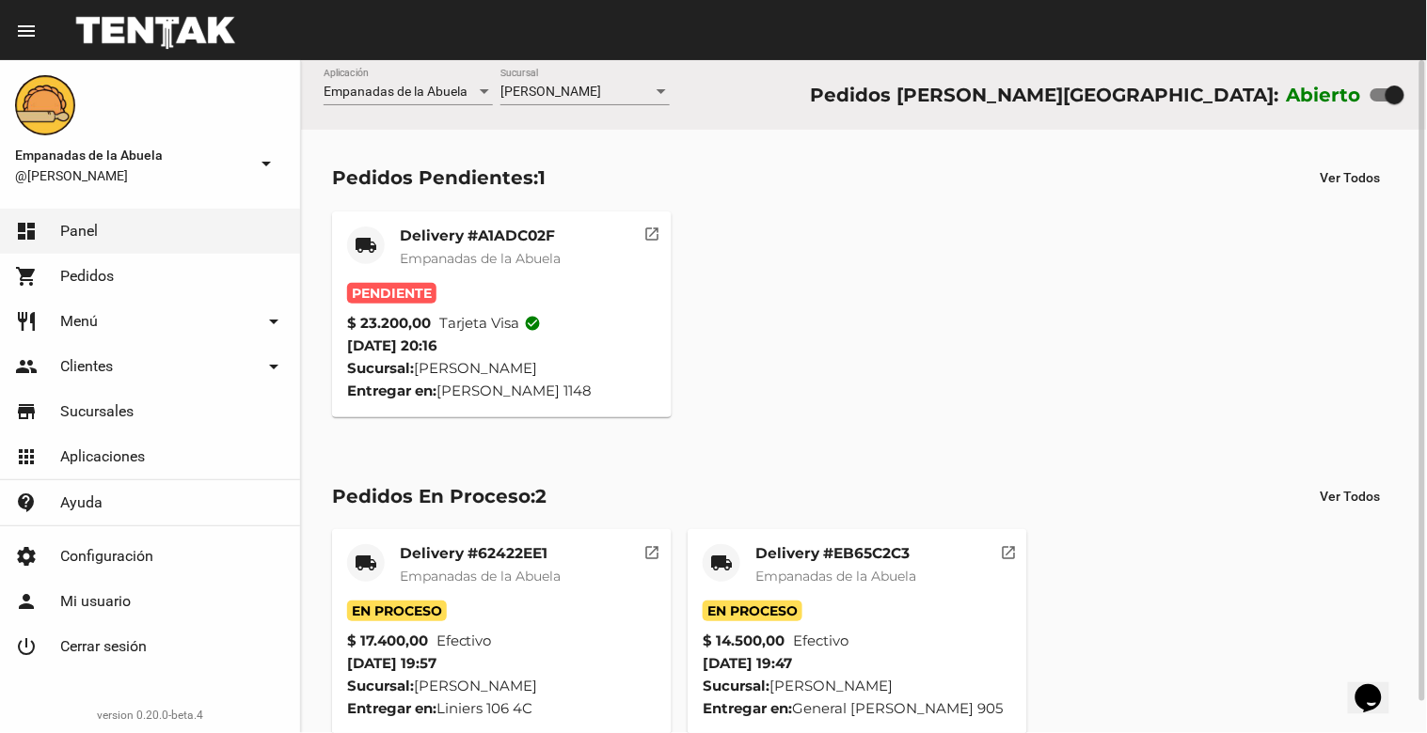
click at [477, 236] on mat-card-title "Delivery #A1ADC02F" at bounding box center [480, 236] width 161 height 19
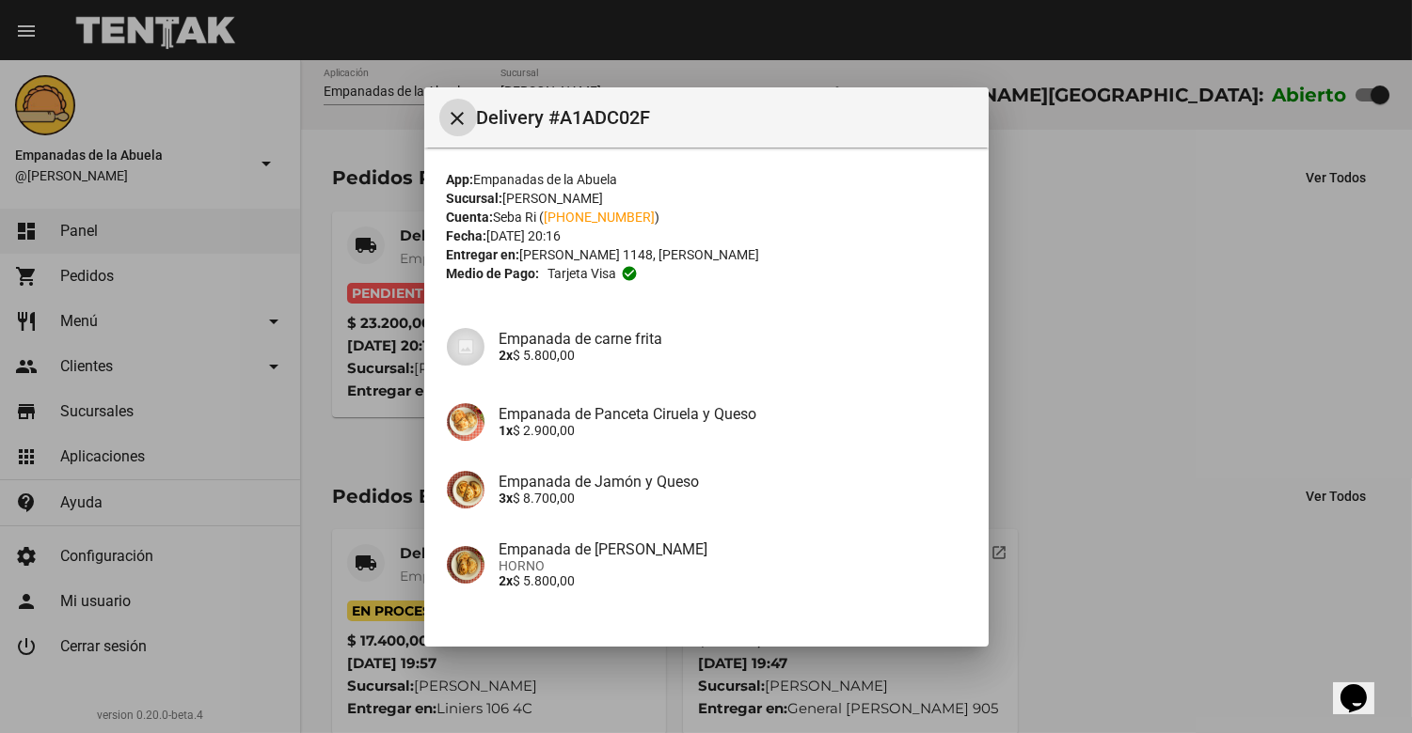
scroll to position [130, 0]
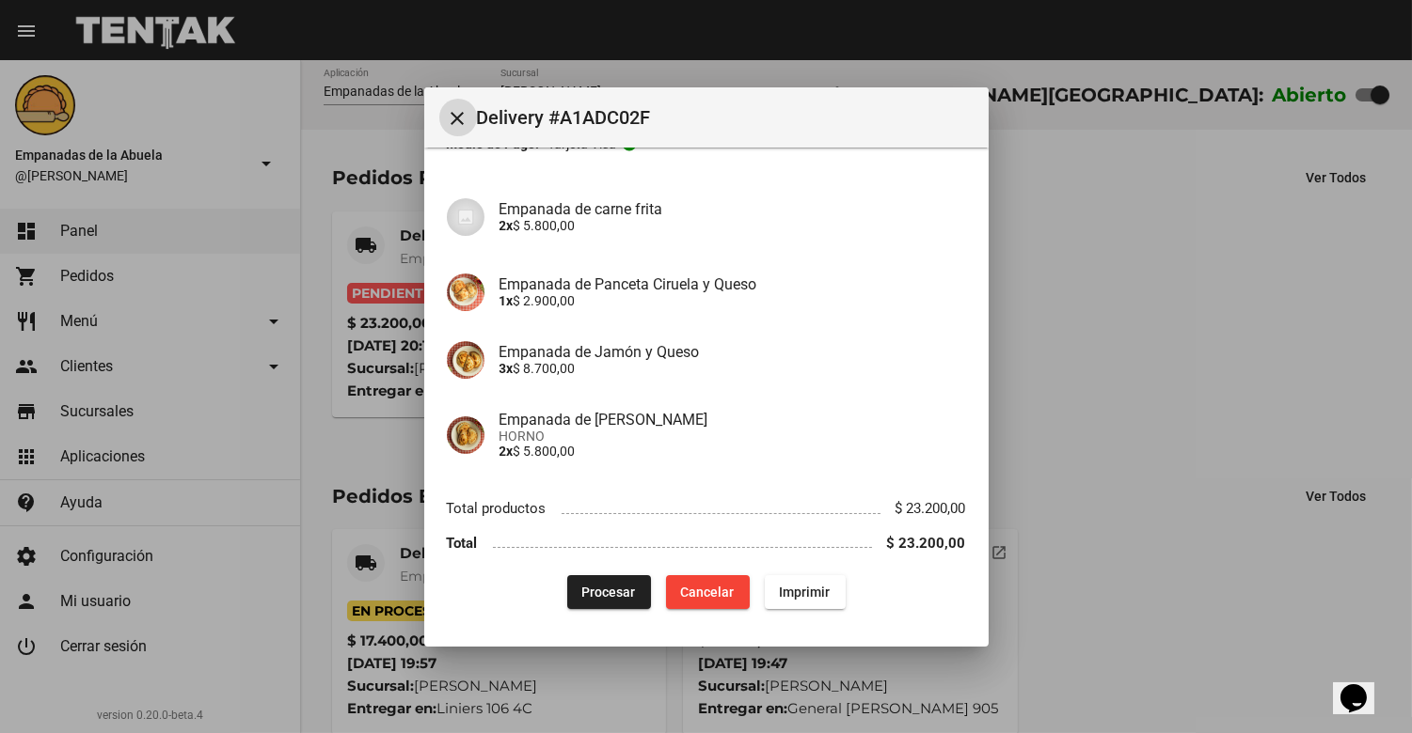
click at [810, 570] on div "App: Empanadas de la Abuela Sucursal: [PERSON_NAME][GEOGRAPHIC_DATA] Cuenta: Se…" at bounding box center [706, 325] width 519 height 570
click at [804, 591] on span "Imprimir" at bounding box center [805, 592] width 51 height 15
click at [587, 592] on span "Procesar" at bounding box center [609, 592] width 54 height 15
